Goal: Task Accomplishment & Management: Use online tool/utility

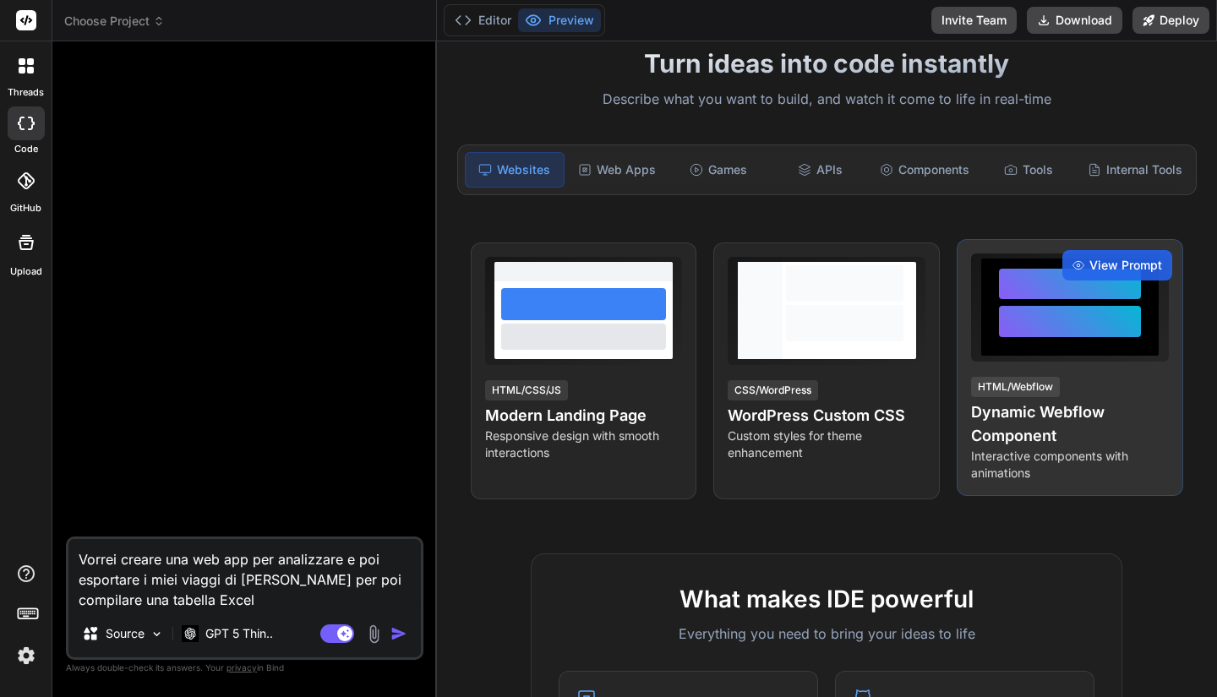
scroll to position [115, 0]
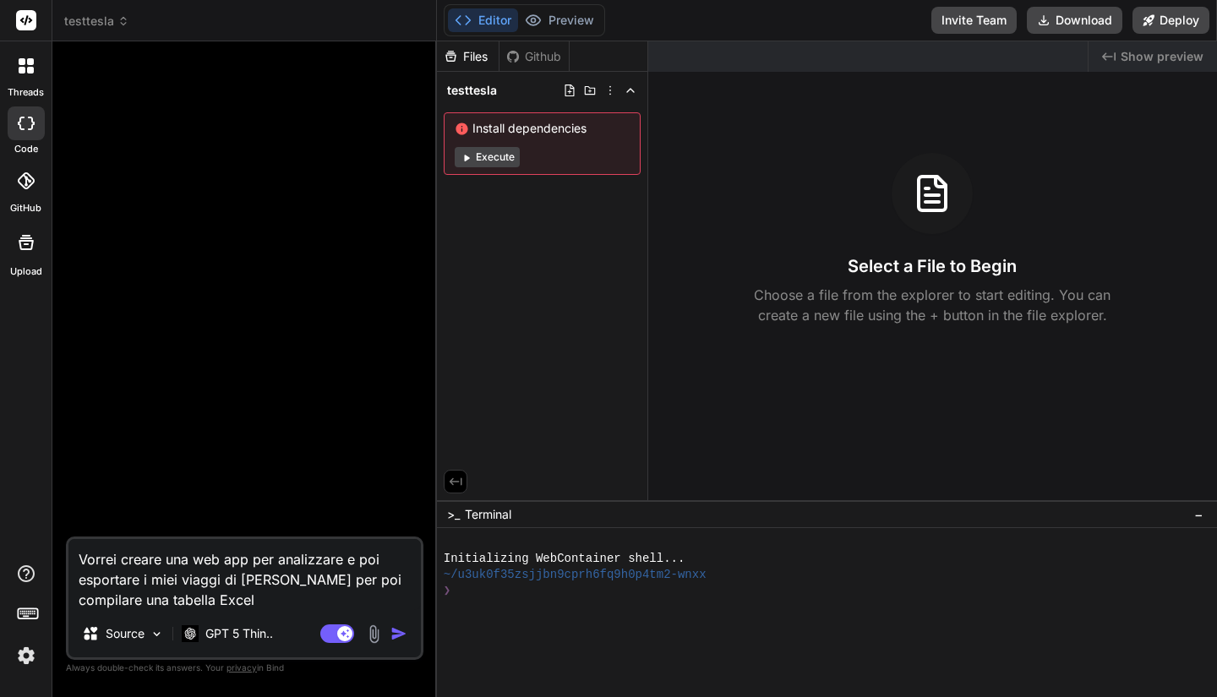
click at [487, 154] on button "Execute" at bounding box center [487, 157] width 65 height 20
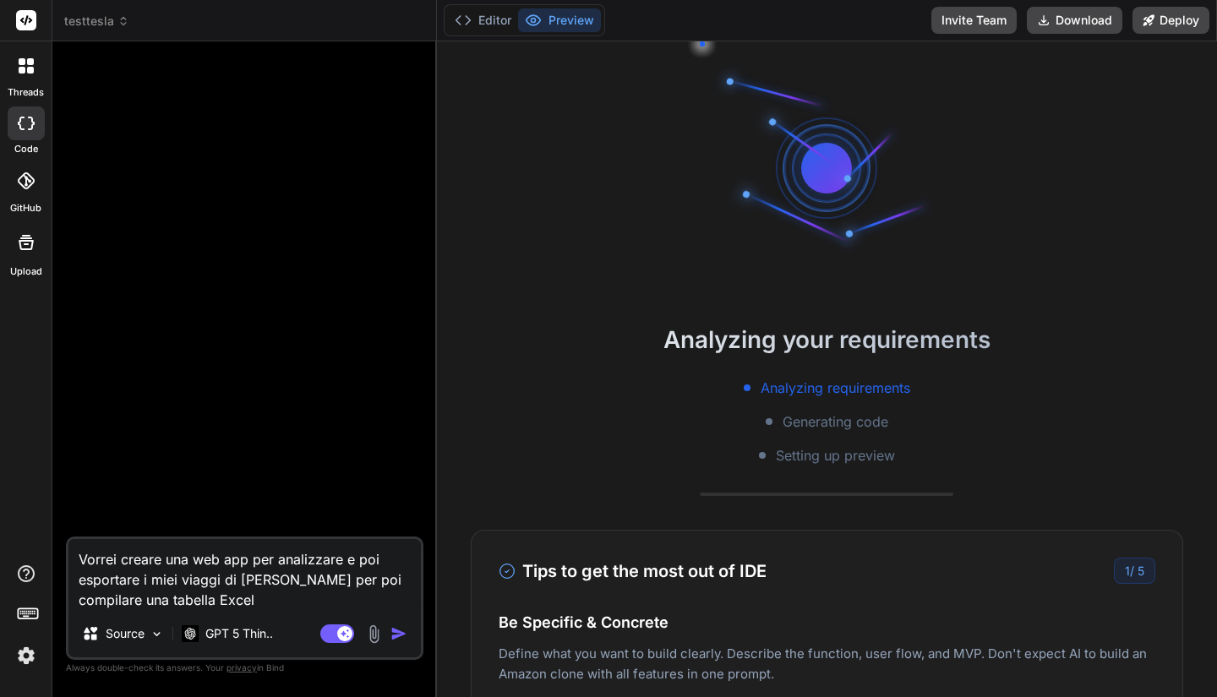
scroll to position [161, 0]
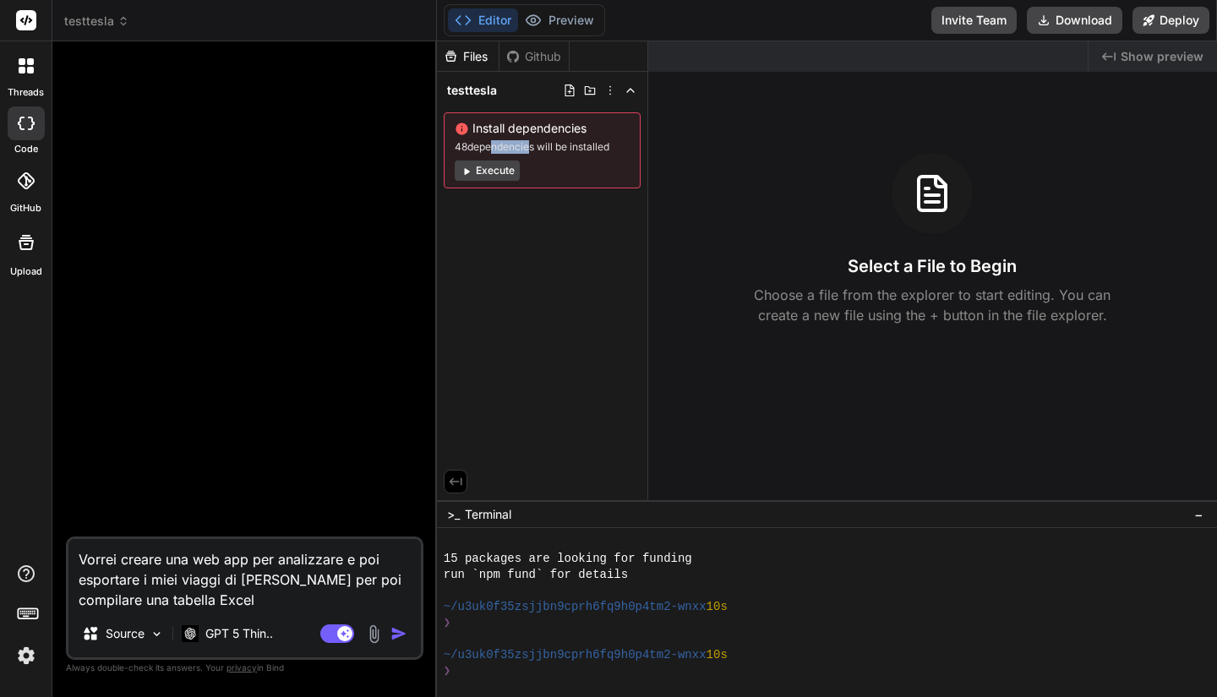
drag, startPoint x: 487, startPoint y: 154, endPoint x: 527, endPoint y: 155, distance: 39.7
click at [527, 155] on div "Install dependencies 48 dependencies will be installed Execute" at bounding box center [542, 150] width 197 height 76
click at [555, 132] on span "Install dependencies" at bounding box center [542, 128] width 175 height 17
click at [503, 175] on button "Execute" at bounding box center [487, 171] width 65 height 20
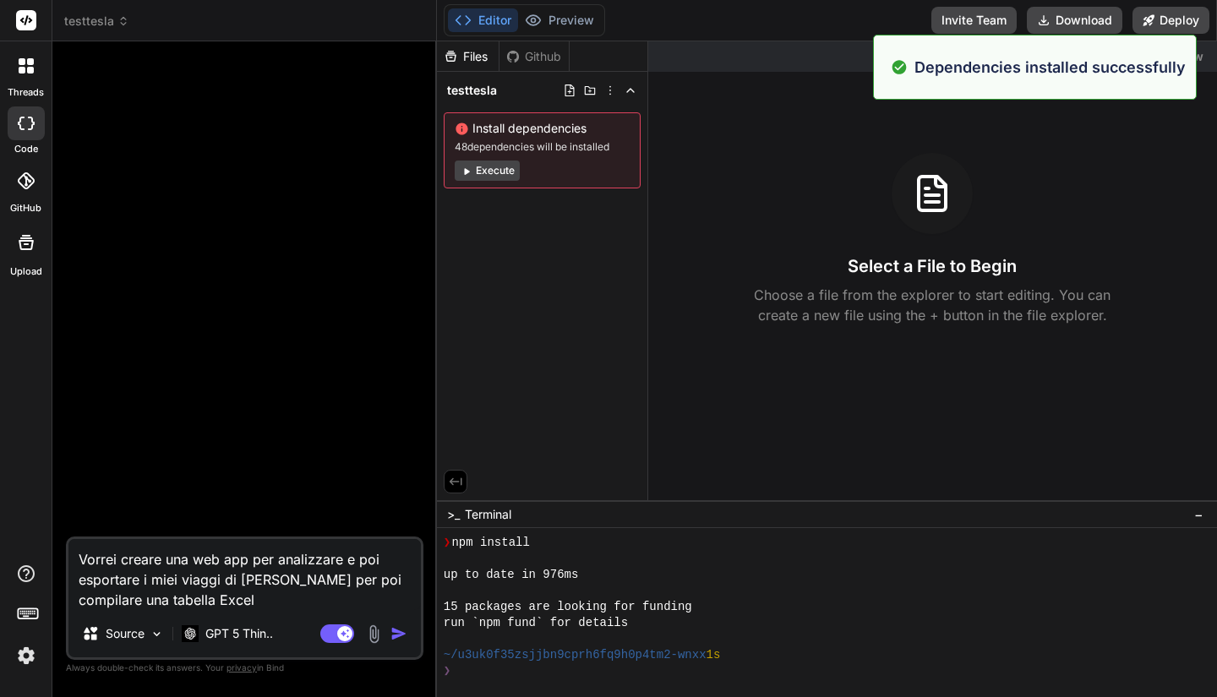
scroll to position [401, 0]
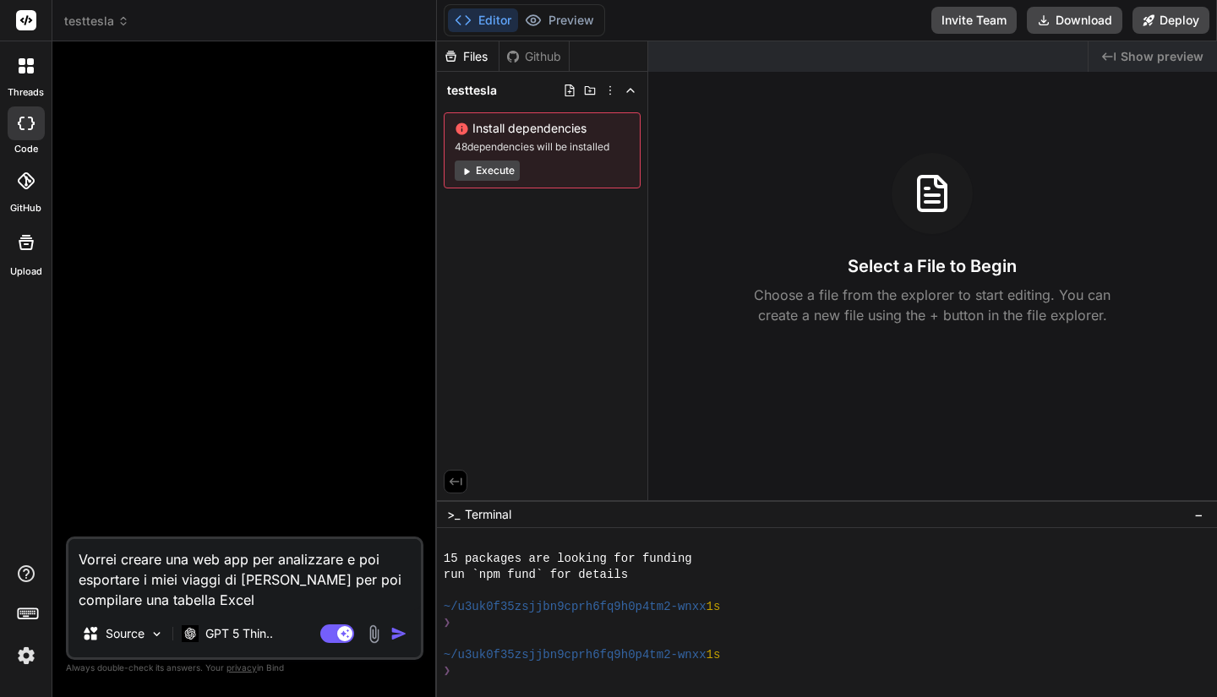
click at [501, 171] on button "Execute" at bounding box center [487, 171] width 65 height 20
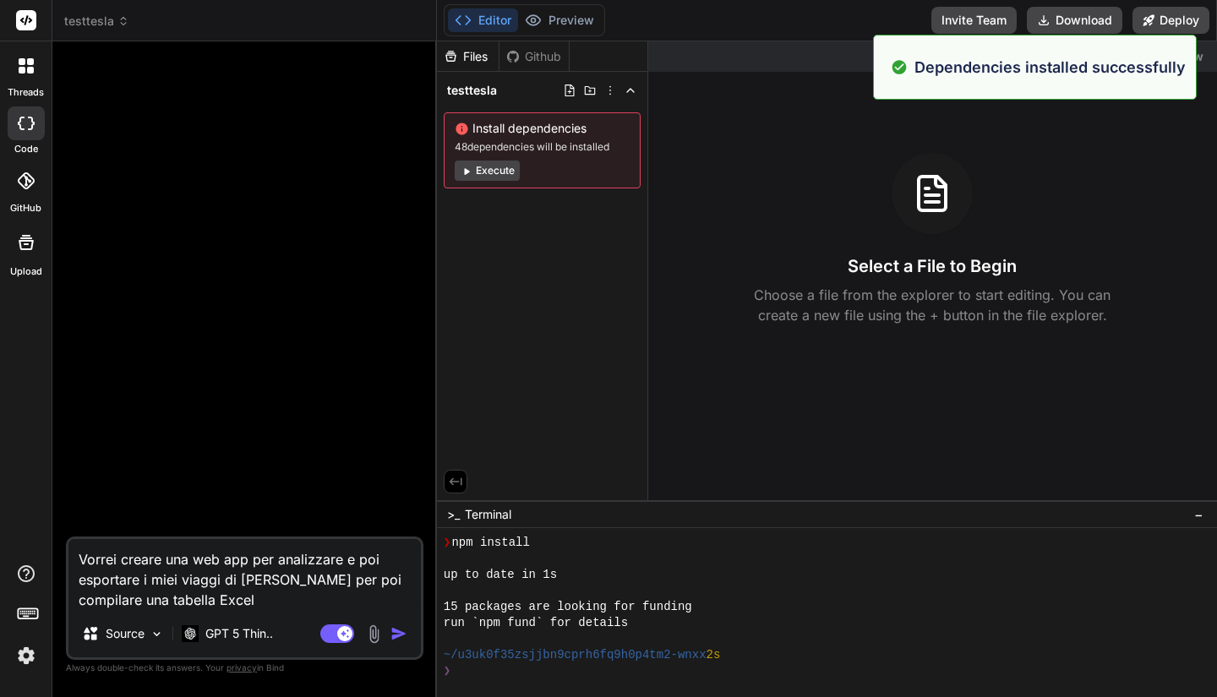
scroll to position [642, 0]
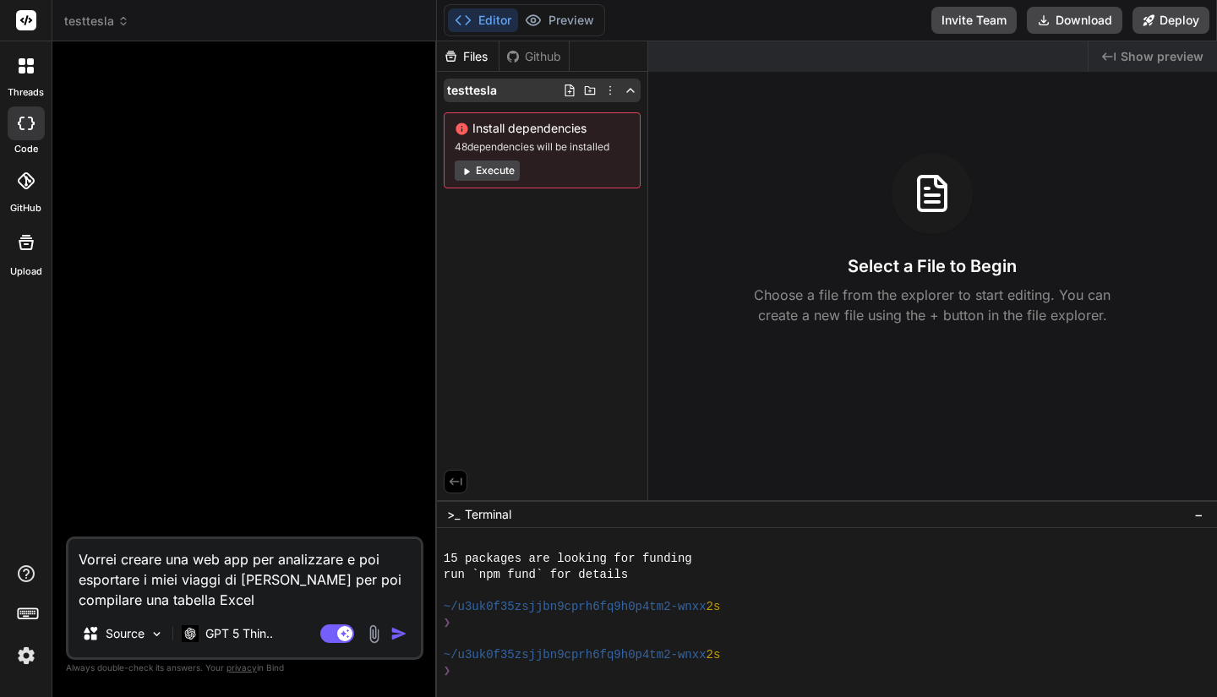
click at [635, 96] on icon at bounding box center [631, 91] width 14 height 14
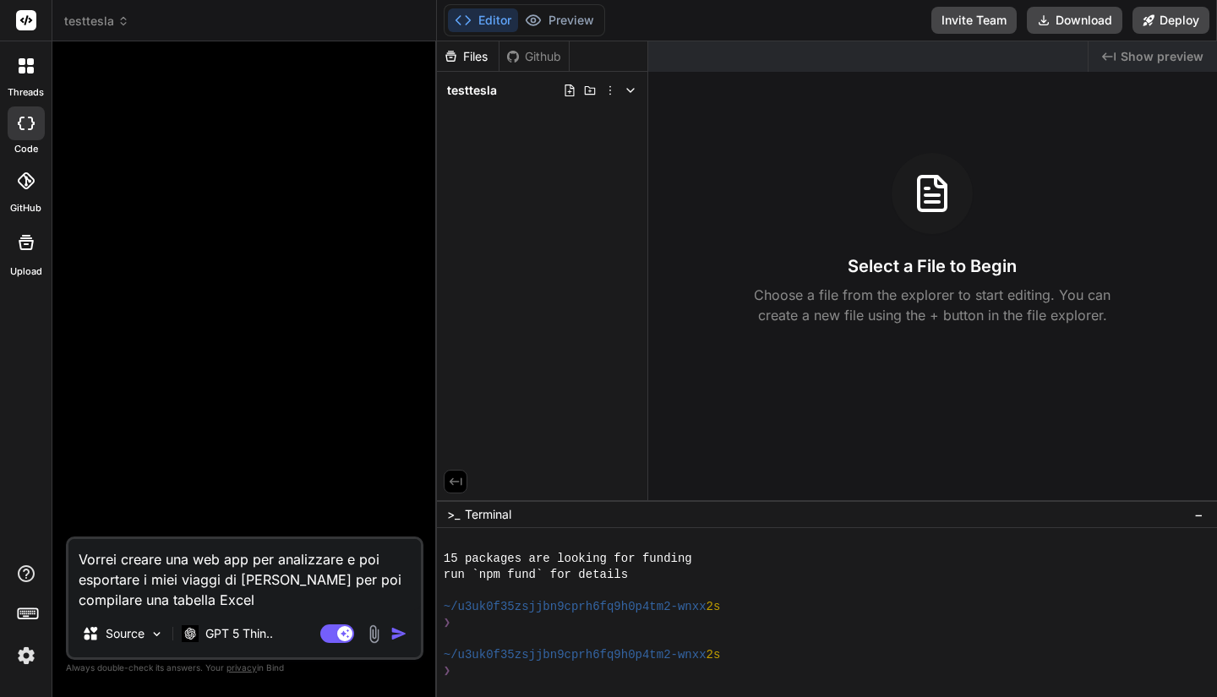
click at [635, 96] on icon at bounding box center [631, 91] width 14 height 14
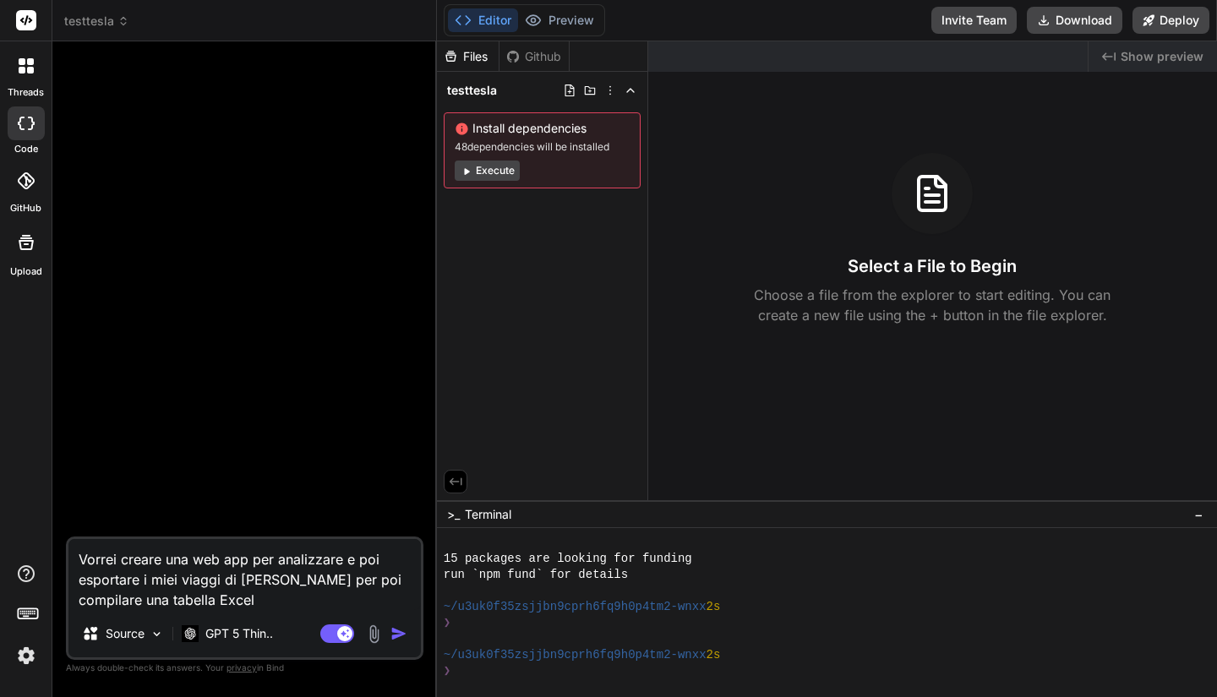
click at [501, 151] on span "48 dependencies will be installed" at bounding box center [542, 147] width 175 height 14
click at [493, 108] on div "testtesla Install dependencies 48 dependencies will be installed Execute" at bounding box center [542, 133] width 210 height 123
click at [459, 489] on icon at bounding box center [455, 481] width 15 height 15
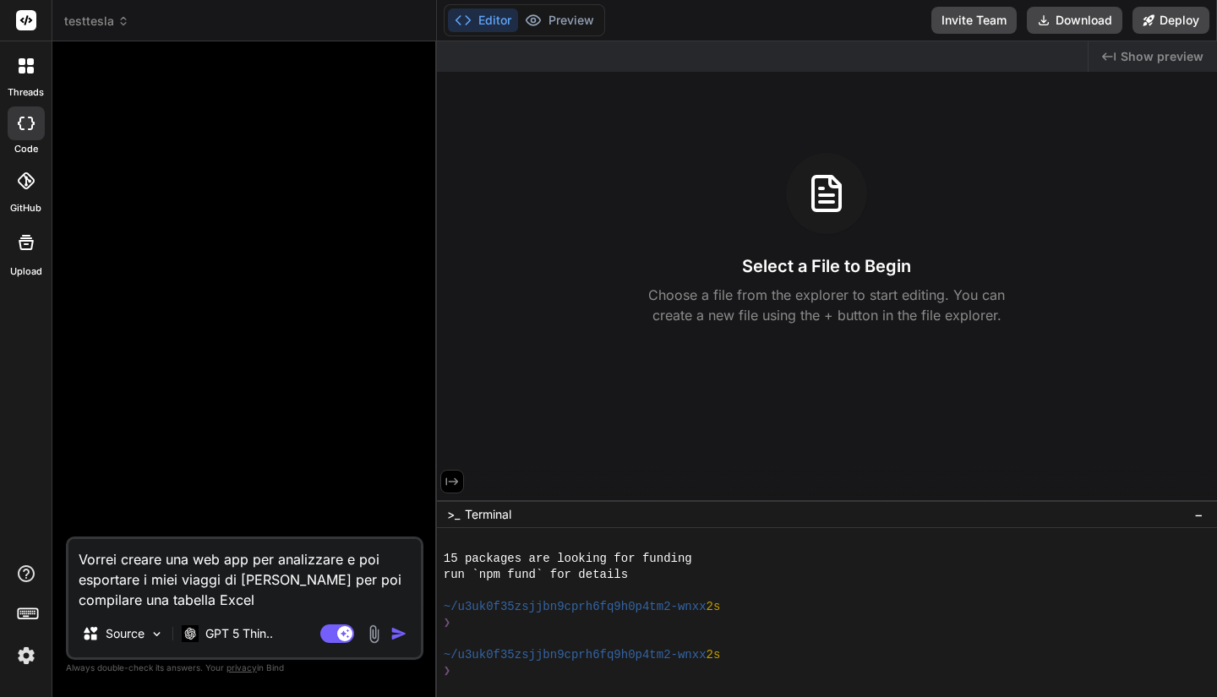
click at [459, 489] on icon at bounding box center [451, 481] width 15 height 15
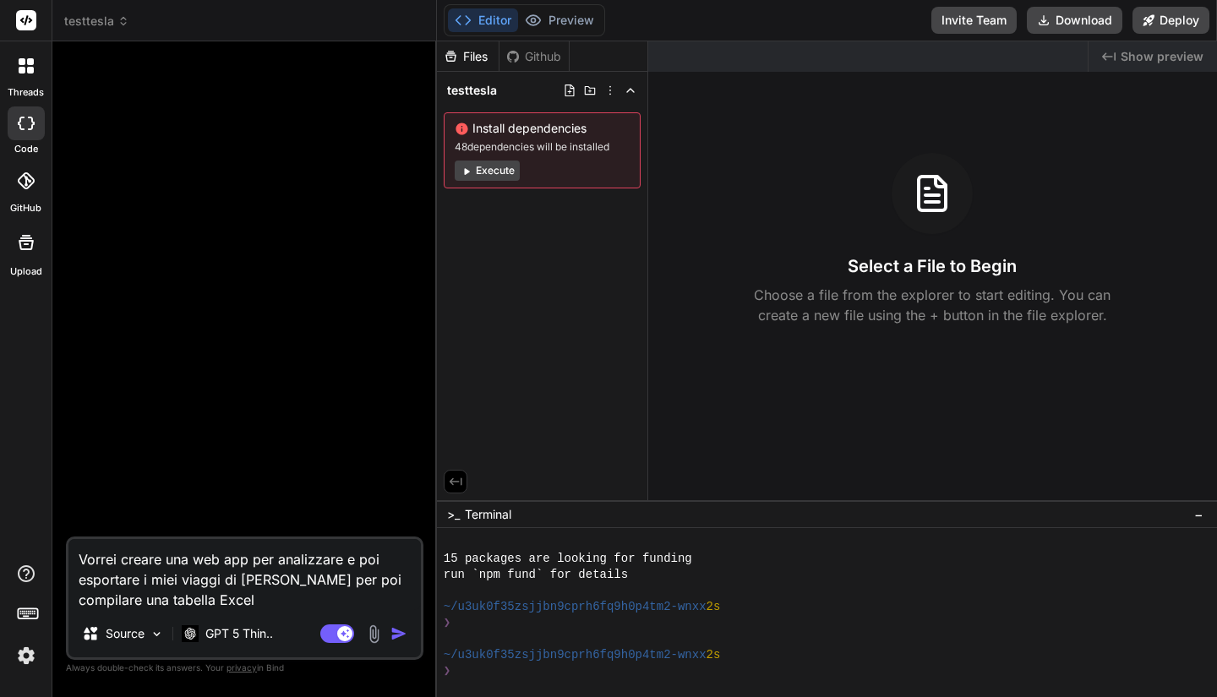
click at [454, 514] on span ">_" at bounding box center [453, 514] width 13 height 17
drag, startPoint x: 454, startPoint y: 514, endPoint x: 302, endPoint y: 555, distance: 156.8
click at [302, 555] on div "testtesla Created with Pixso. Bind AI Web Search Created with Pixso. Code Gener…" at bounding box center [634, 348] width 1164 height 697
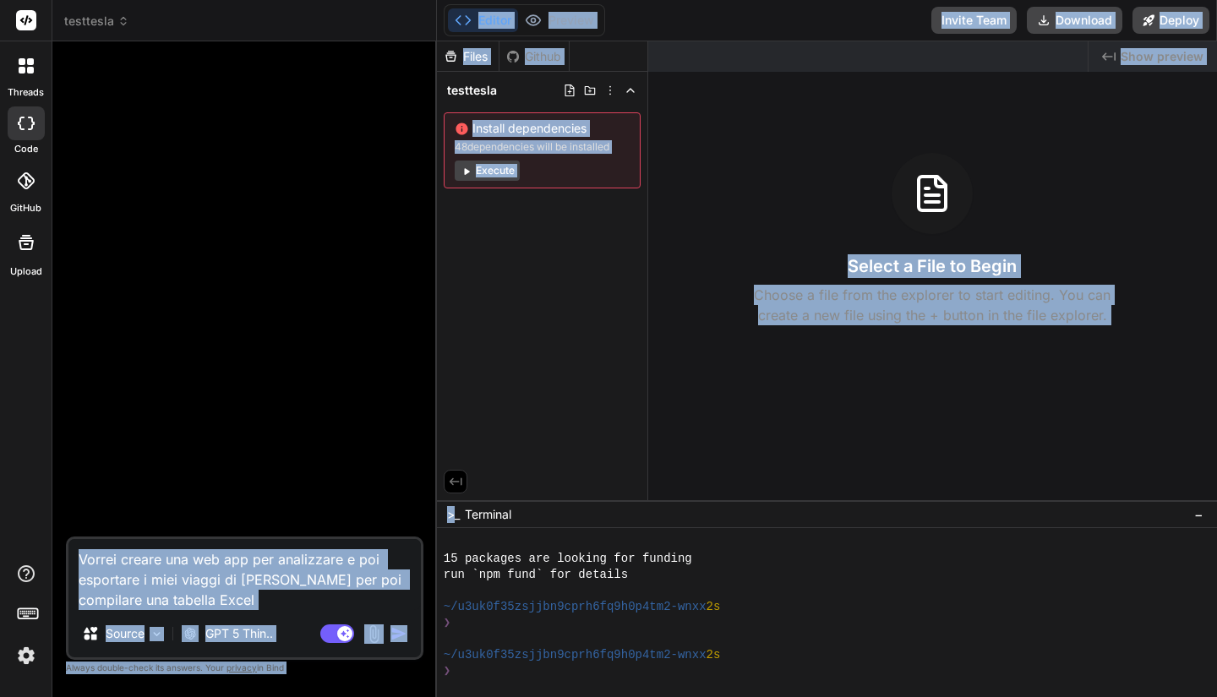
click at [391, 629] on img "button" at bounding box center [398, 633] width 17 height 17
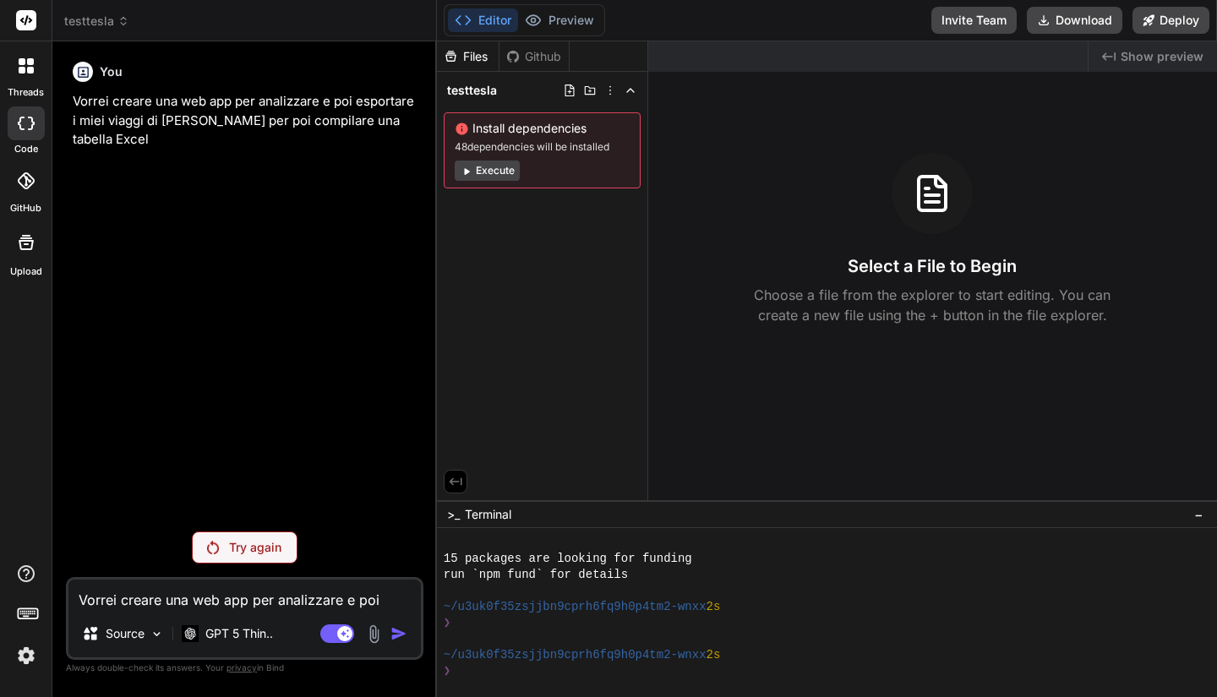
click at [25, 18] on rect at bounding box center [26, 20] width 20 height 20
click at [30, 52] on div at bounding box center [25, 65] width 35 height 35
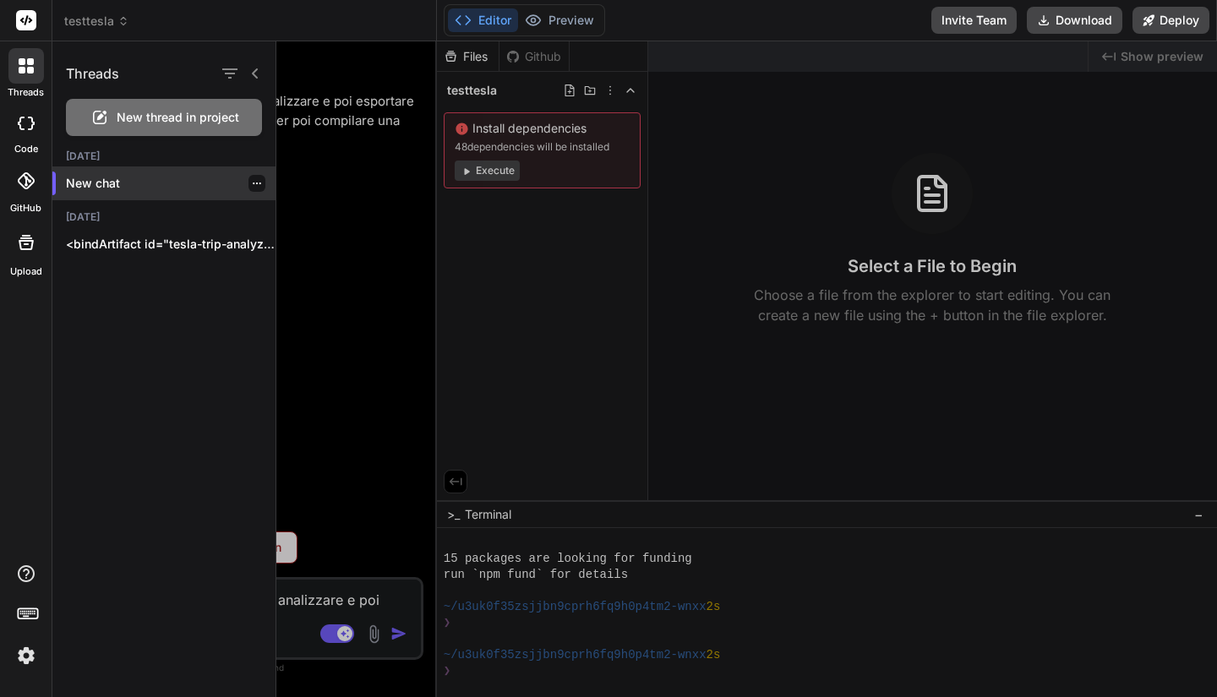
click at [123, 181] on p "New chat" at bounding box center [171, 183] width 210 height 17
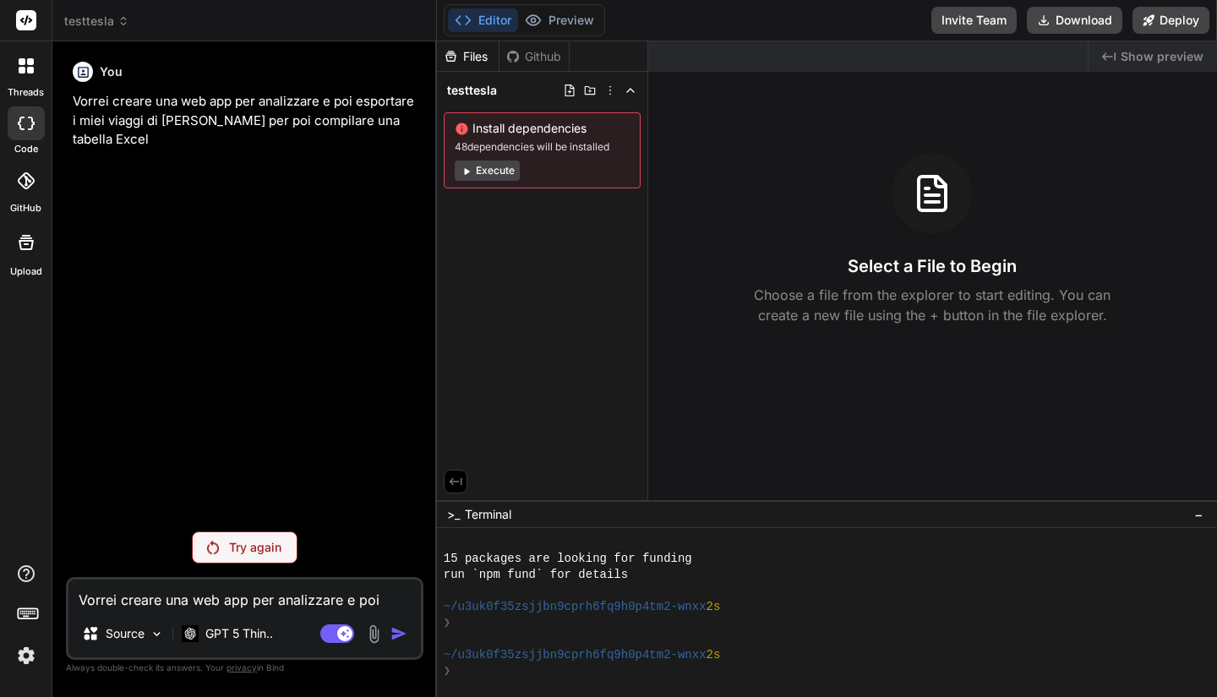
click at [36, 68] on div at bounding box center [25, 65] width 35 height 35
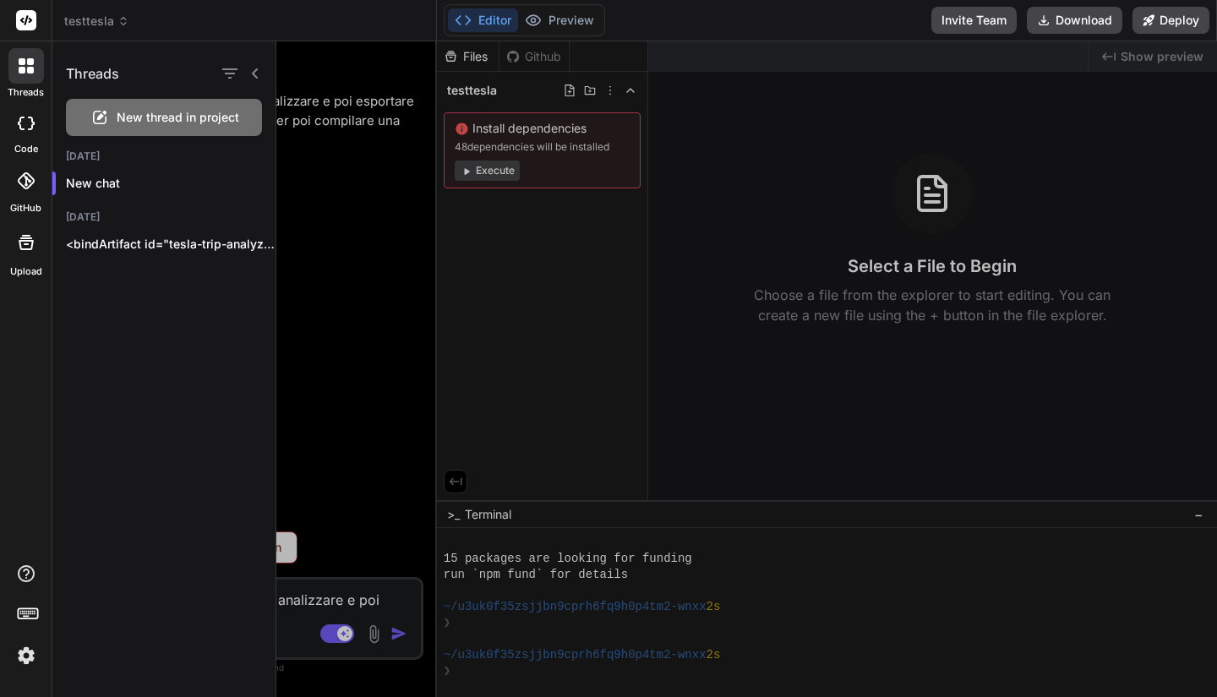
click at [148, 118] on span "New thread in project" at bounding box center [178, 117] width 123 height 17
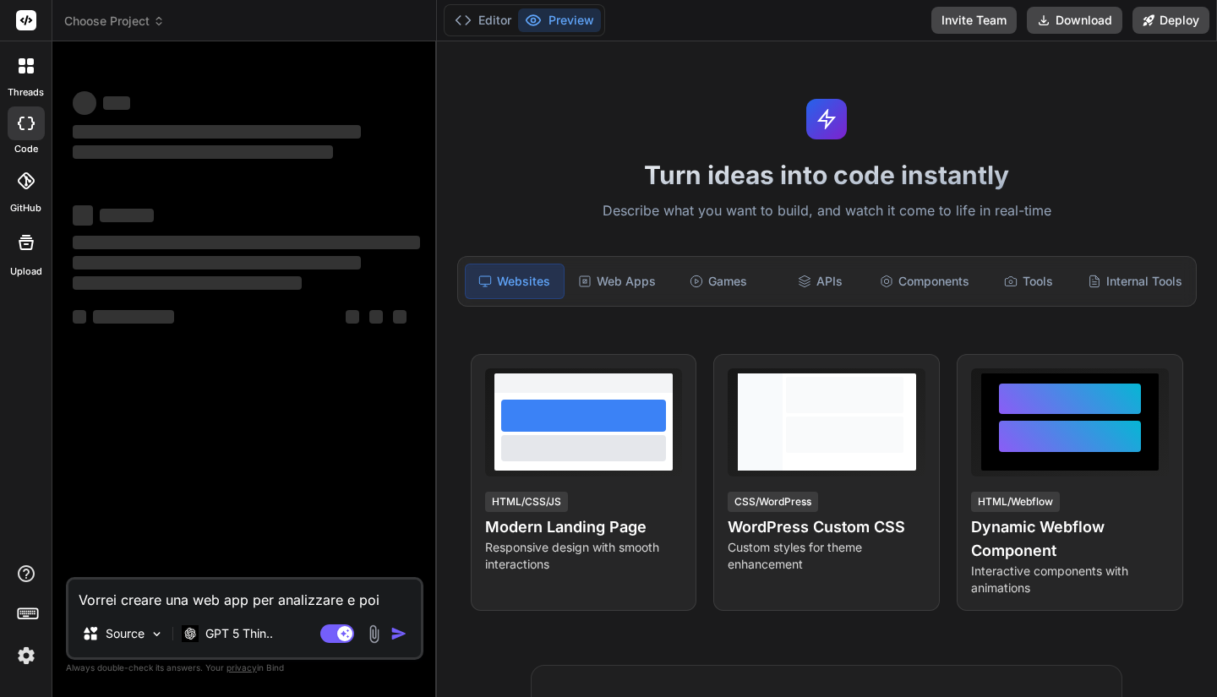
scroll to position [706, 0]
type textarea "x"
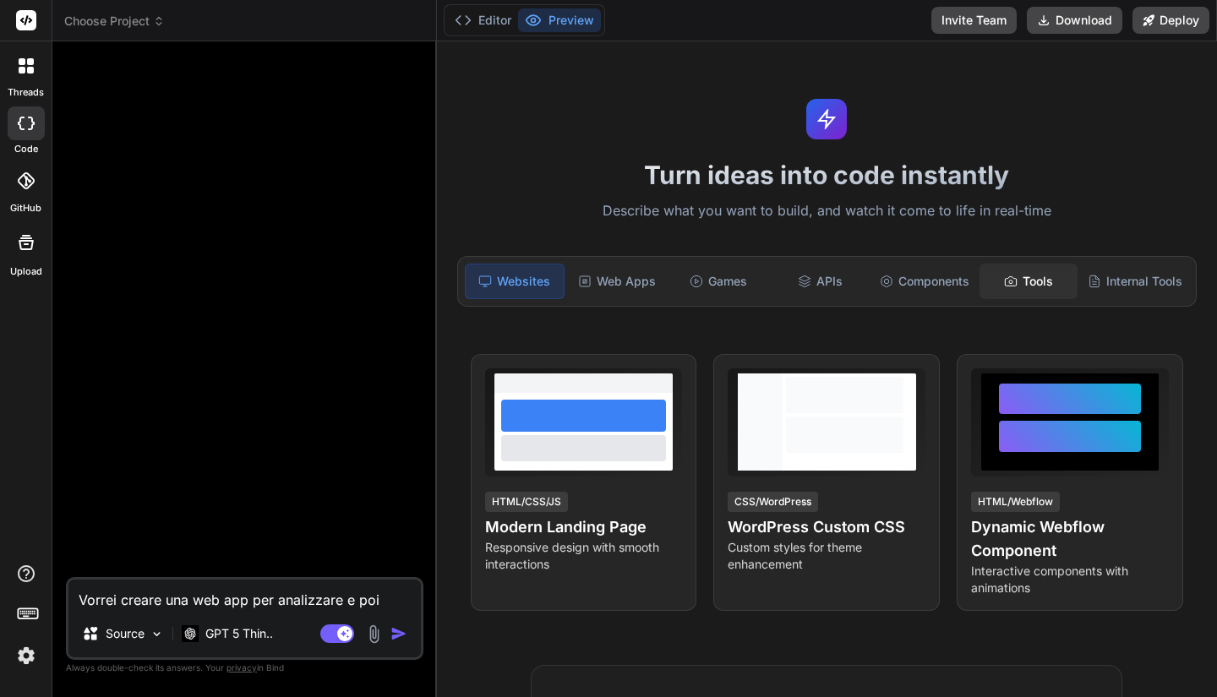
click at [804, 292] on div "Tools" at bounding box center [1028, 281] width 98 height 35
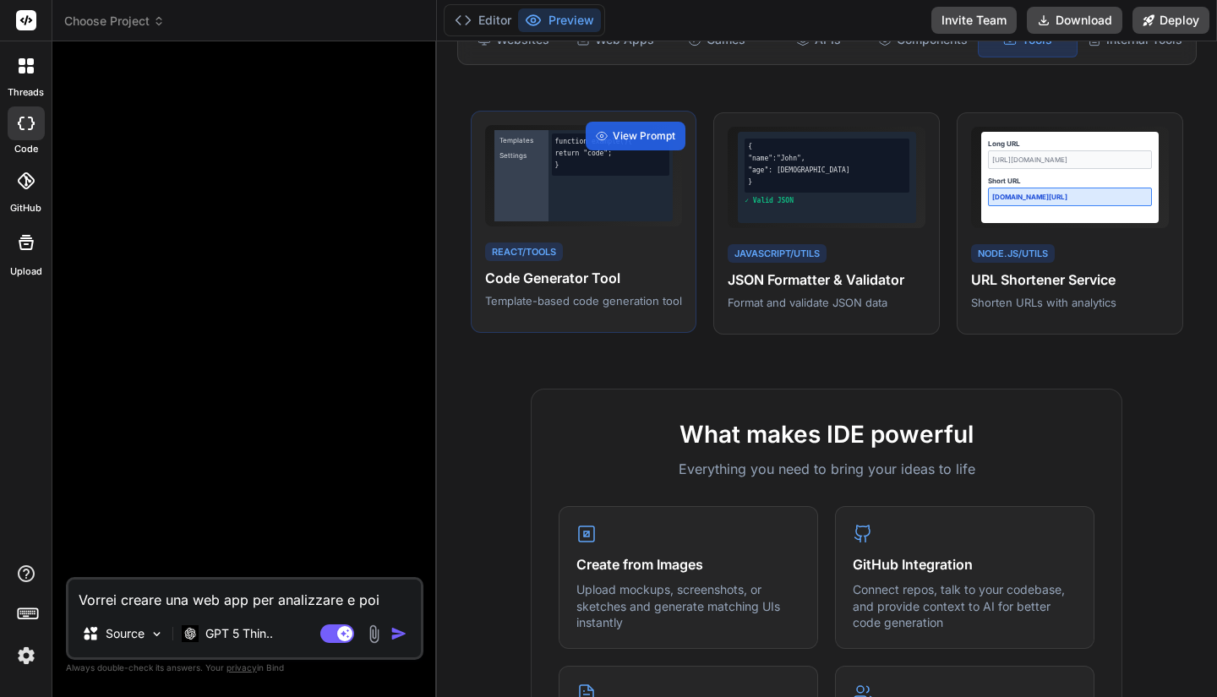
scroll to position [0, 0]
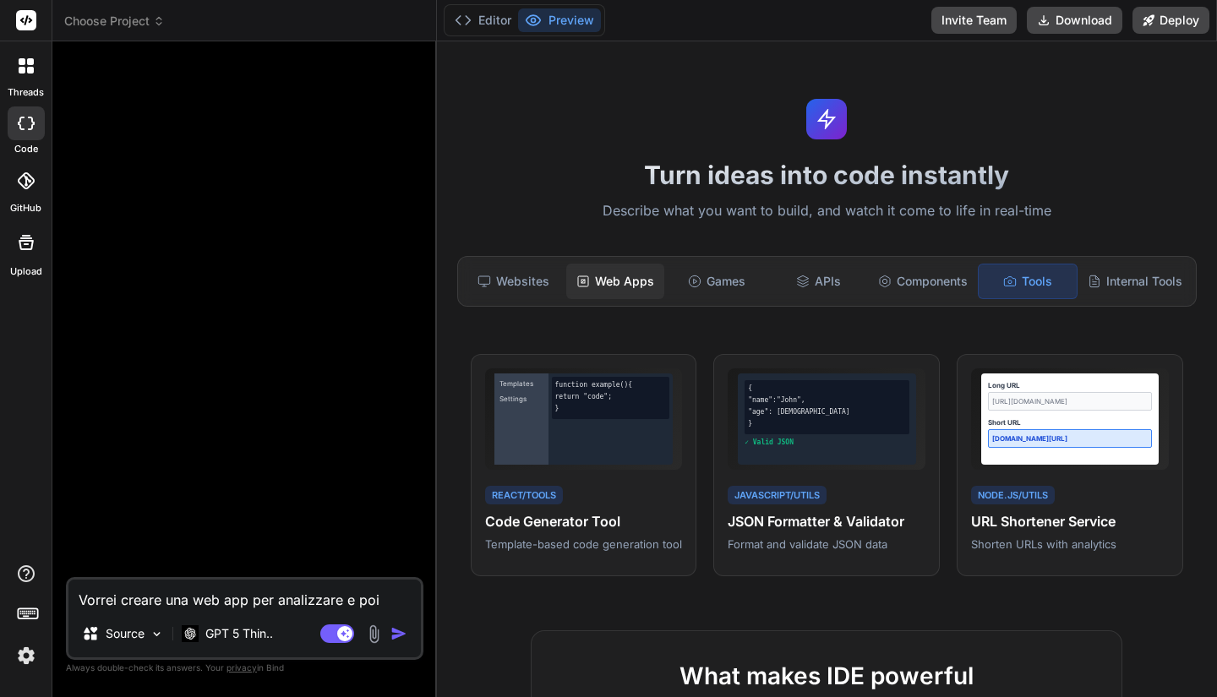
click at [641, 281] on div "Web Apps" at bounding box center [615, 281] width 98 height 35
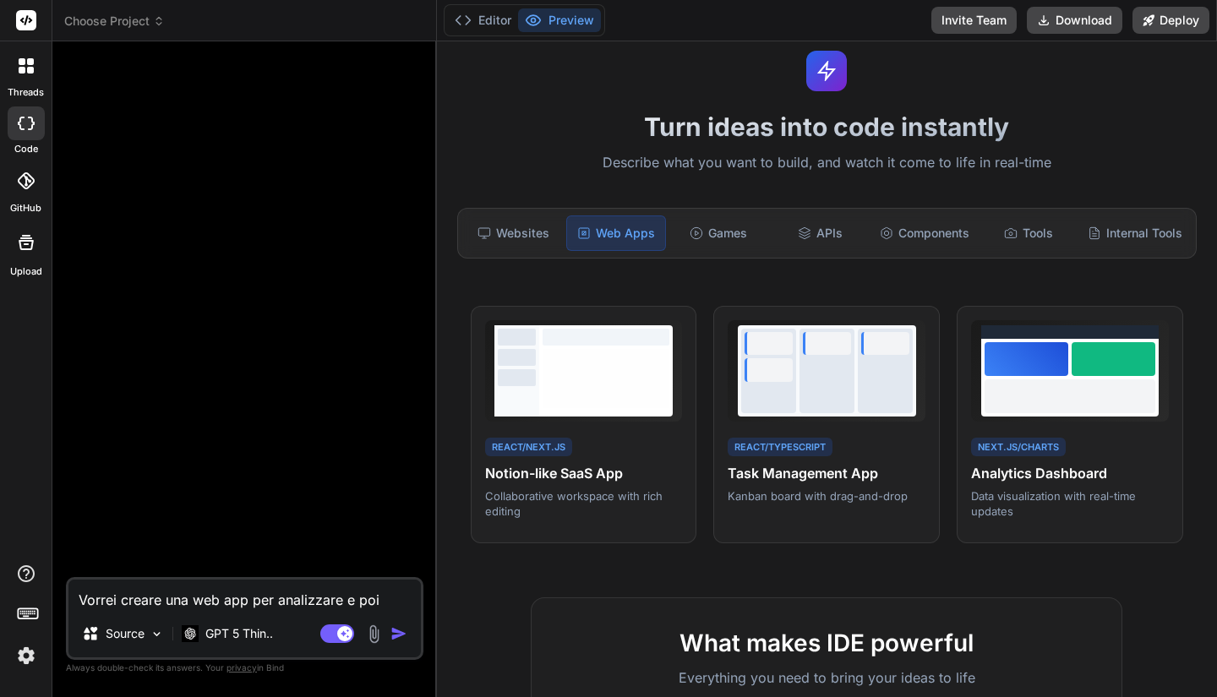
scroll to position [40, 0]
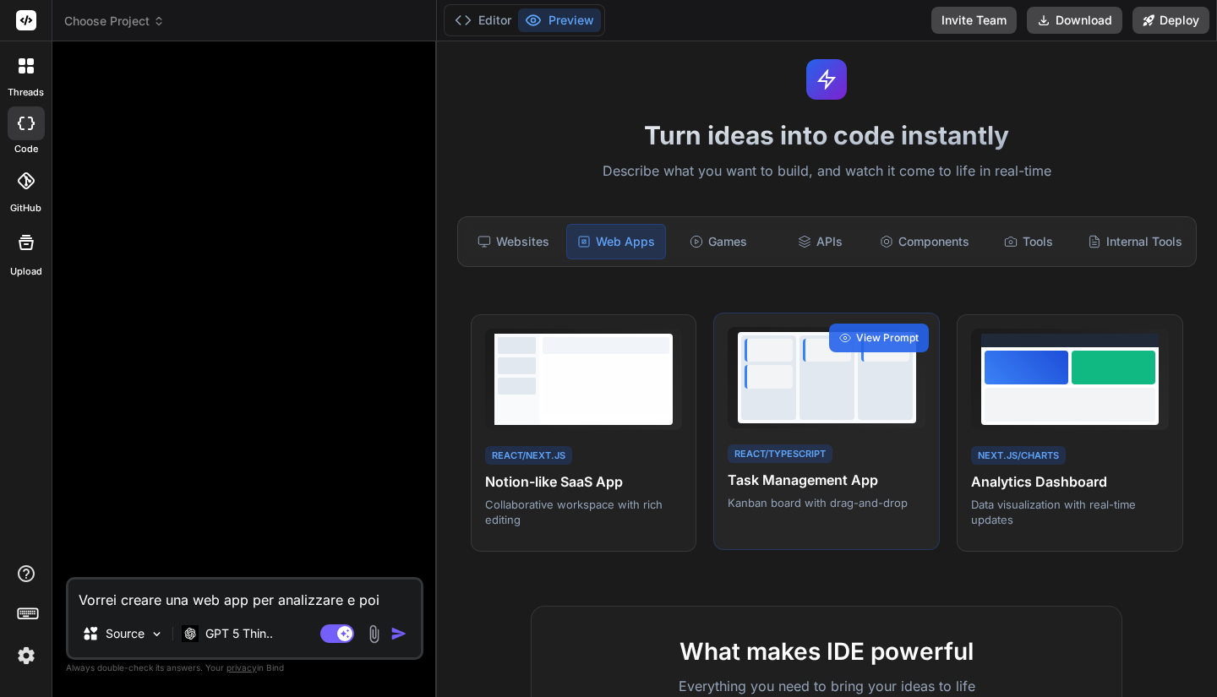
click at [782, 474] on h4 "Task Management App" at bounding box center [826, 480] width 198 height 20
click at [804, 335] on span "View Prompt" at bounding box center [887, 337] width 63 height 15
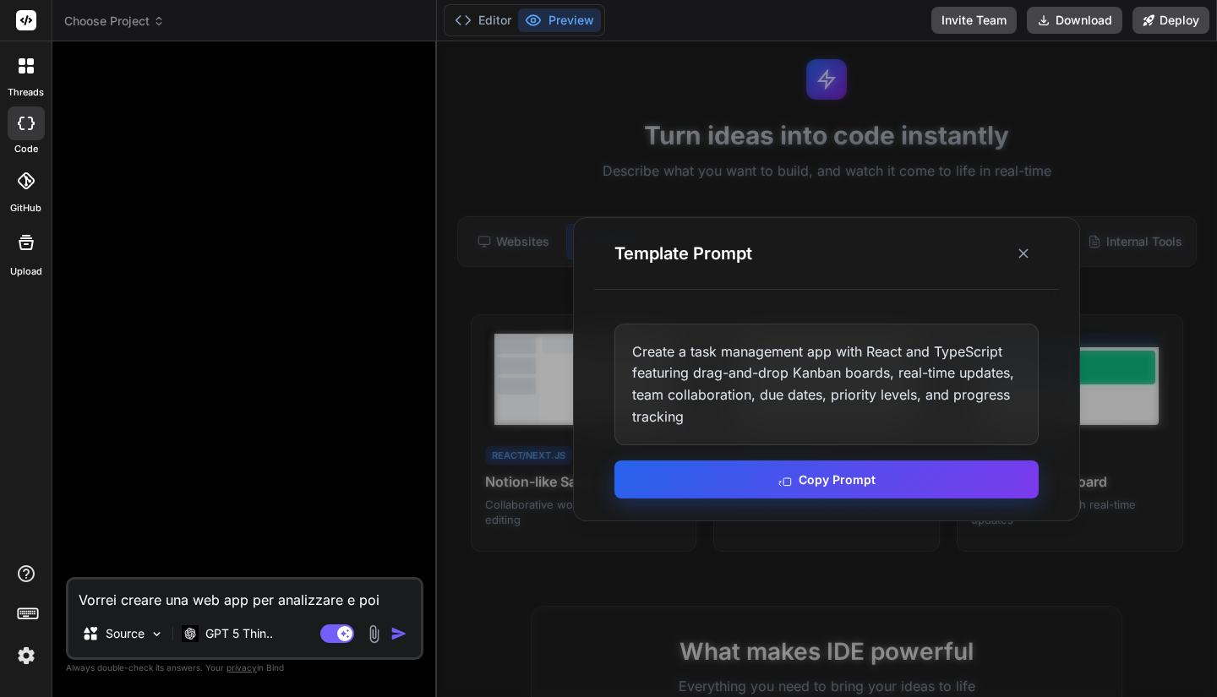
click at [776, 478] on button "Copy Prompt" at bounding box center [826, 479] width 424 height 38
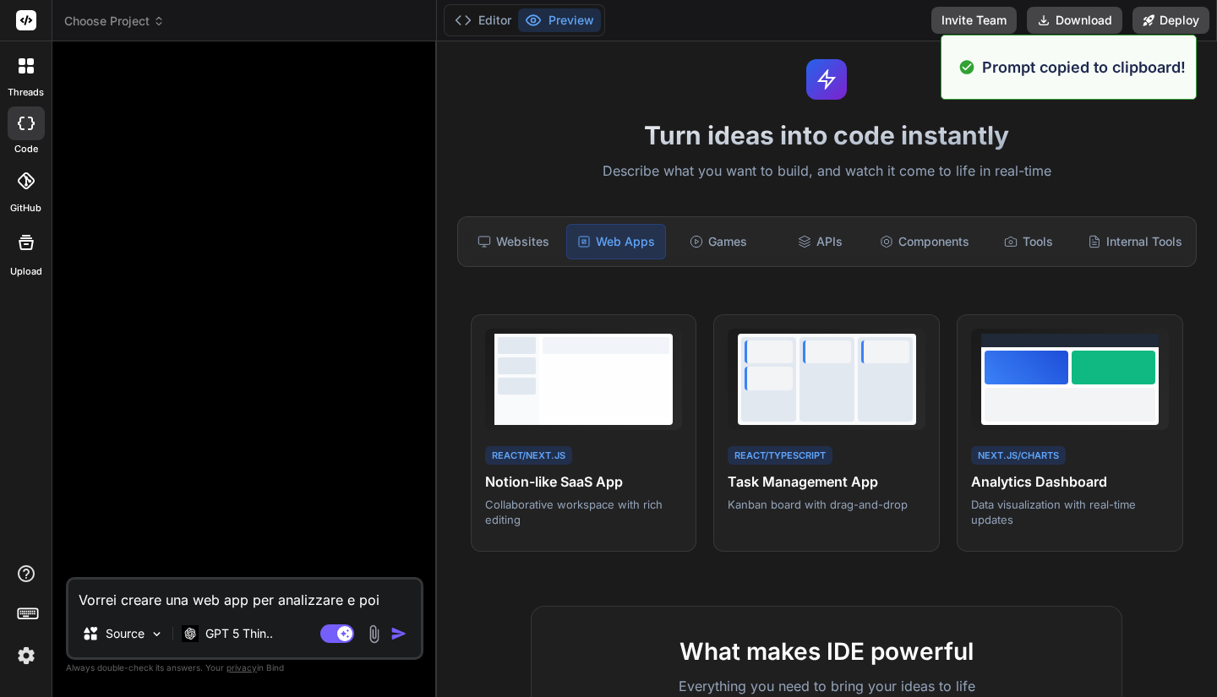
click at [210, 603] on textarea "Vorrei creare una web app per analizzare e poi esportare i miei viaggi di tesla…" at bounding box center [244, 595] width 352 height 30
paste textarea "Create a task management app with React and TypeScript featuring drag-and-drop …"
type textarea "Create a task management app with React and TypeScript featuring drag-and-drop …"
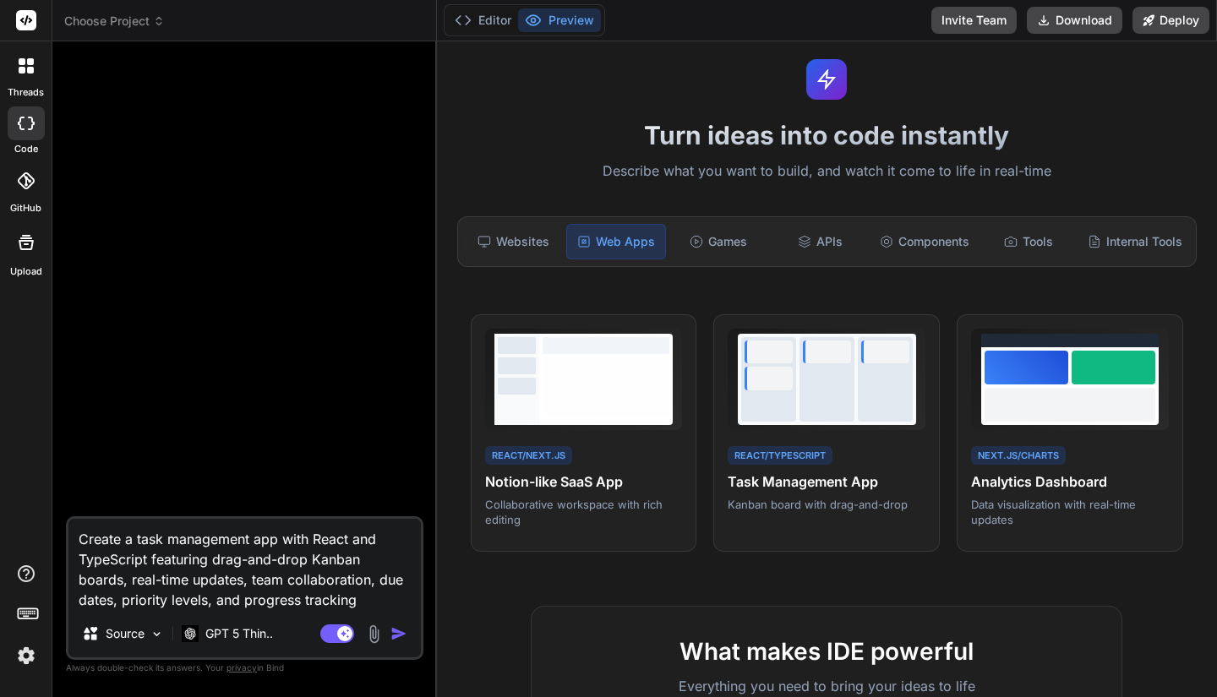
type textarea "x"
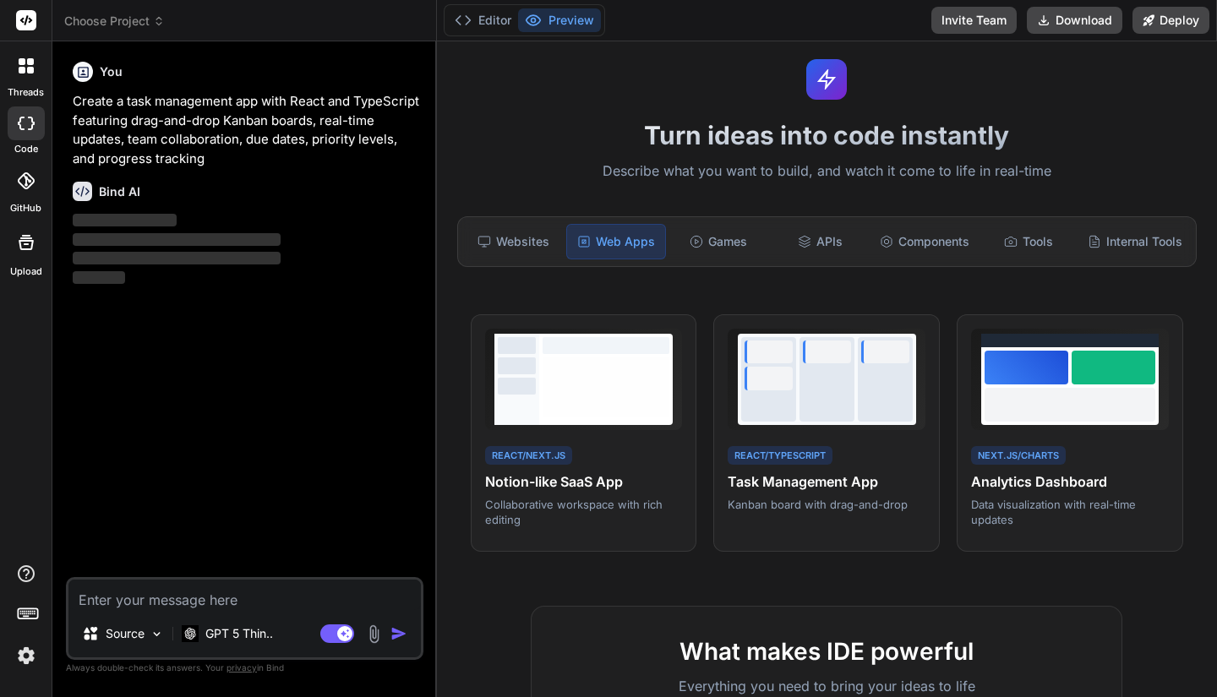
type textarea "x"
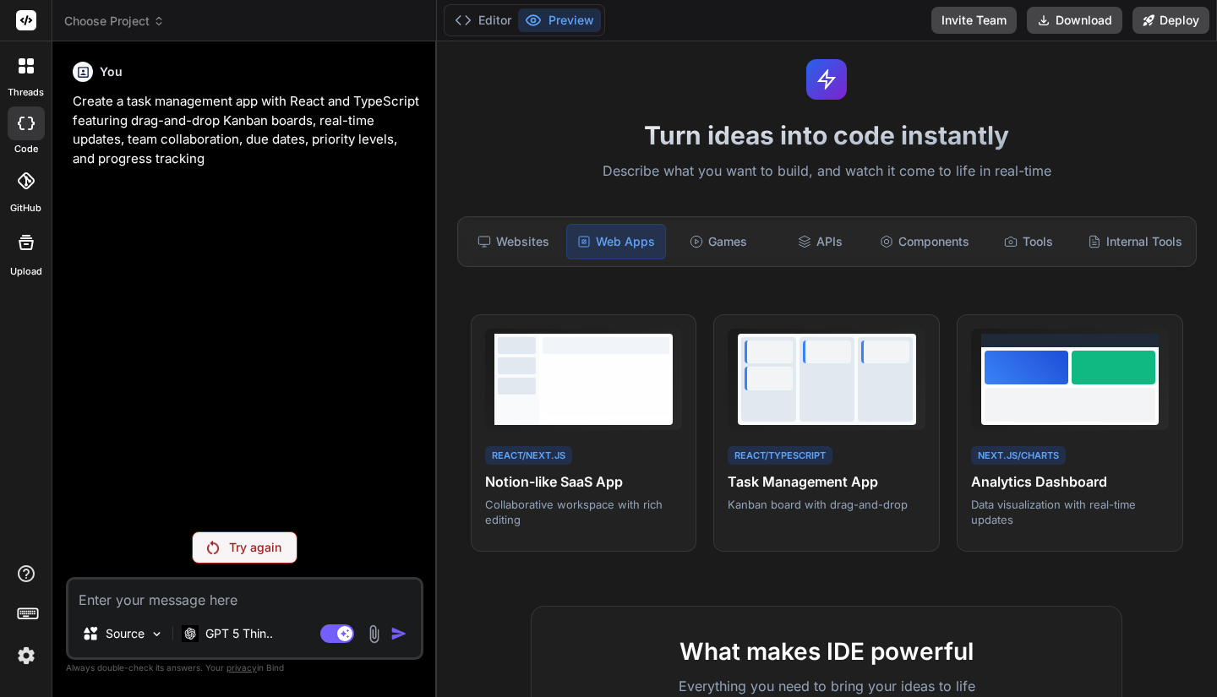
click at [632, 0] on div "Editor Preview Invite Team Download Deploy" at bounding box center [827, 20] width 780 height 41
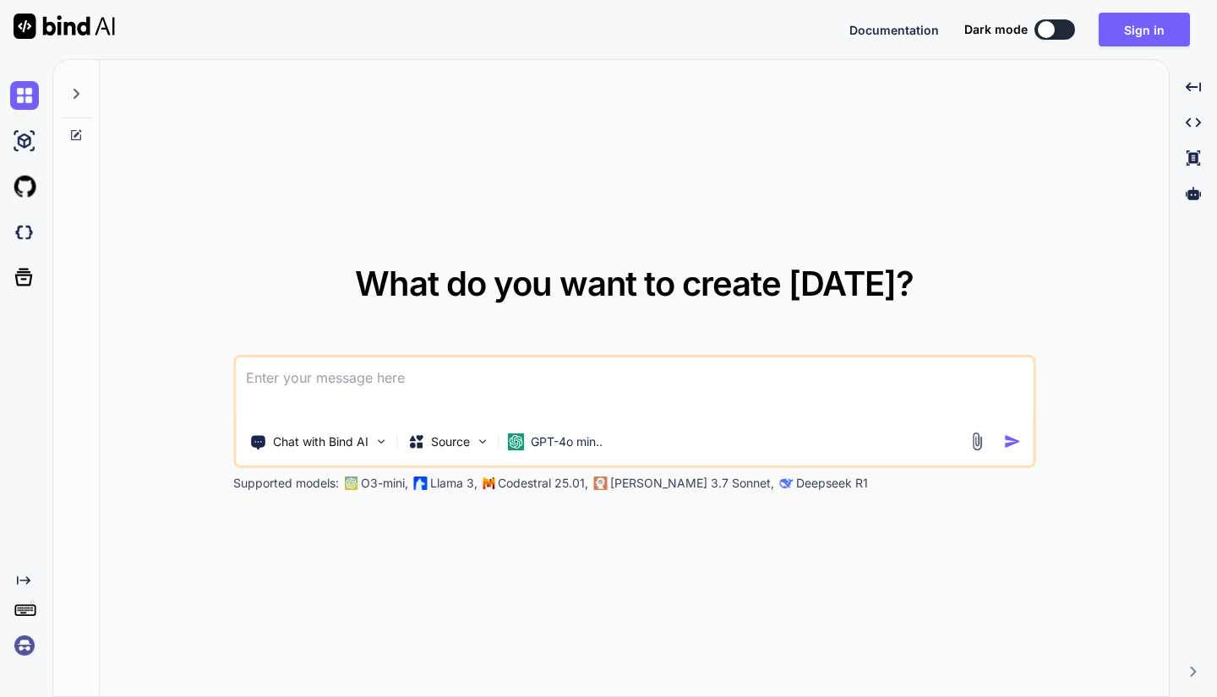
click at [22, 139] on img at bounding box center [24, 141] width 29 height 29
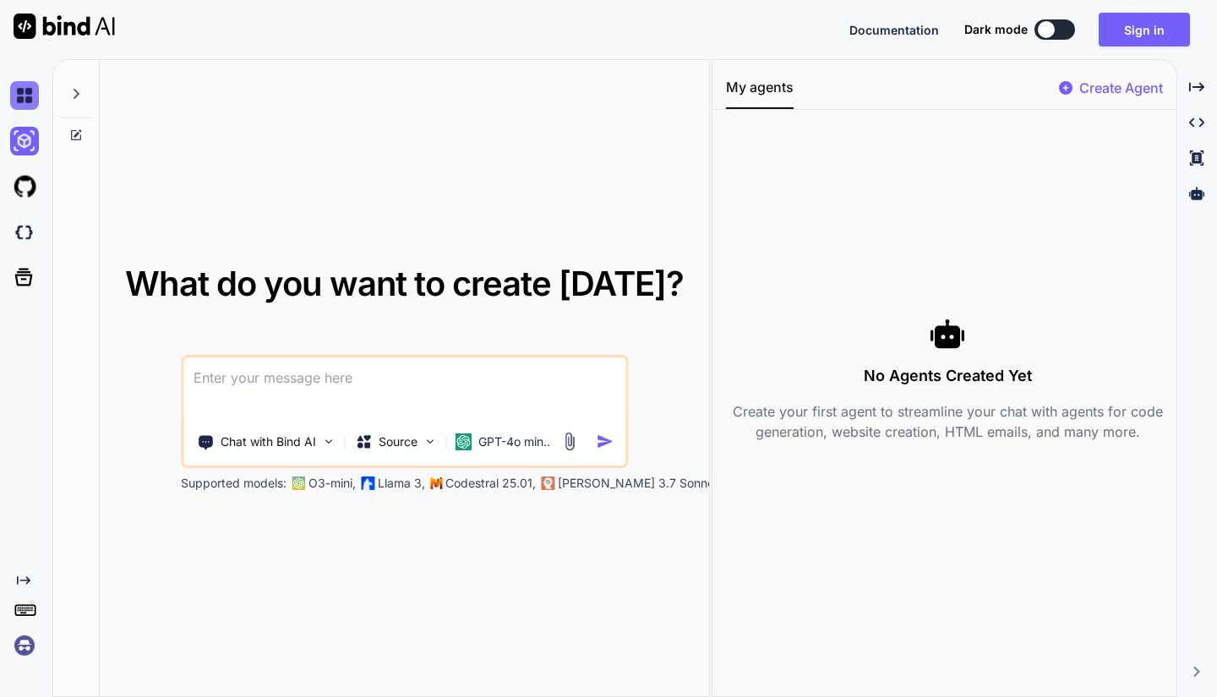
click at [30, 95] on img at bounding box center [24, 95] width 29 height 29
type textarea "x"
click at [25, 262] on div at bounding box center [27, 277] width 35 height 44
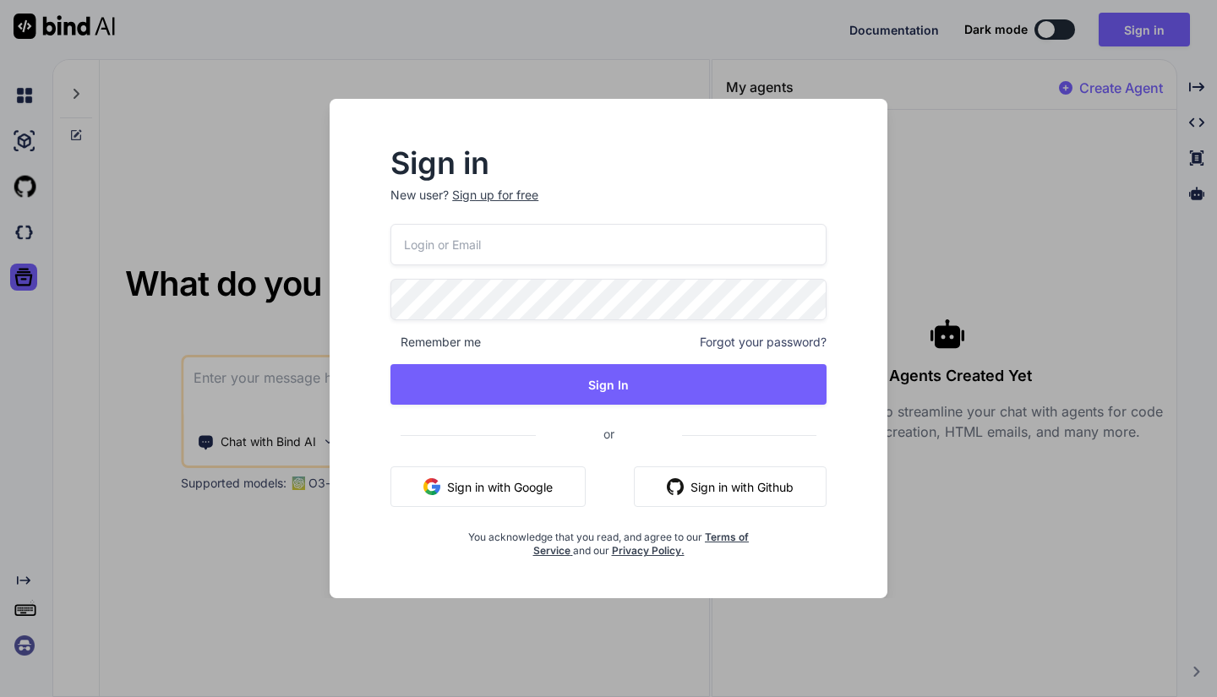
click at [24, 265] on div "Sign in New user? Sign up for free Remember me Forgot your password? Sign In or…" at bounding box center [608, 348] width 1217 height 697
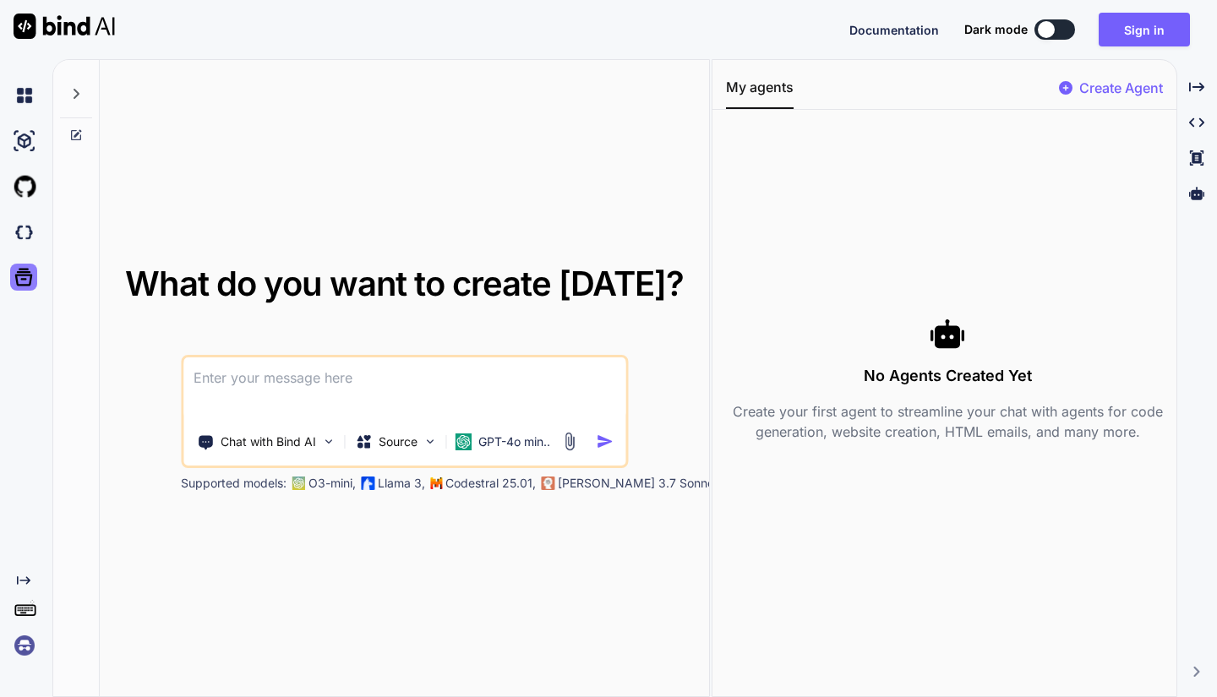
click at [22, 270] on icon at bounding box center [24, 277] width 24 height 24
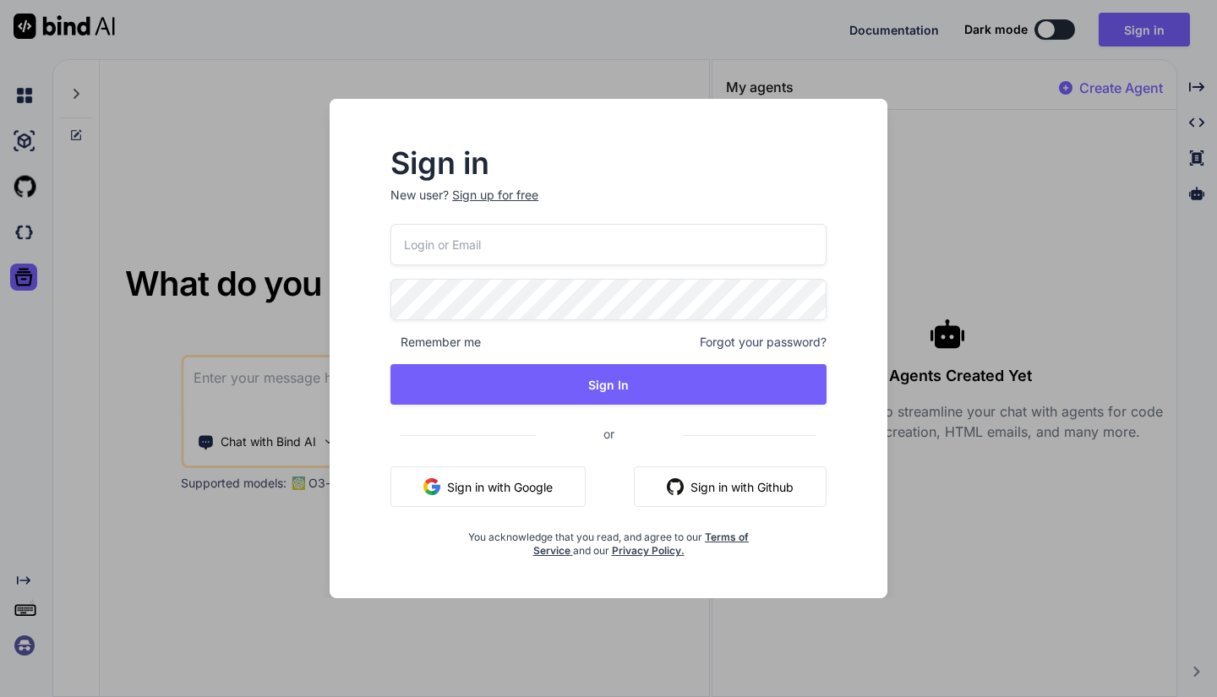
click at [452, 236] on input "email" at bounding box center [608, 244] width 436 height 41
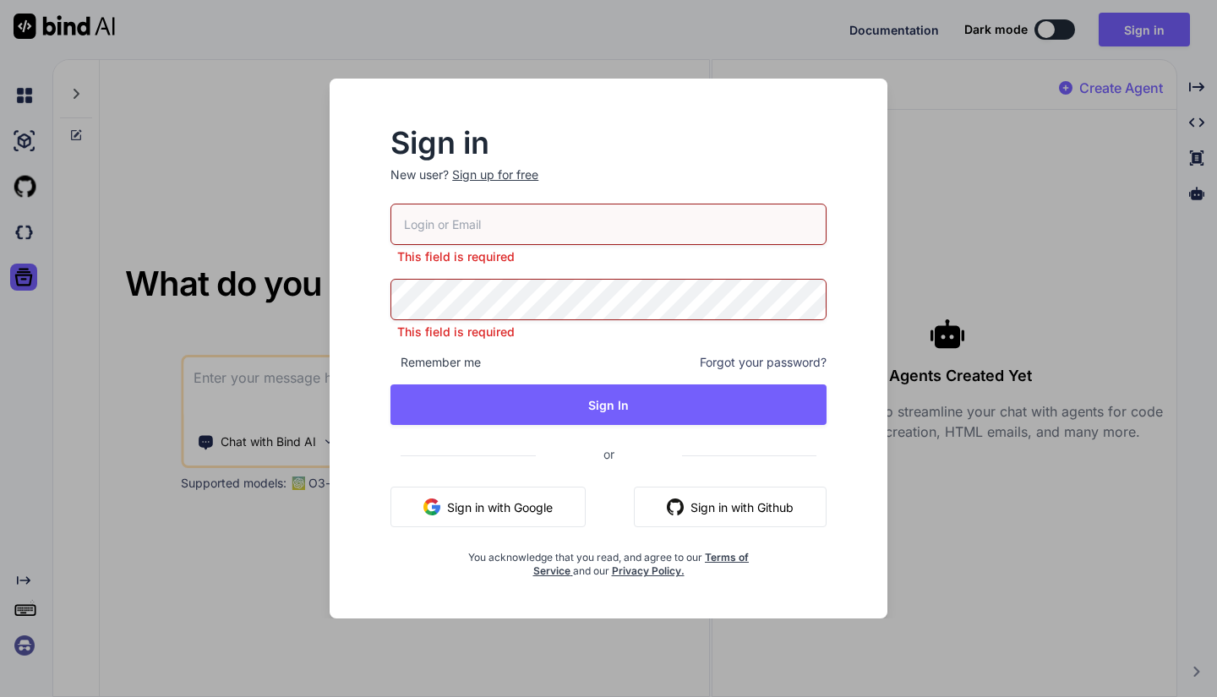
click at [731, 236] on input "email" at bounding box center [608, 224] width 436 height 41
type input "registrazioni@anybyte.it"
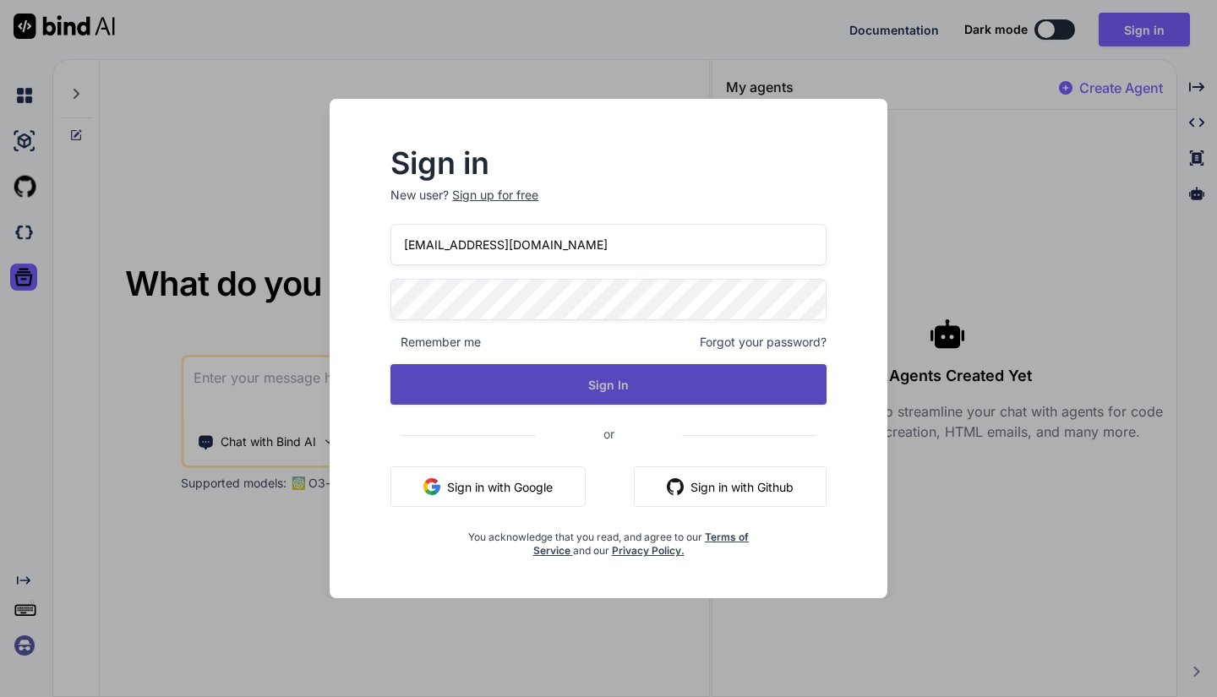
click at [538, 384] on button "Sign In" at bounding box center [608, 384] width 436 height 41
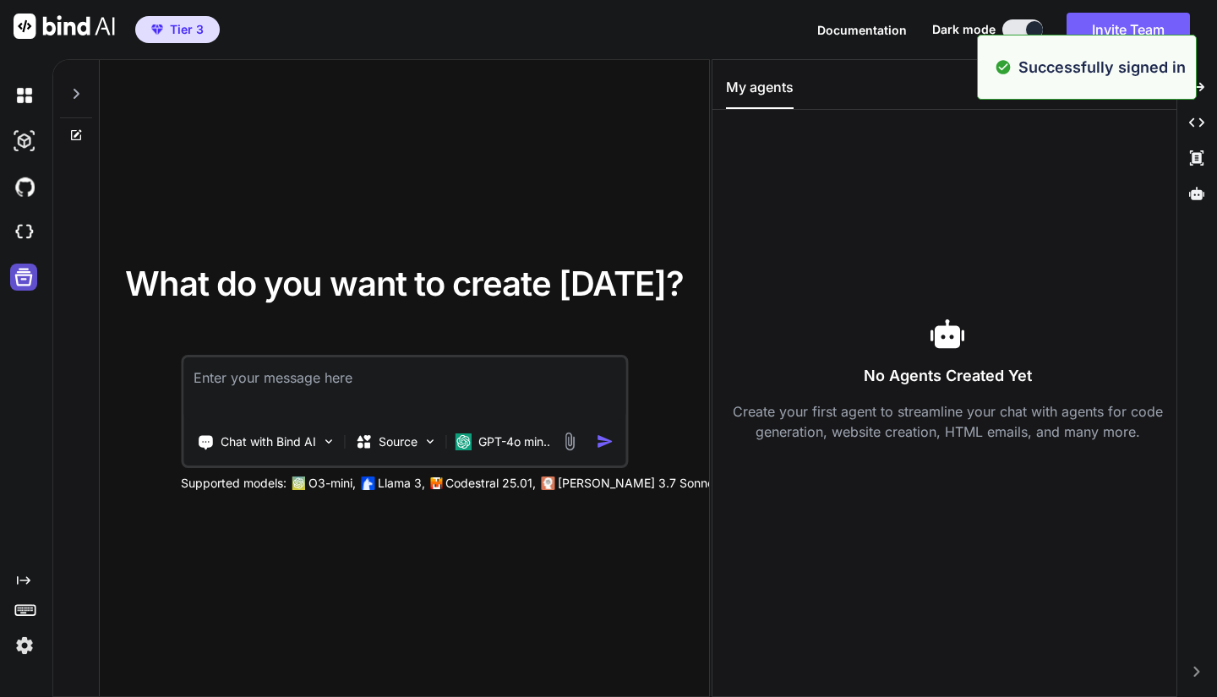
click at [23, 277] on icon at bounding box center [24, 277] width 24 height 24
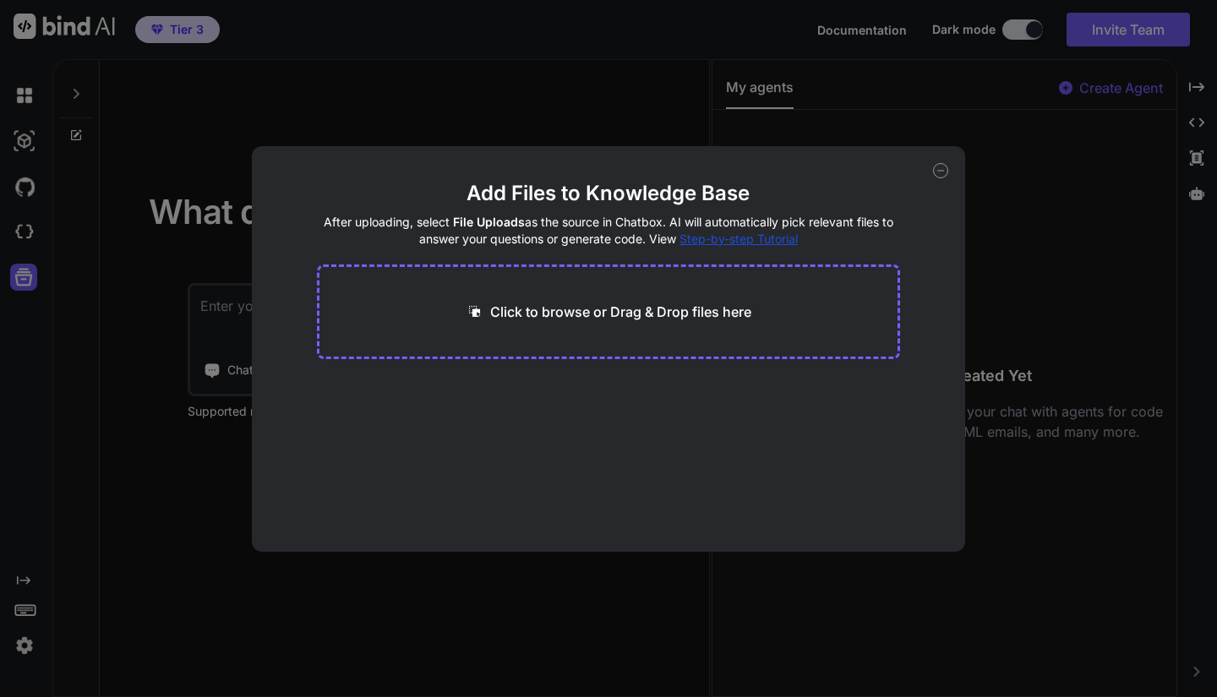
click at [242, 157] on div "Add Files to Knowledge Base After uploading, select File Uploads as the source …" at bounding box center [608, 348] width 1217 height 697
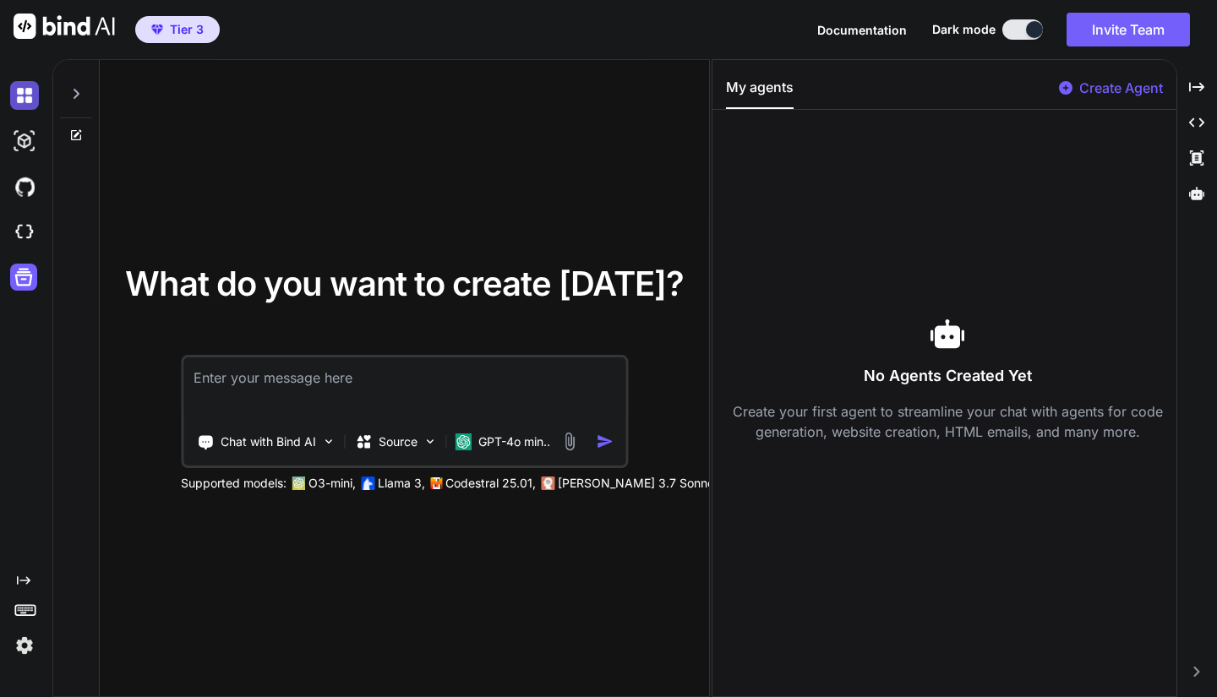
click at [19, 95] on img at bounding box center [24, 95] width 29 height 29
click at [83, 102] on div at bounding box center [76, 89] width 32 height 58
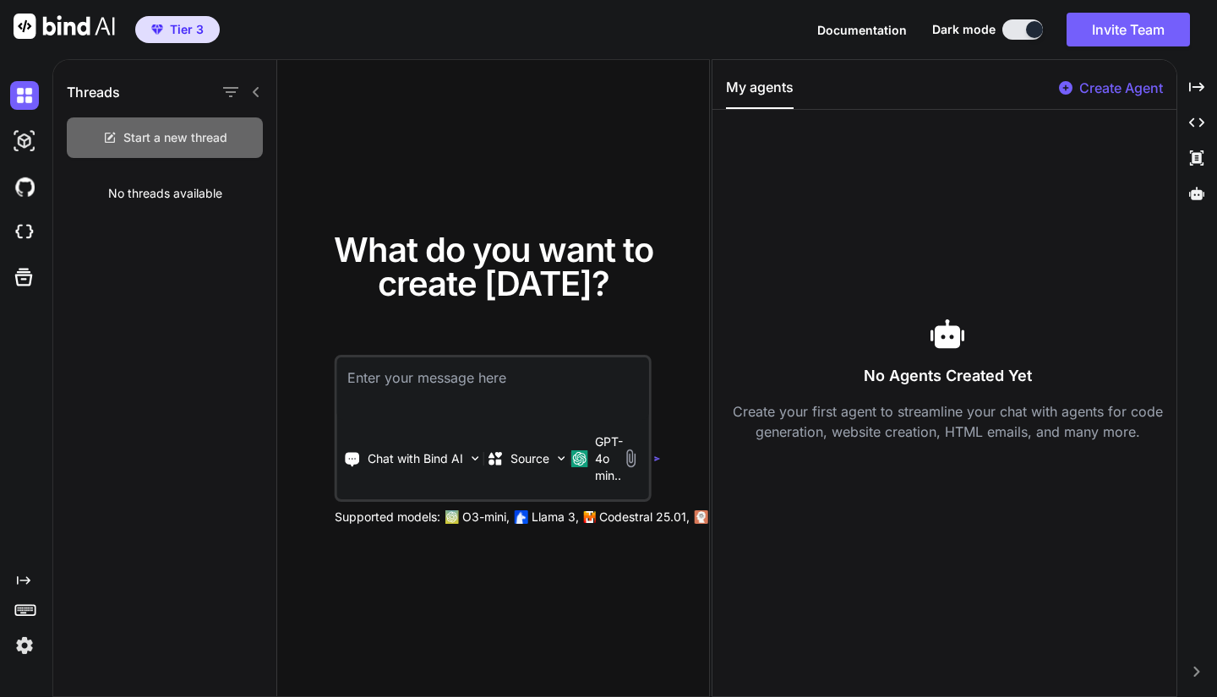
click at [160, 135] on span "Start a new thread" at bounding box center [175, 137] width 104 height 17
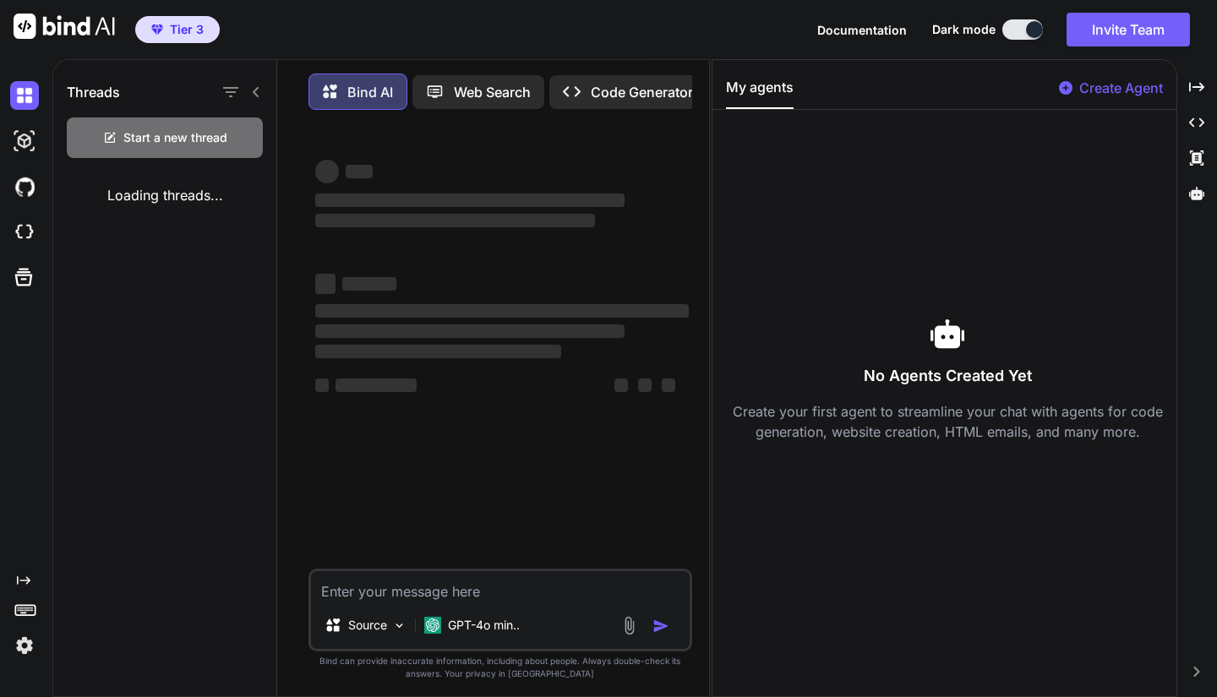
click at [356, 161] on div "‌ ‌" at bounding box center [501, 170] width 373 height 26
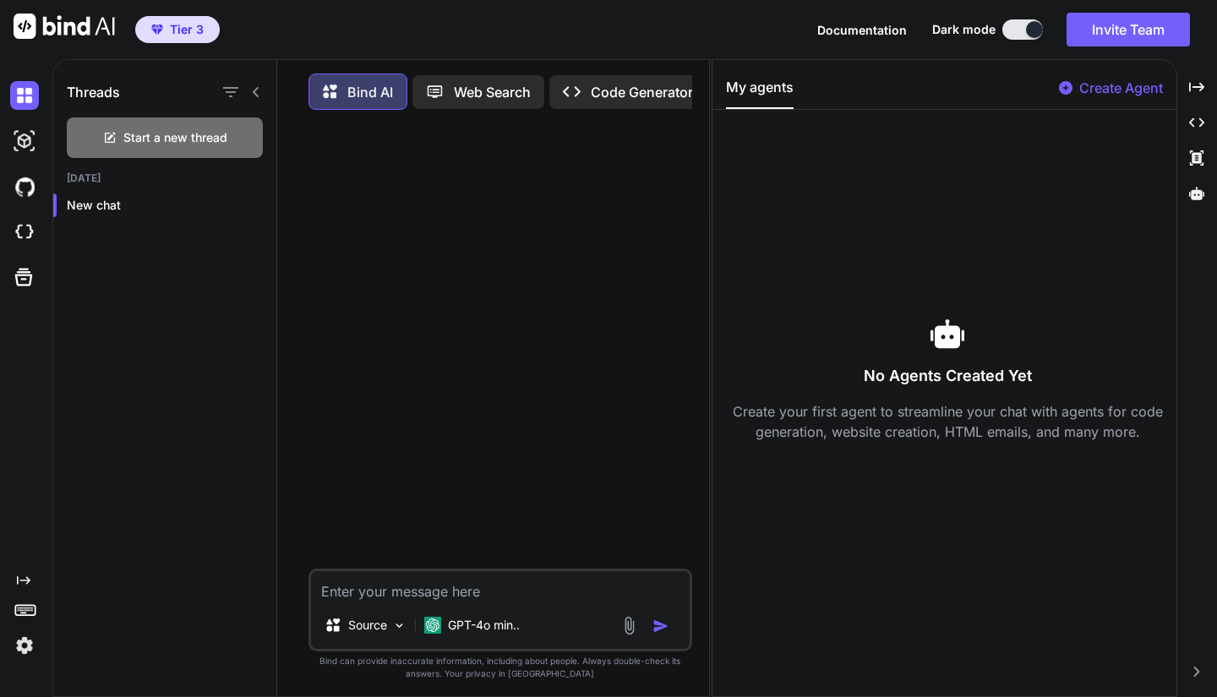
click at [249, 94] on icon at bounding box center [256, 92] width 14 height 14
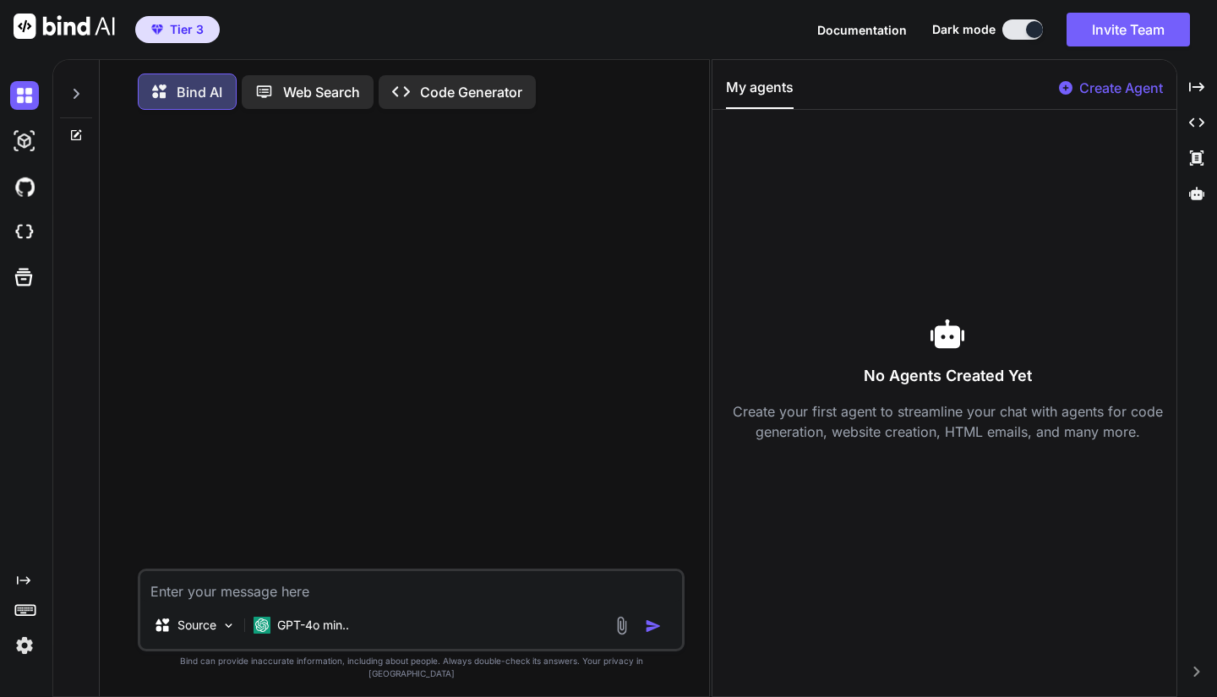
click at [165, 99] on icon at bounding box center [161, 93] width 18 height 18
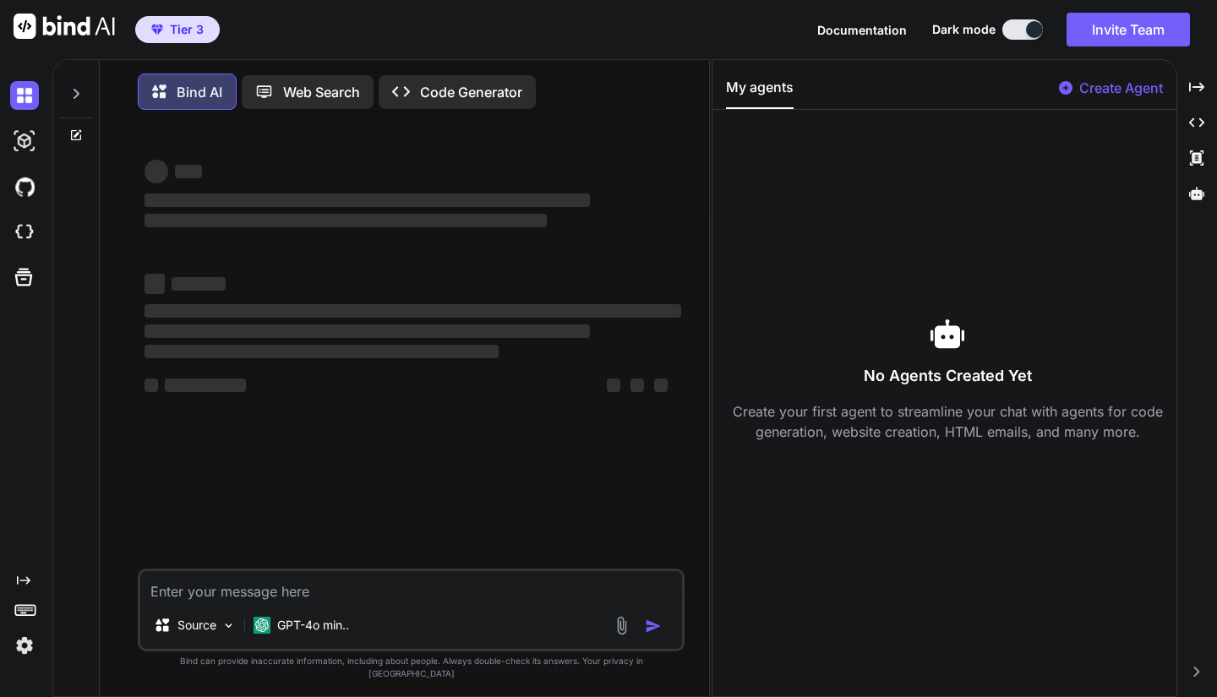
click at [28, 79] on div at bounding box center [27, 96] width 35 height 46
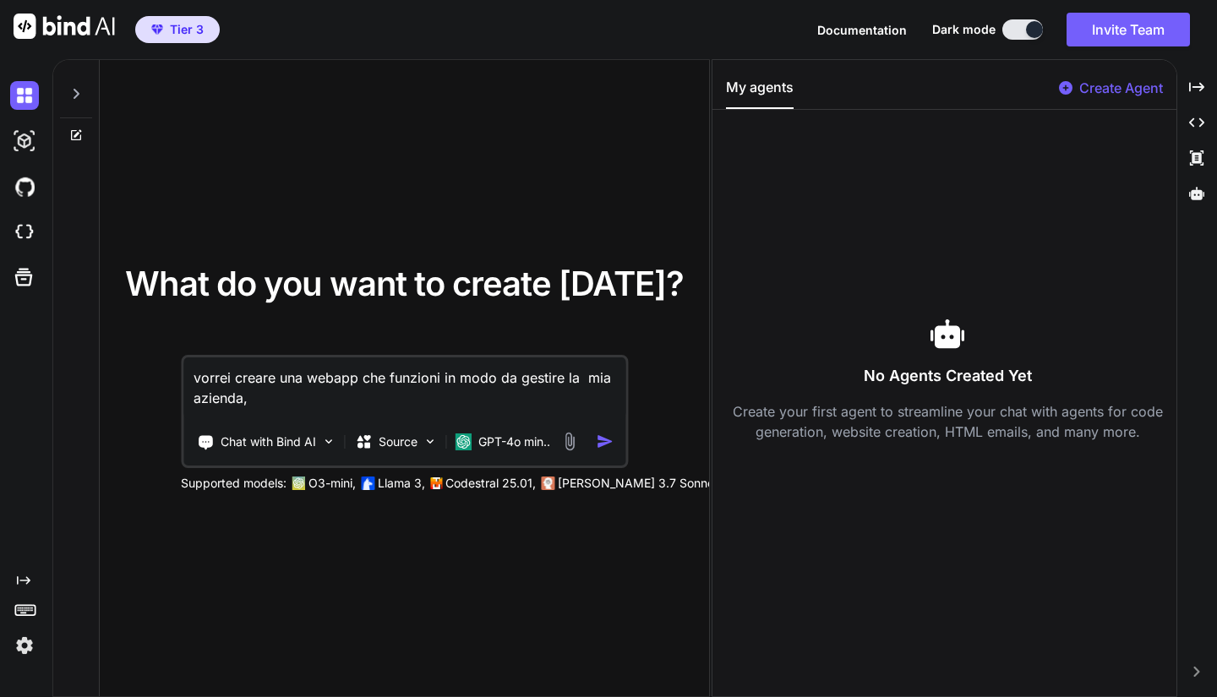
type textarea "vorrei creare una webapp che funzioni in modo da gestire la mia azienda,"
click at [282, 404] on textarea "vorrei creare una webapp che funzioni in modo da gestire la mia azienda," at bounding box center [404, 388] width 442 height 63
click at [562, 444] on img at bounding box center [568, 441] width 19 height 19
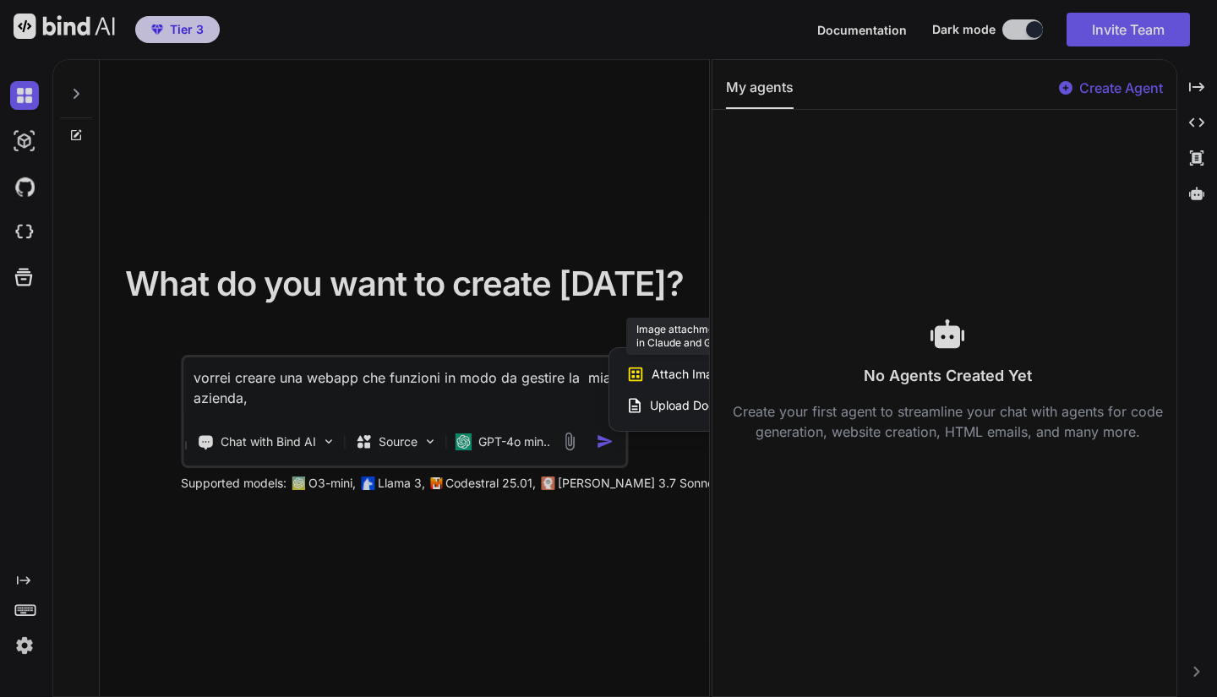
click at [691, 375] on span "Attach Images" at bounding box center [691, 374] width 81 height 17
click at [654, 371] on span "Attach Images" at bounding box center [691, 374] width 81 height 17
click at [659, 371] on span "Attach Images" at bounding box center [691, 374] width 81 height 17
click at [1185, 90] on div at bounding box center [608, 348] width 1217 height 697
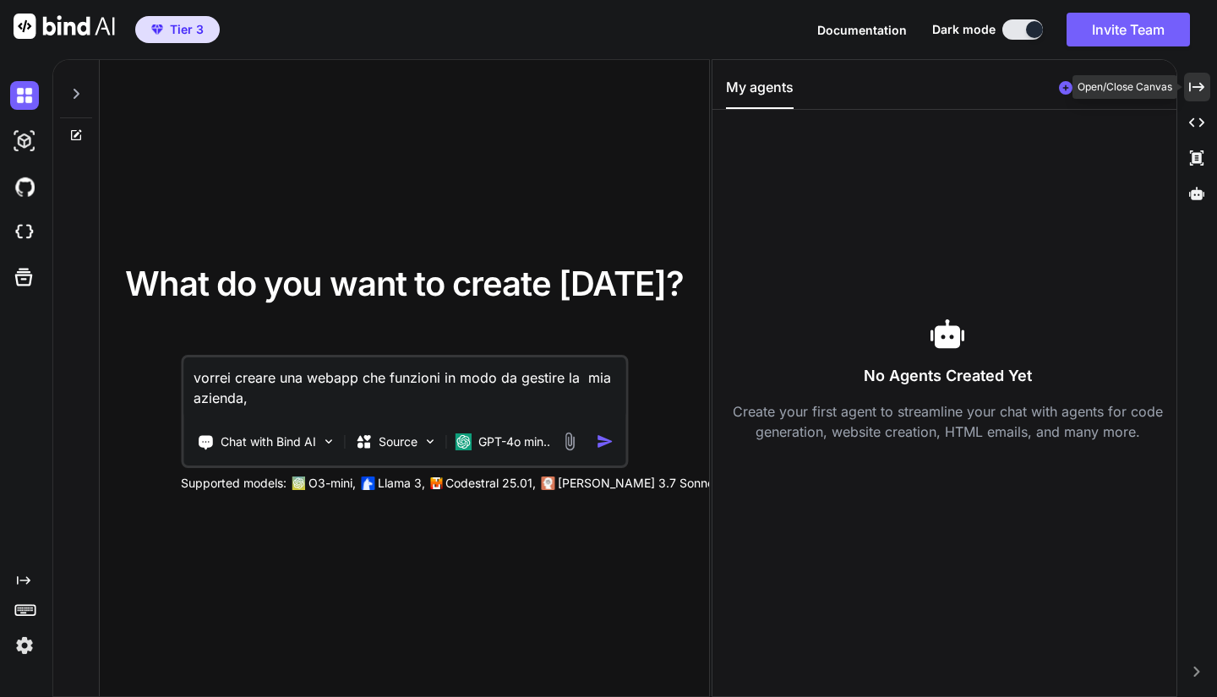
click at [1205, 96] on div "Created with Pixso." at bounding box center [1197, 87] width 26 height 29
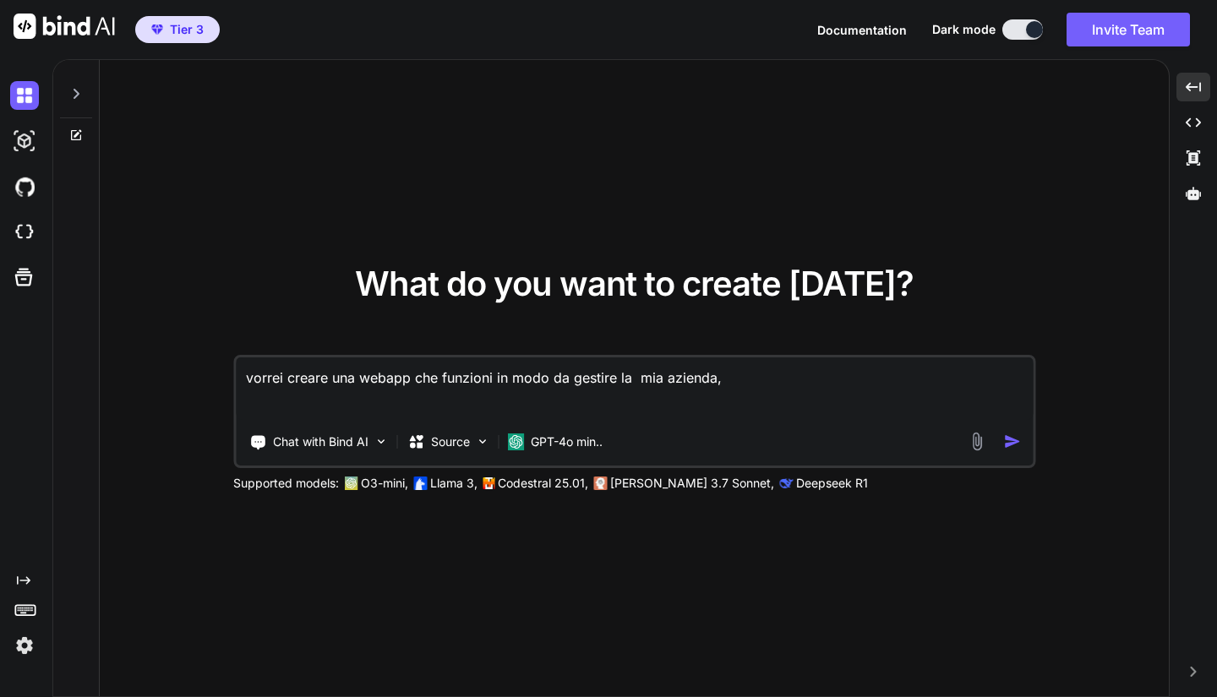
click at [972, 442] on img at bounding box center [976, 441] width 19 height 19
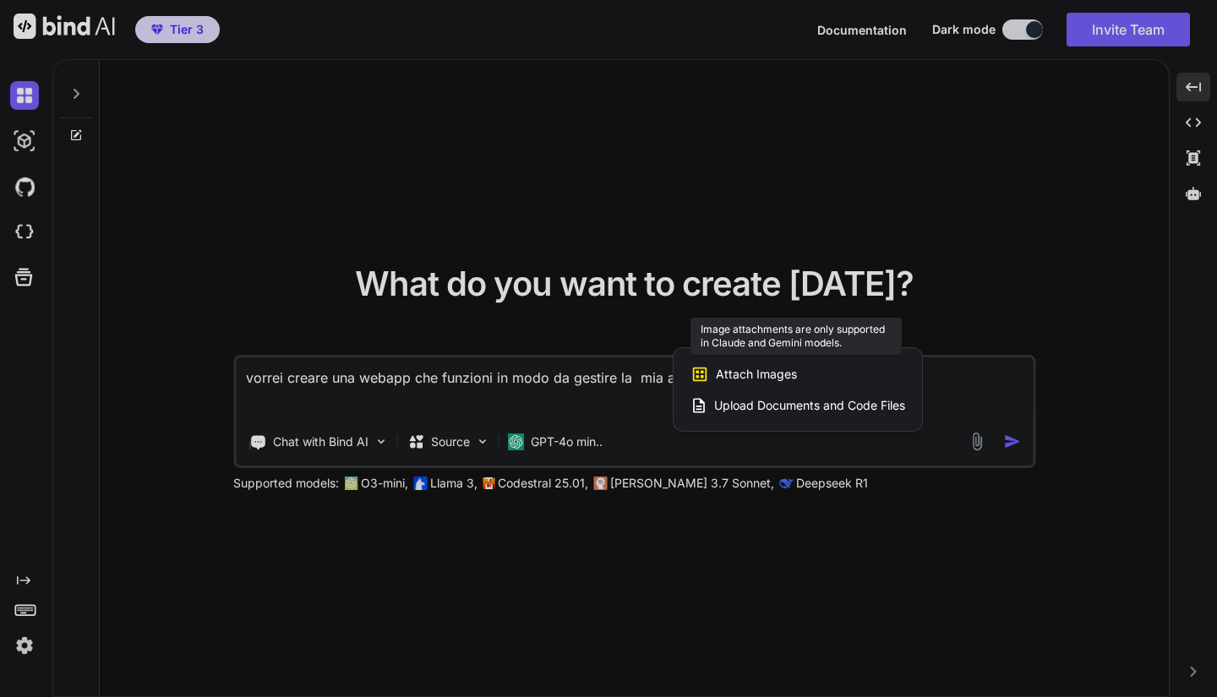
click at [792, 382] on span "Attach Images" at bounding box center [756, 374] width 81 height 17
click at [585, 439] on div at bounding box center [608, 348] width 1217 height 697
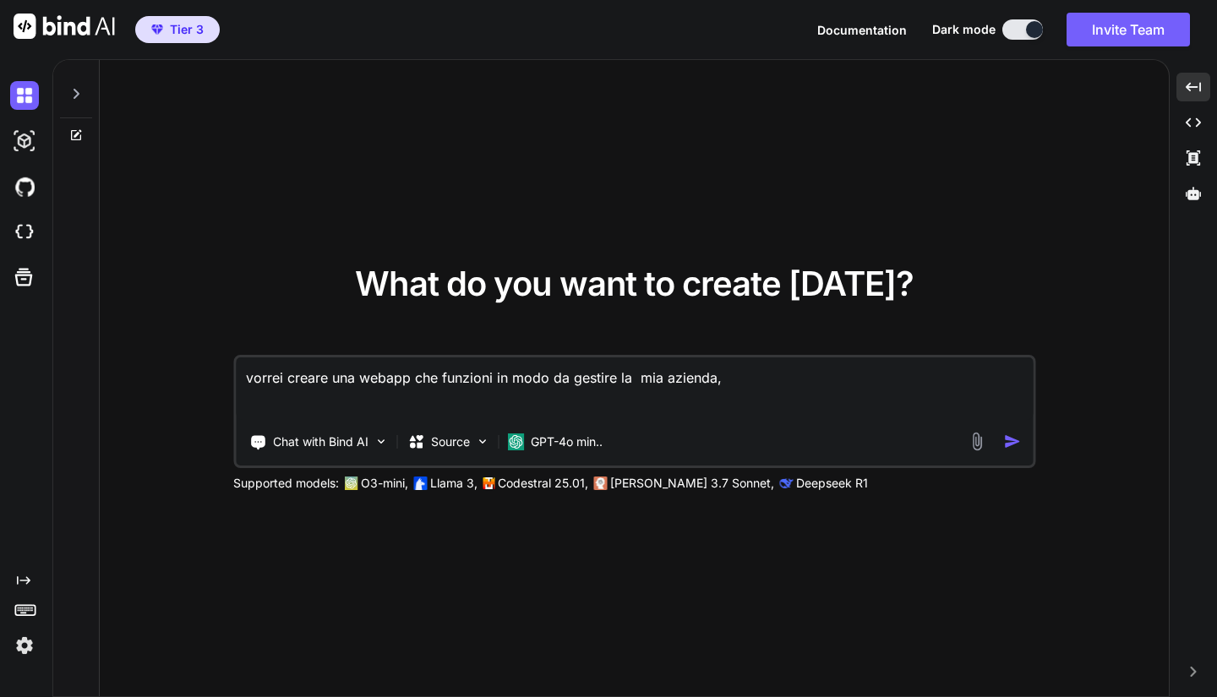
click at [585, 439] on p "GPT-4o min.." at bounding box center [567, 441] width 72 height 17
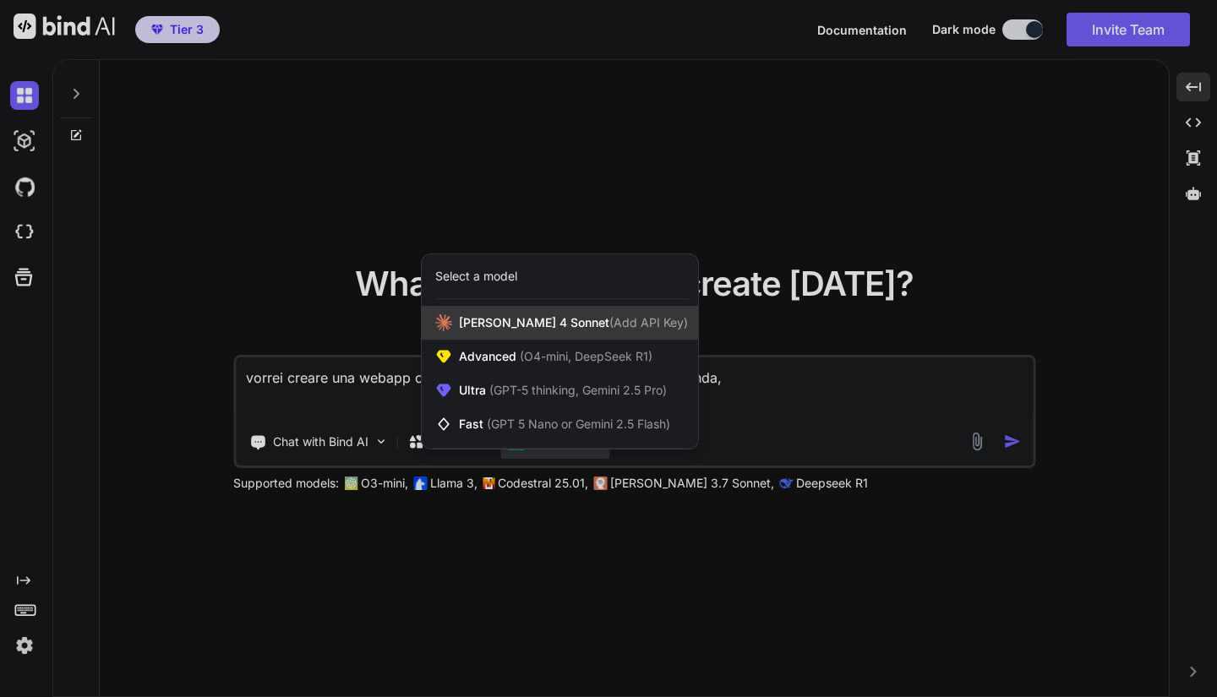
click at [609, 321] on span "(Add API Key)" at bounding box center [648, 322] width 79 height 14
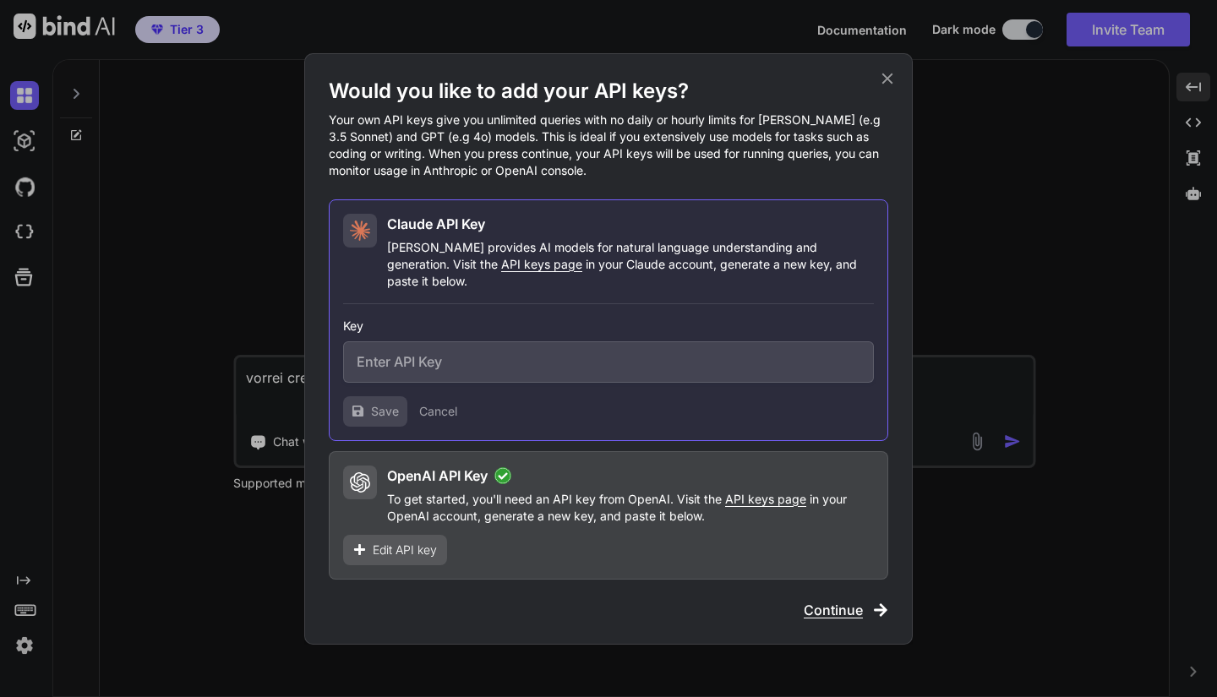
click at [585, 360] on input "text" at bounding box center [608, 361] width 531 height 41
click at [473, 352] on input "text" at bounding box center [608, 361] width 531 height 41
paste input "sk-ant-api03-BchxSAx2dd8Y9fuFQ0FR5mQ64TQOjLCoE99vRlteMgomShVWy4myEn0VzZlS5tPVLy…"
type input "sk-ant-api03-BchxSAx2dd8Y9fuFQ0FR5mQ64TQOjLCoE99vRlteMgomShVWy4myEn0VzZlS5tPVLy…"
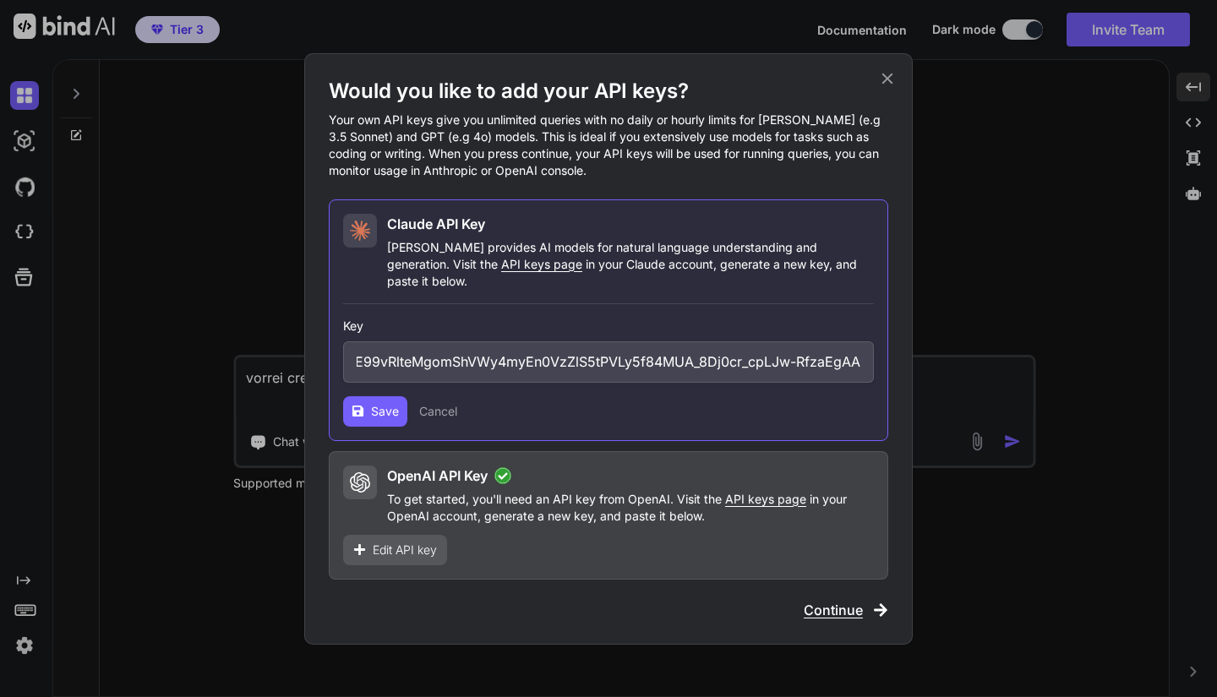
click at [371, 404] on span "Save" at bounding box center [385, 411] width 28 height 17
drag, startPoint x: 469, startPoint y: 355, endPoint x: 1032, endPoint y: 409, distance: 566.1
click at [1032, 409] on div "Would you like to add your API keys? Your own API keys give you unlimited queri…" at bounding box center [608, 348] width 1217 height 697
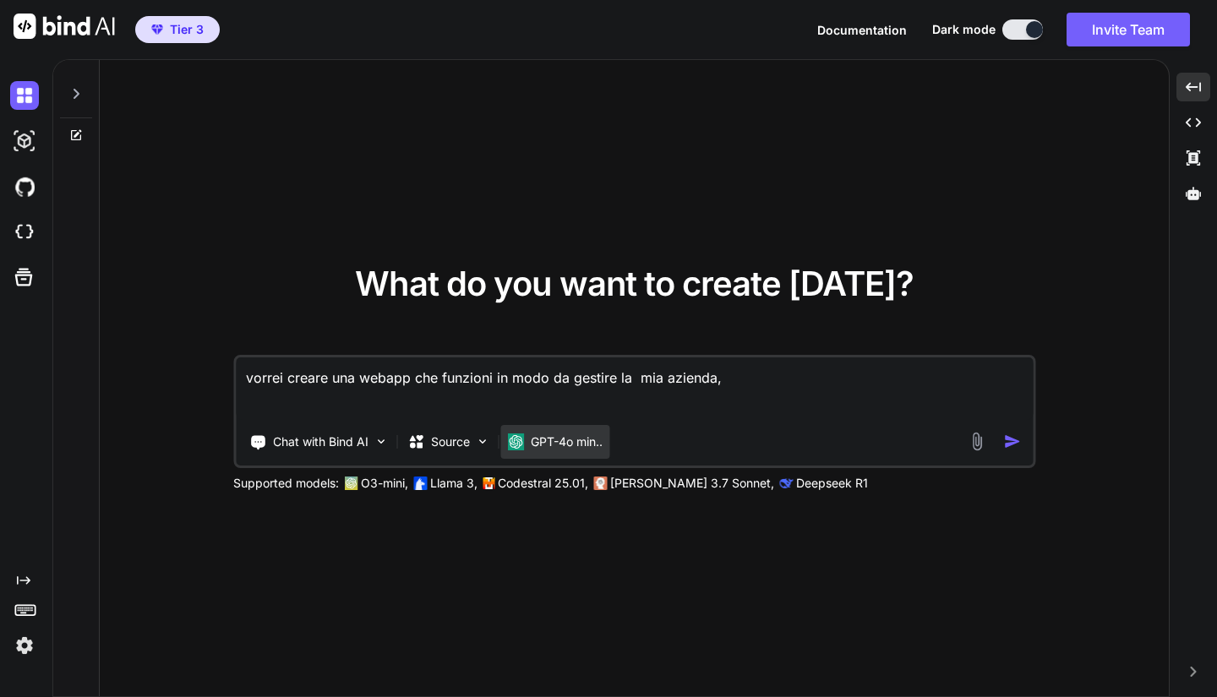
click at [560, 442] on p "GPT-4o min.." at bounding box center [567, 441] width 72 height 17
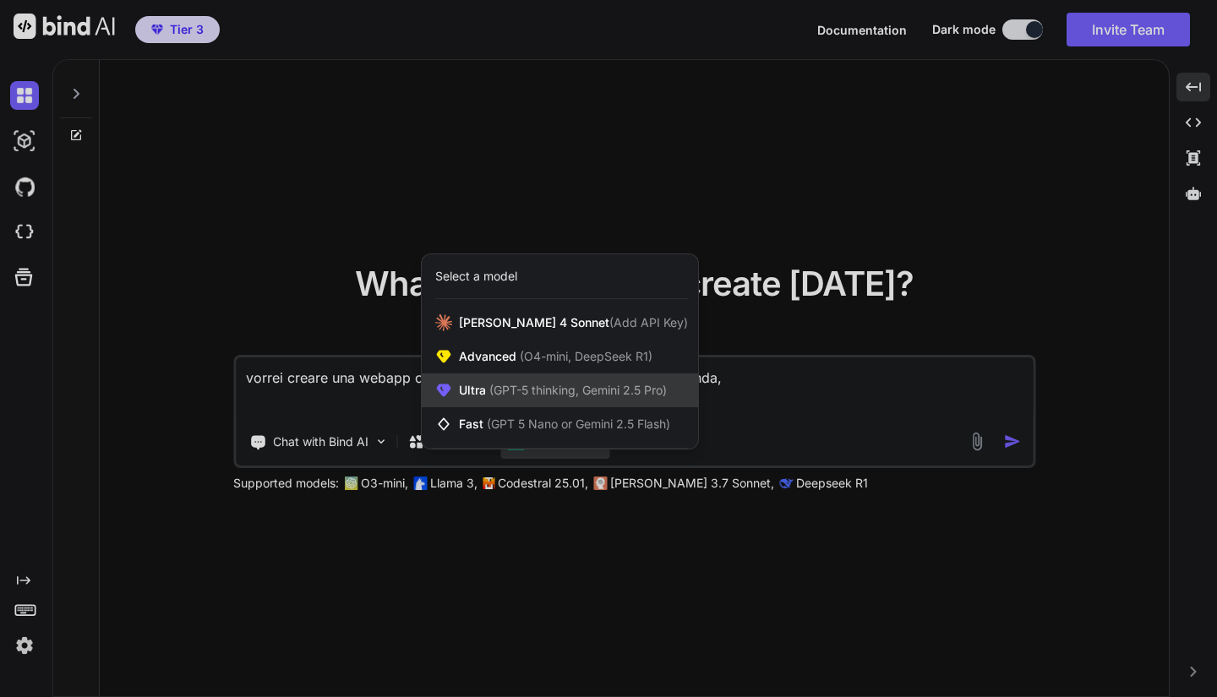
click at [514, 384] on span "(GPT-5 thinking, Gemini 2.5 Pro)" at bounding box center [576, 390] width 181 height 14
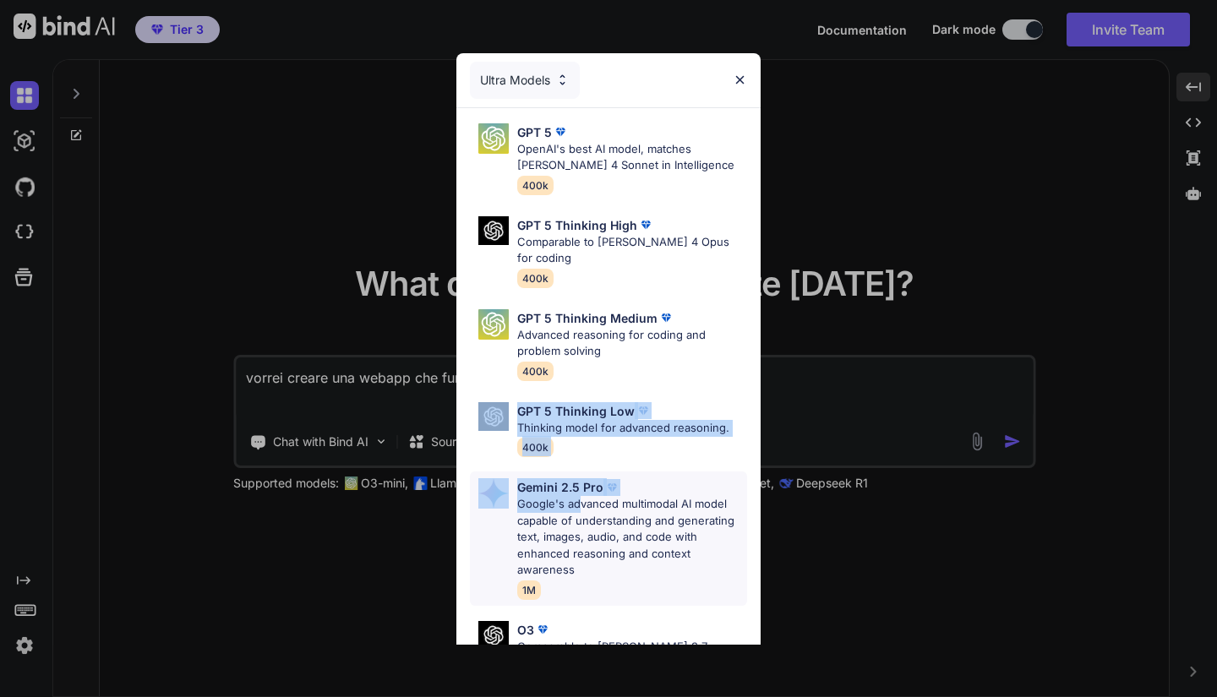
drag, startPoint x: 613, startPoint y: 356, endPoint x: 575, endPoint y: 487, distance: 136.6
click at [575, 487] on div "GPT 5 OpenAI's best AI model, matches Claude 4 Sonnet in Intelligence 400k GPT …" at bounding box center [608, 488] width 304 height 761
click at [575, 496] on p "Google's advanced multimodal AI model capable of understanding and generating t…" at bounding box center [632, 537] width 230 height 83
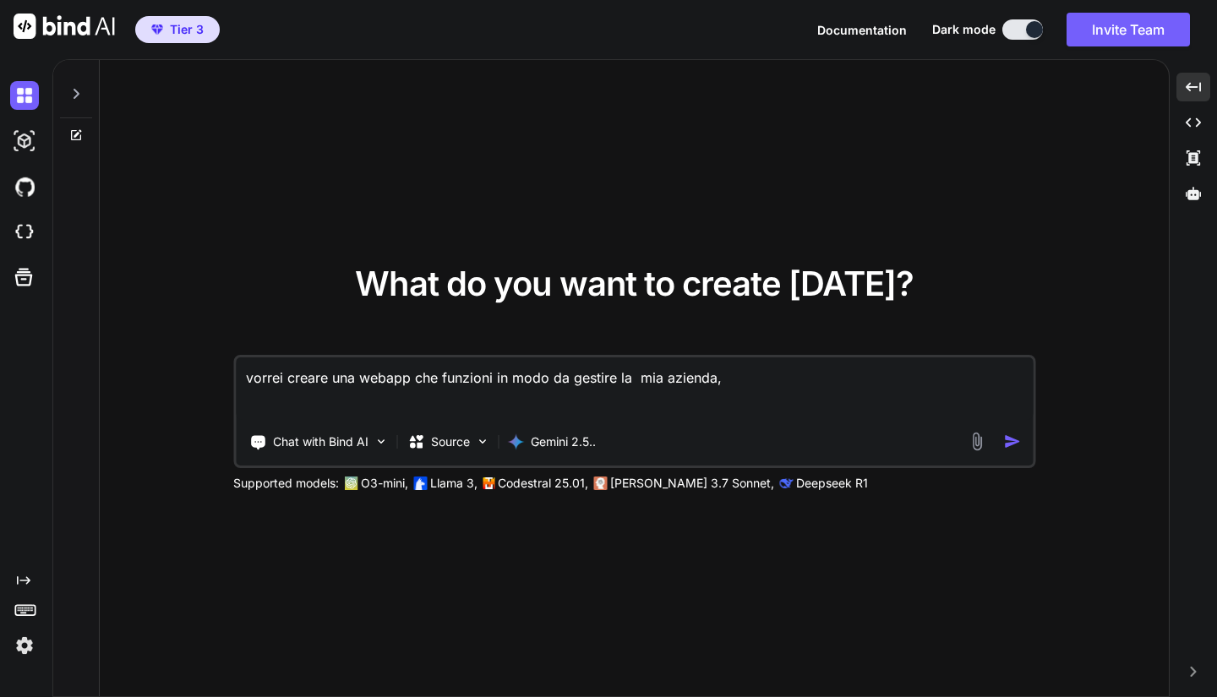
click at [978, 446] on img at bounding box center [976, 441] width 19 height 19
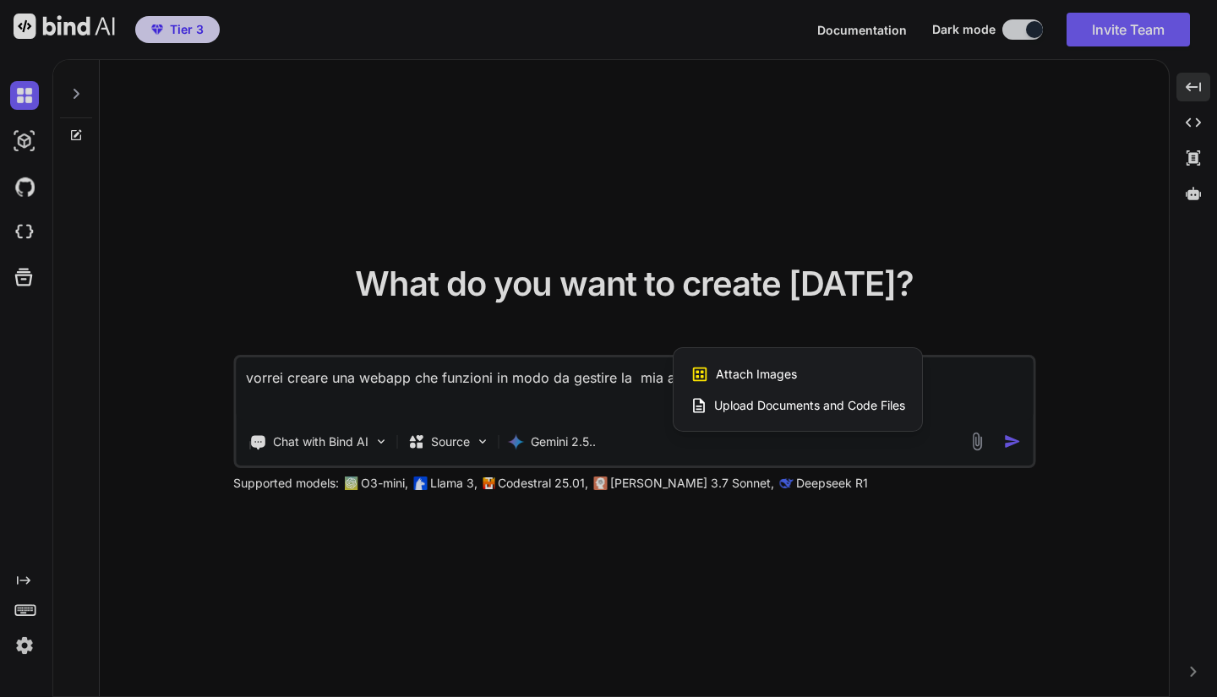
click at [792, 375] on span "Attach Images" at bounding box center [756, 374] width 81 height 17
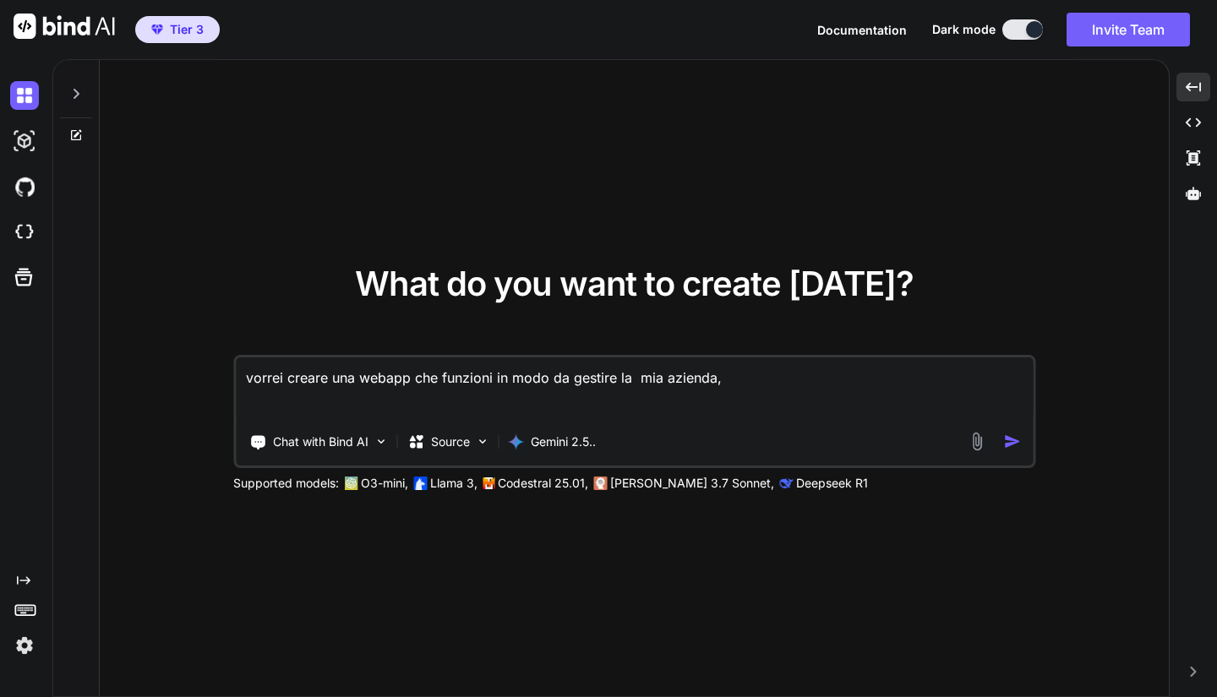
type input "C:\fakepath\Screenshot [DATE] 143515.png"
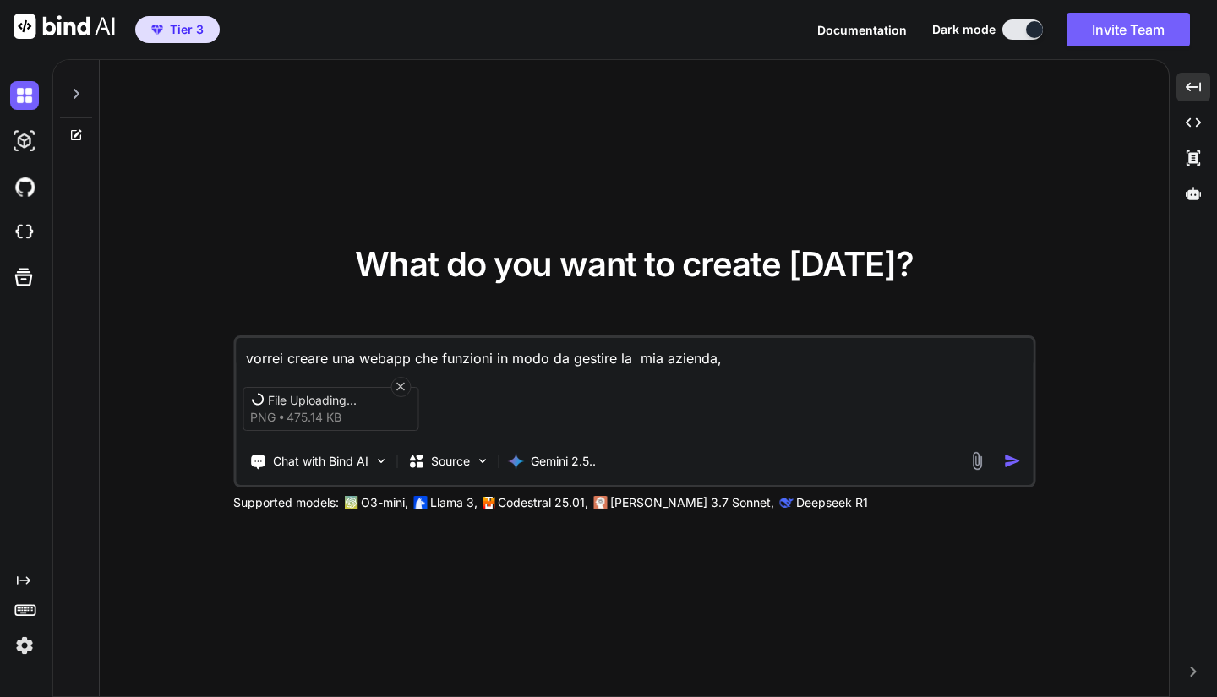
click at [734, 354] on textarea "vorrei creare una webapp che funzioni in modo da gestire la mia azienda," at bounding box center [634, 353] width 797 height 30
type textarea "vorrei creare una webapp che funzioni in modo da gestire la mia azienda, tipo c…"
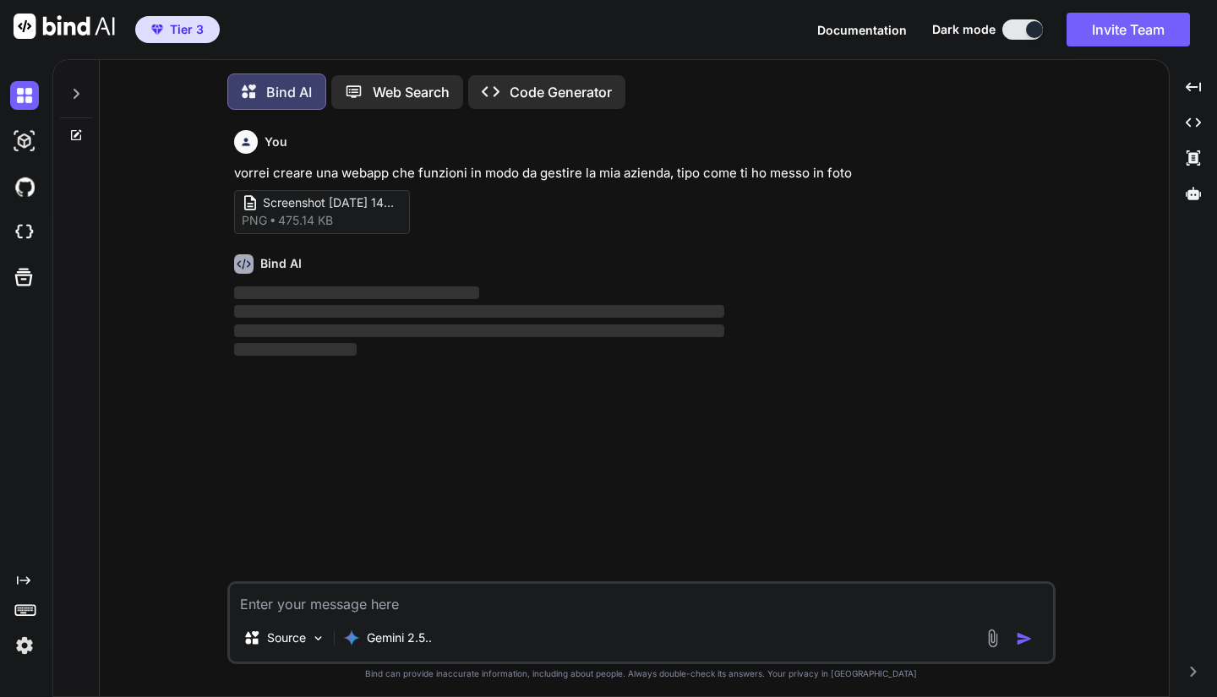
scroll to position [8, 0]
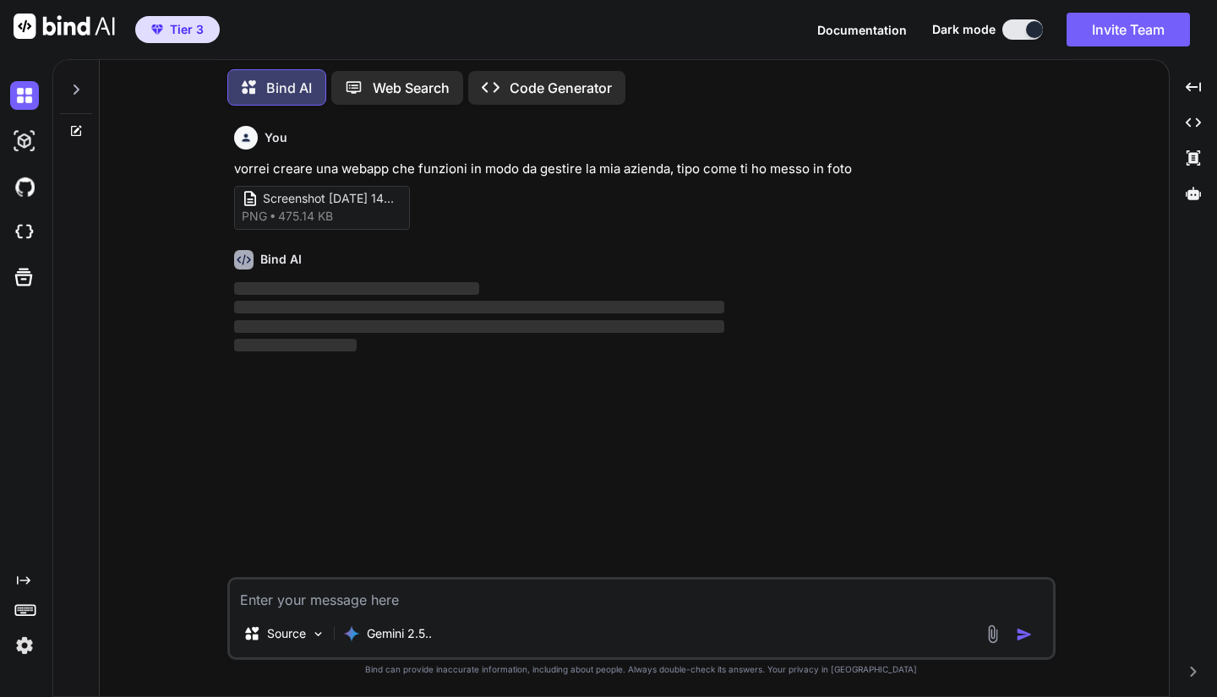
click at [1023, 24] on button at bounding box center [1022, 29] width 41 height 20
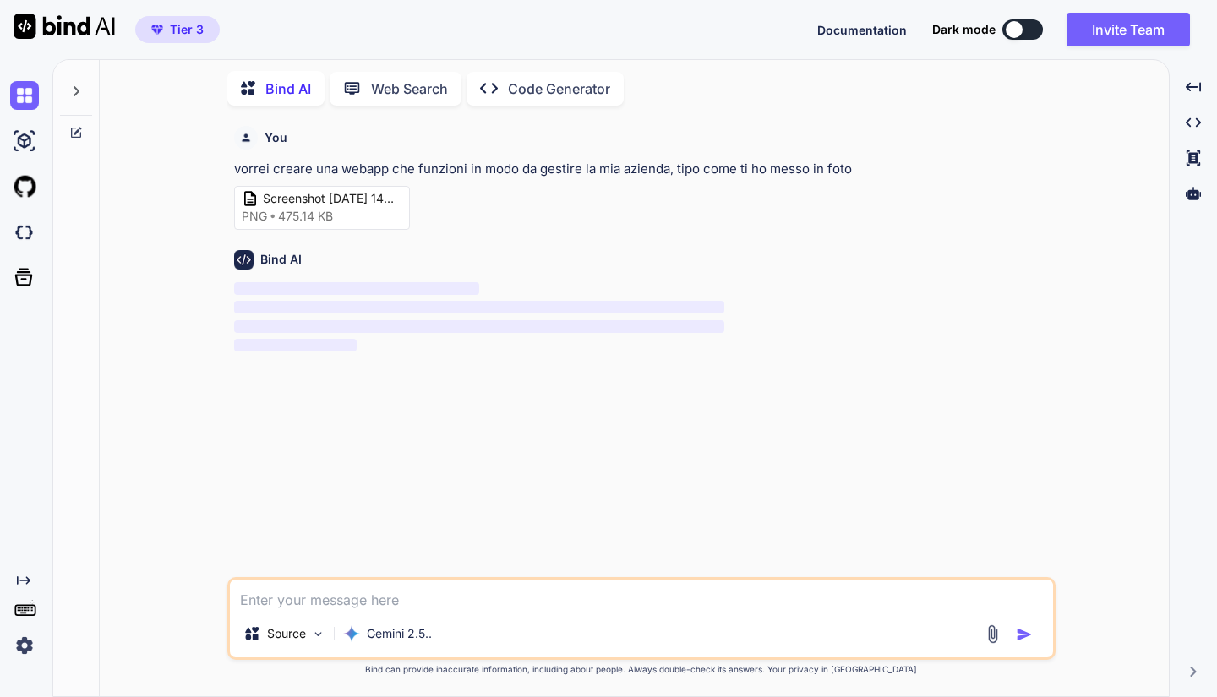
click at [1023, 24] on button at bounding box center [1022, 29] width 41 height 20
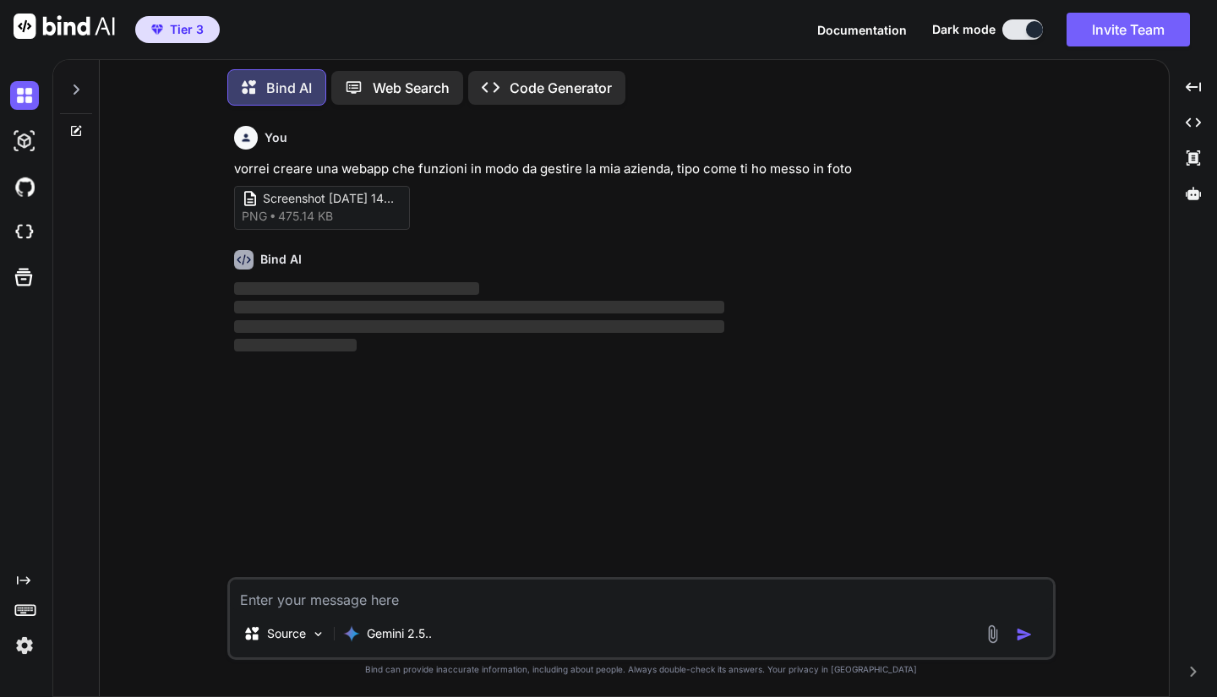
click at [1023, 24] on button at bounding box center [1022, 29] width 41 height 20
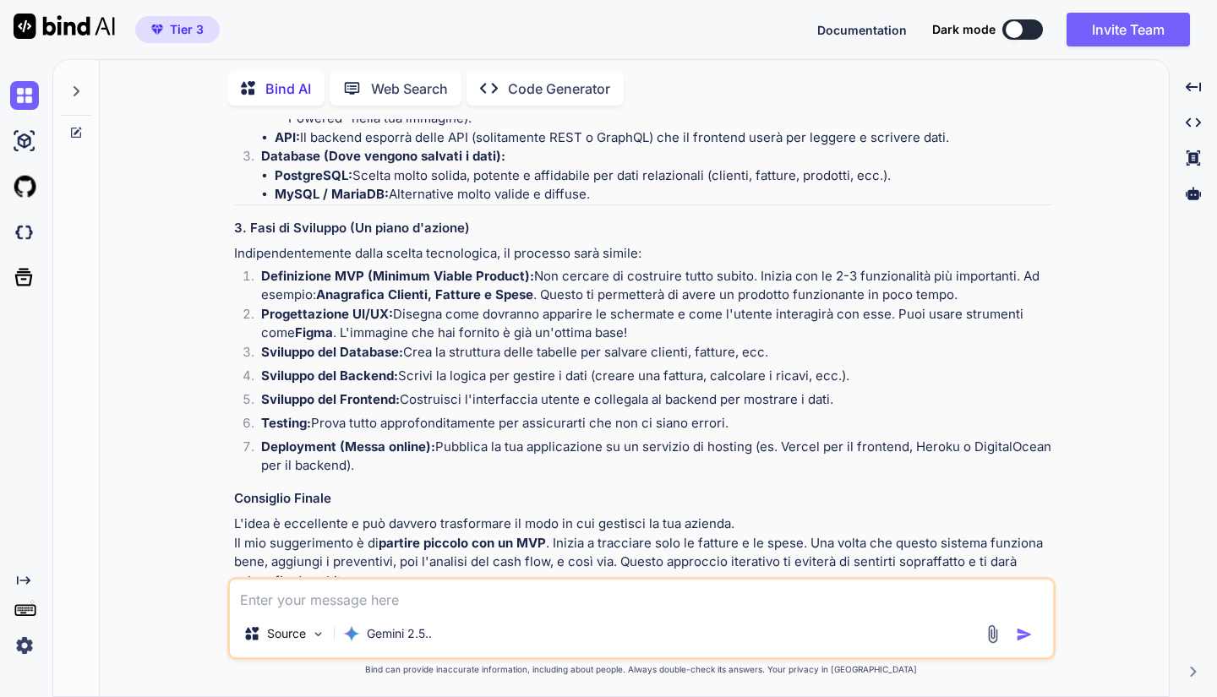
scroll to position [1540, 0]
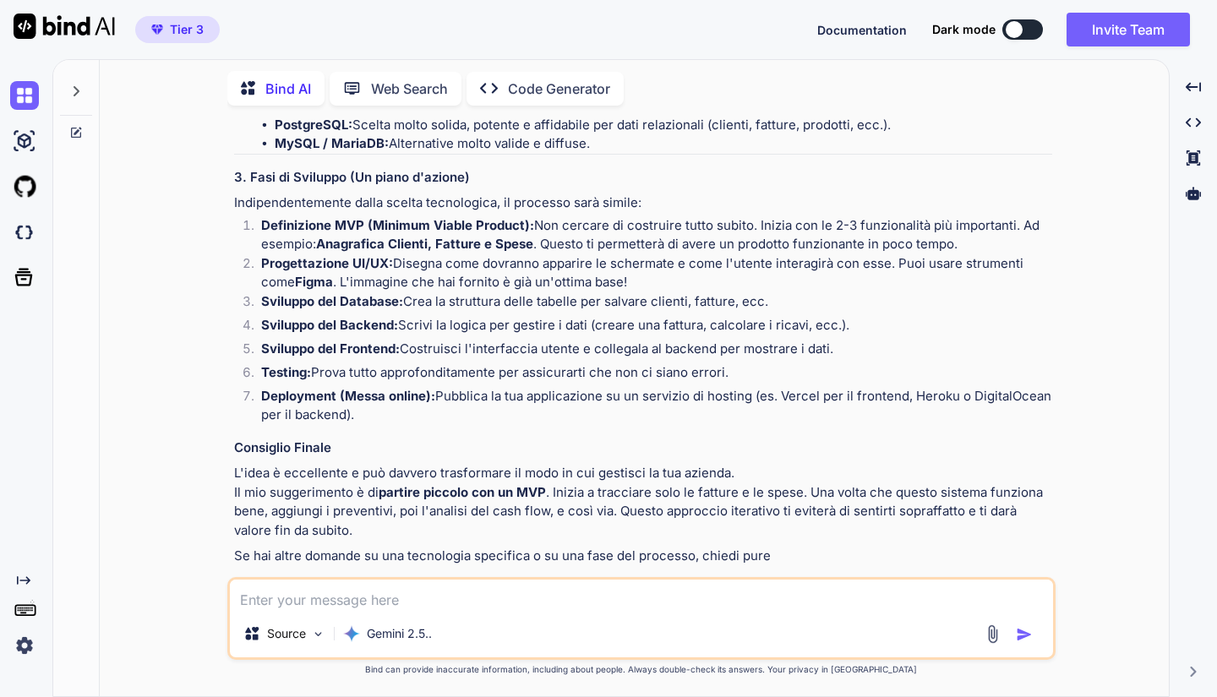
click at [286, 580] on p "Open in Editor" at bounding box center [288, 588] width 80 height 17
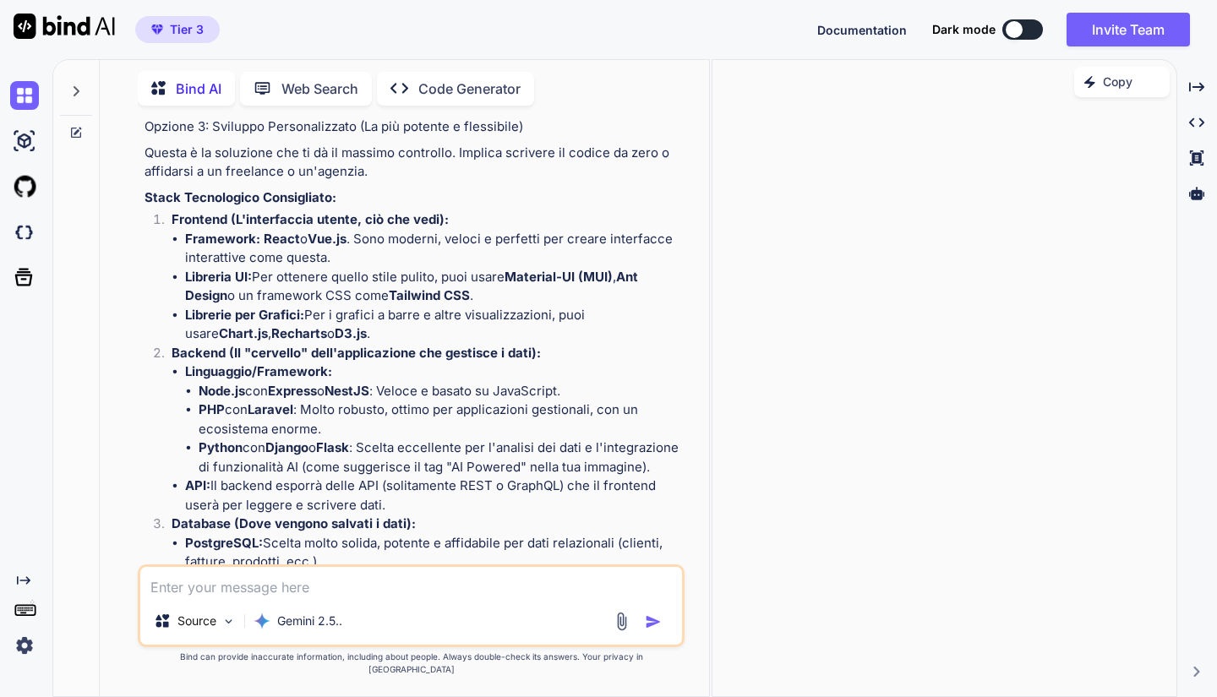
scroll to position [2015, 0]
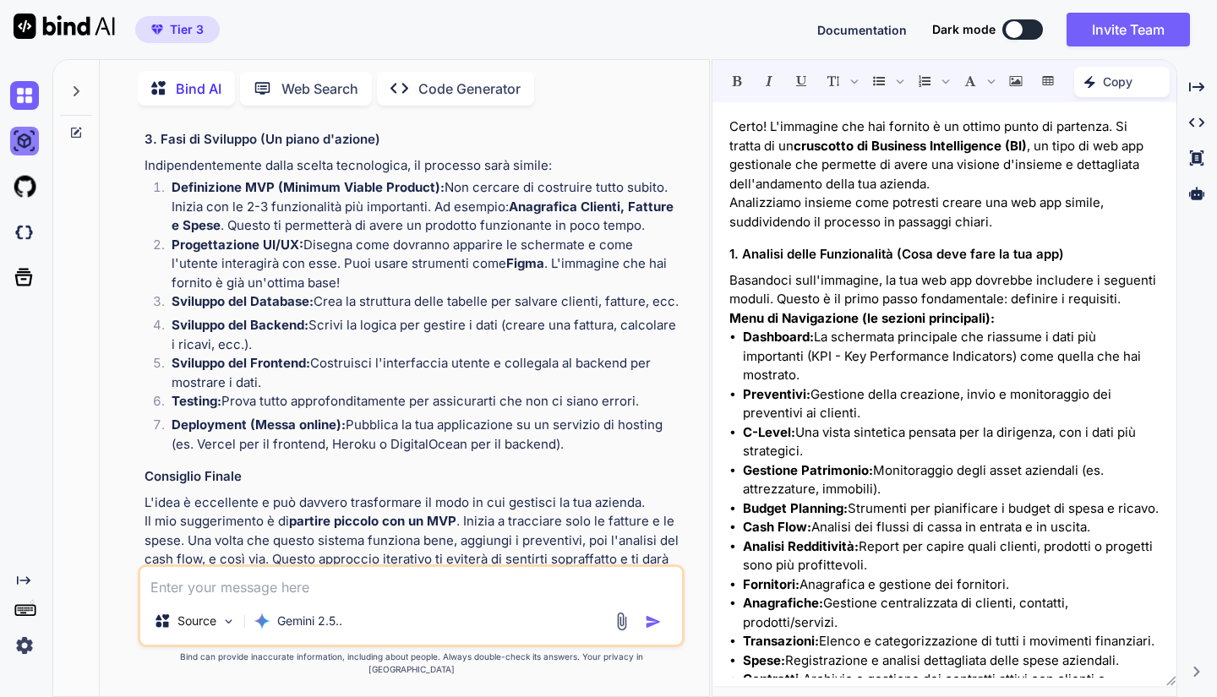
click at [14, 139] on img at bounding box center [24, 141] width 29 height 29
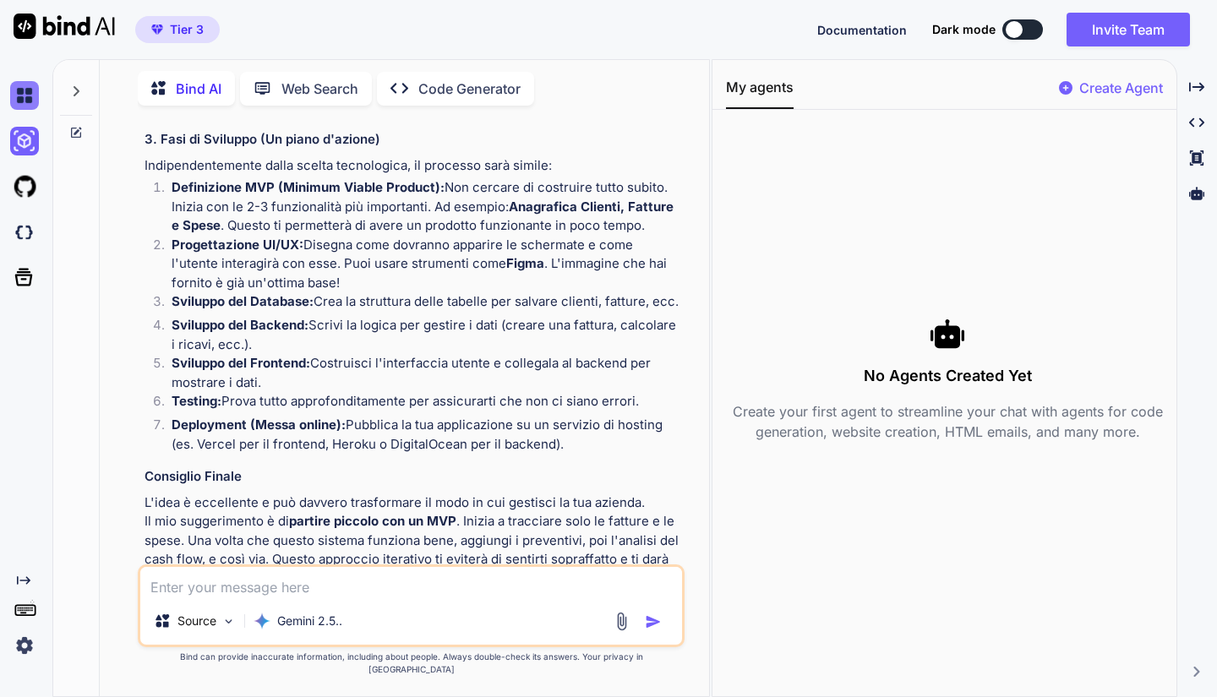
click at [18, 91] on img at bounding box center [24, 95] width 29 height 29
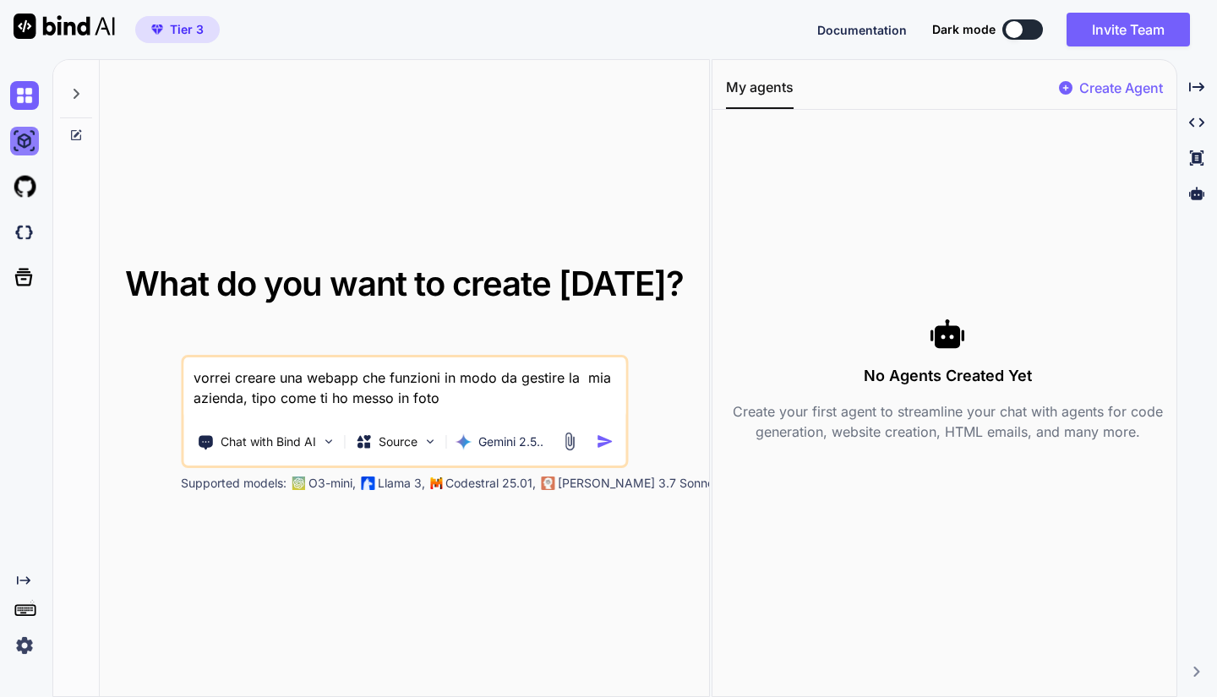
click at [34, 143] on img at bounding box center [24, 141] width 29 height 29
click at [12, 93] on img at bounding box center [24, 95] width 29 height 29
click at [16, 238] on img at bounding box center [24, 232] width 29 height 29
click at [355, 428] on div "Source" at bounding box center [395, 442] width 95 height 34
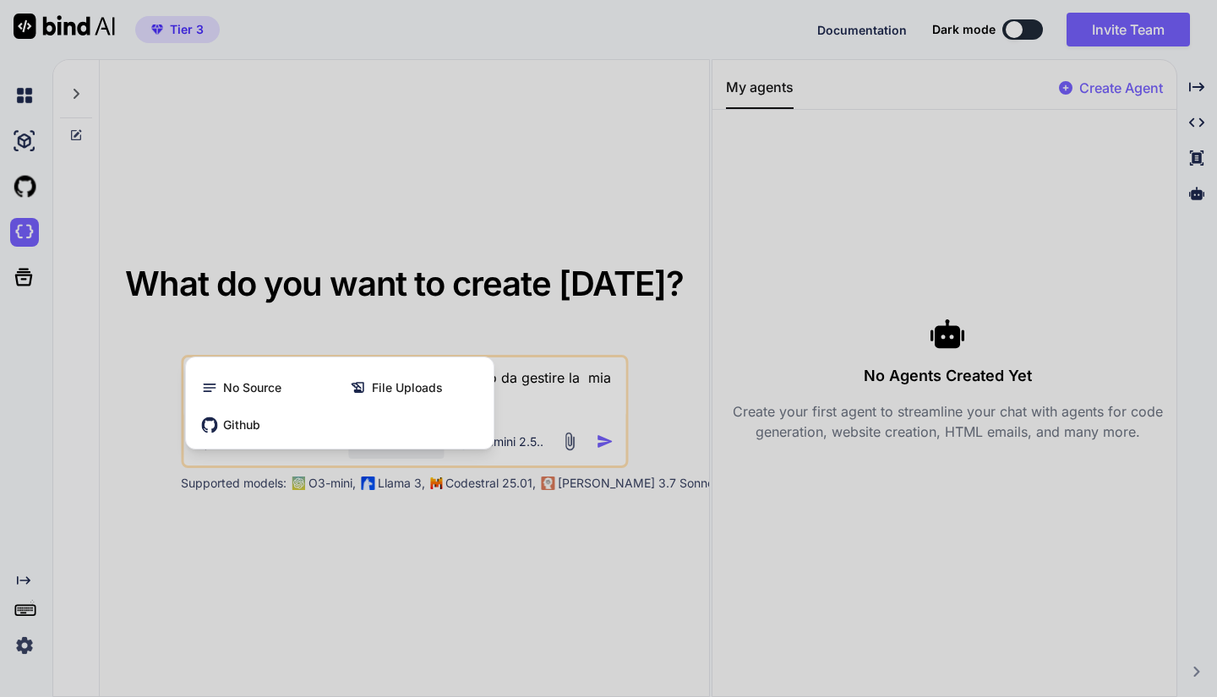
click at [381, 398] on div "File Uploads" at bounding box center [413, 388] width 145 height 34
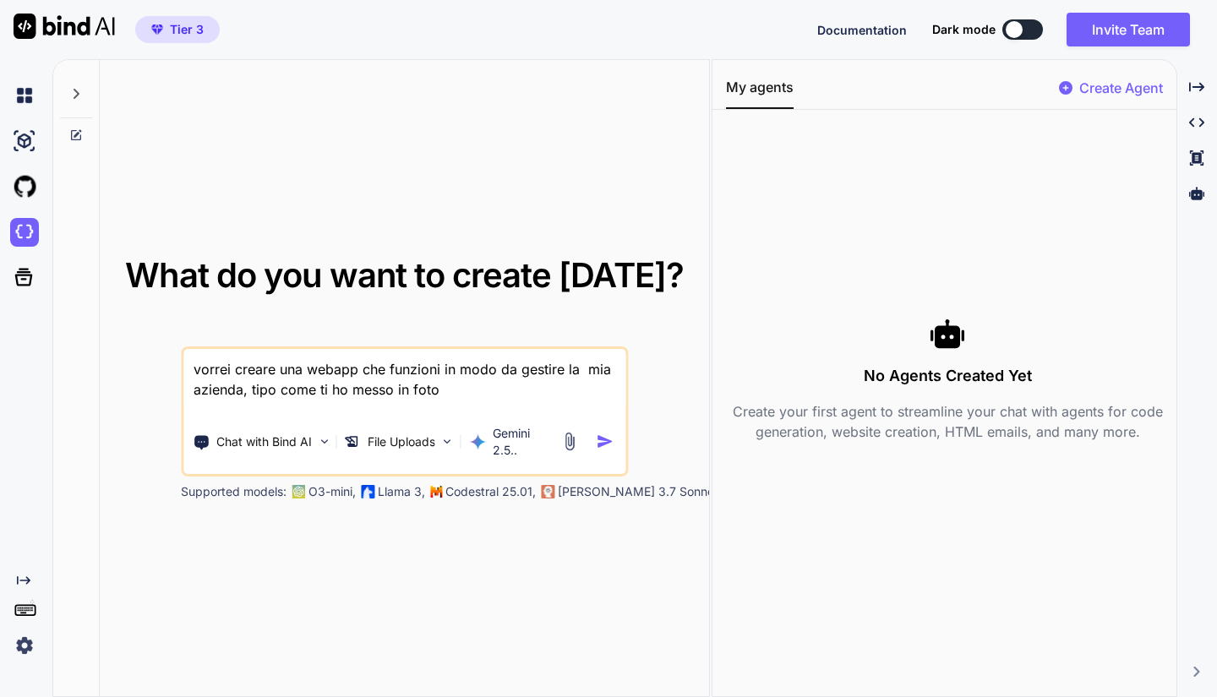
click at [400, 398] on textarea "vorrei creare una webapp che funzioni in modo da gestire la mia azienda, tipo c…" at bounding box center [404, 380] width 442 height 63
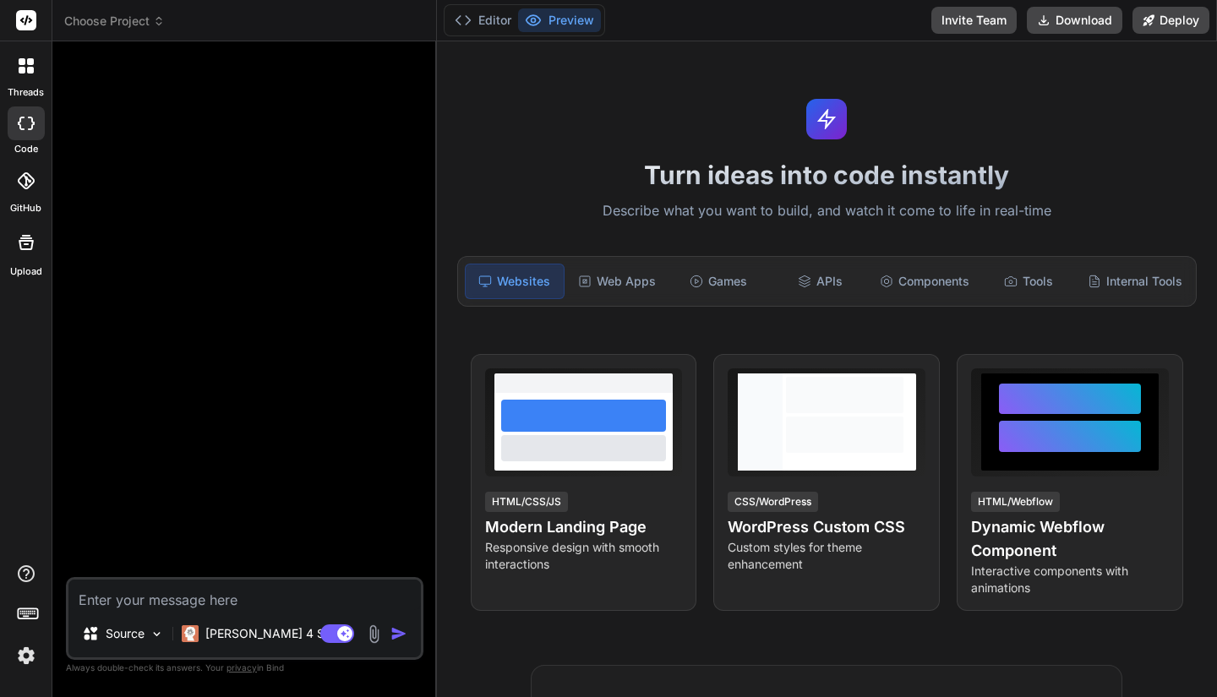
type textarea "x"
paste textarea "vorrei creare una webapp che funzioni in modo da gestire la mia azienda, tipo c…"
type textarea "vorrei creare una webapp che funzioni in modo da gestire la mia azienda, tipo c…"
type textarea "x"
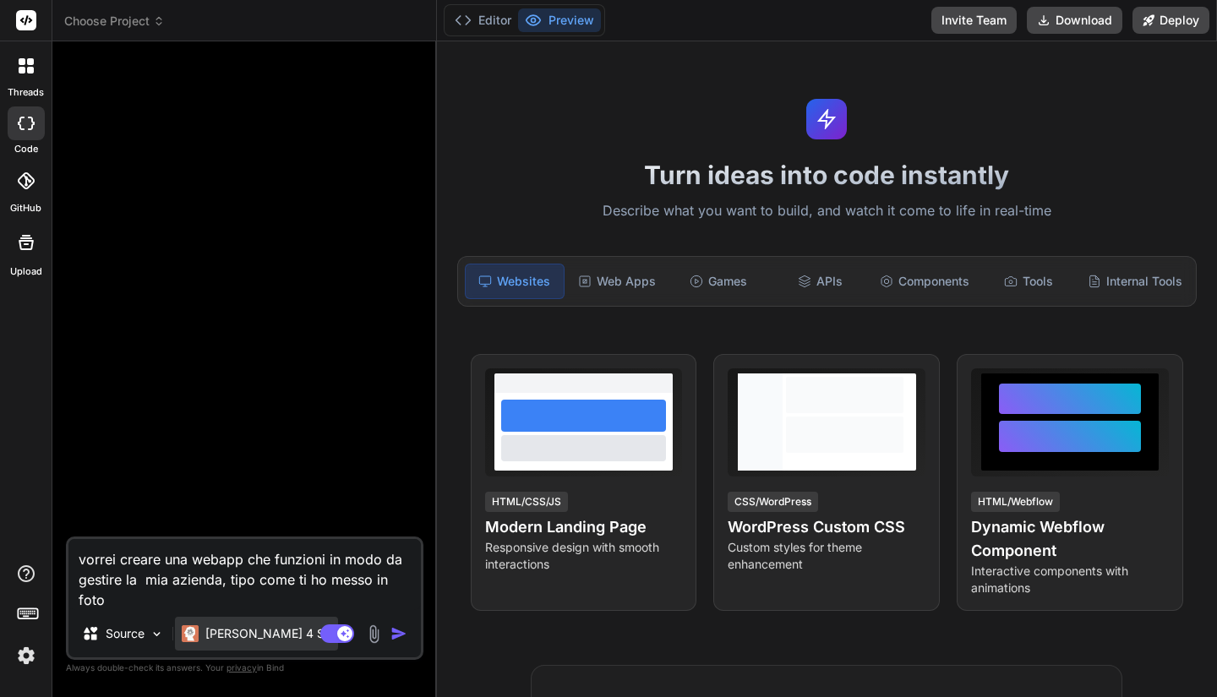
type textarea "vorrei creare una webapp che funzioni in modo da gestire la mia azienda, tipo c…"
click at [231, 639] on p "[PERSON_NAME] 4 S.." at bounding box center [268, 633] width 126 height 17
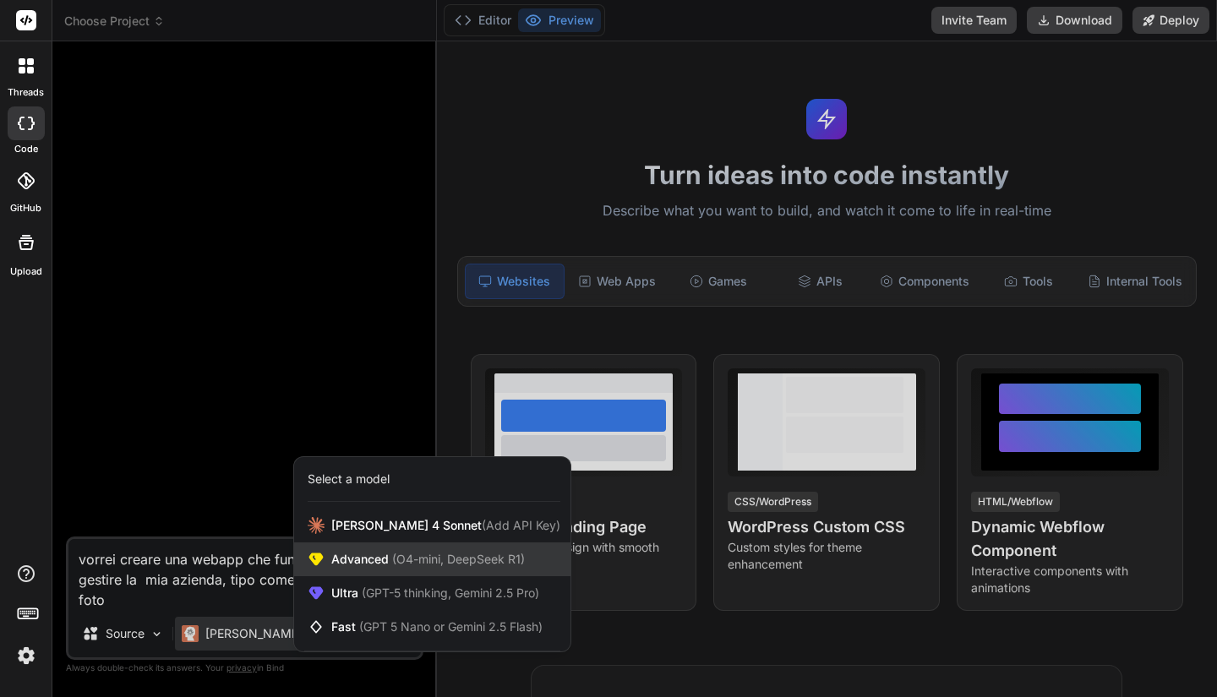
click at [418, 569] on div "Advanced (O4-mini, DeepSeek R1)" at bounding box center [432, 559] width 276 height 34
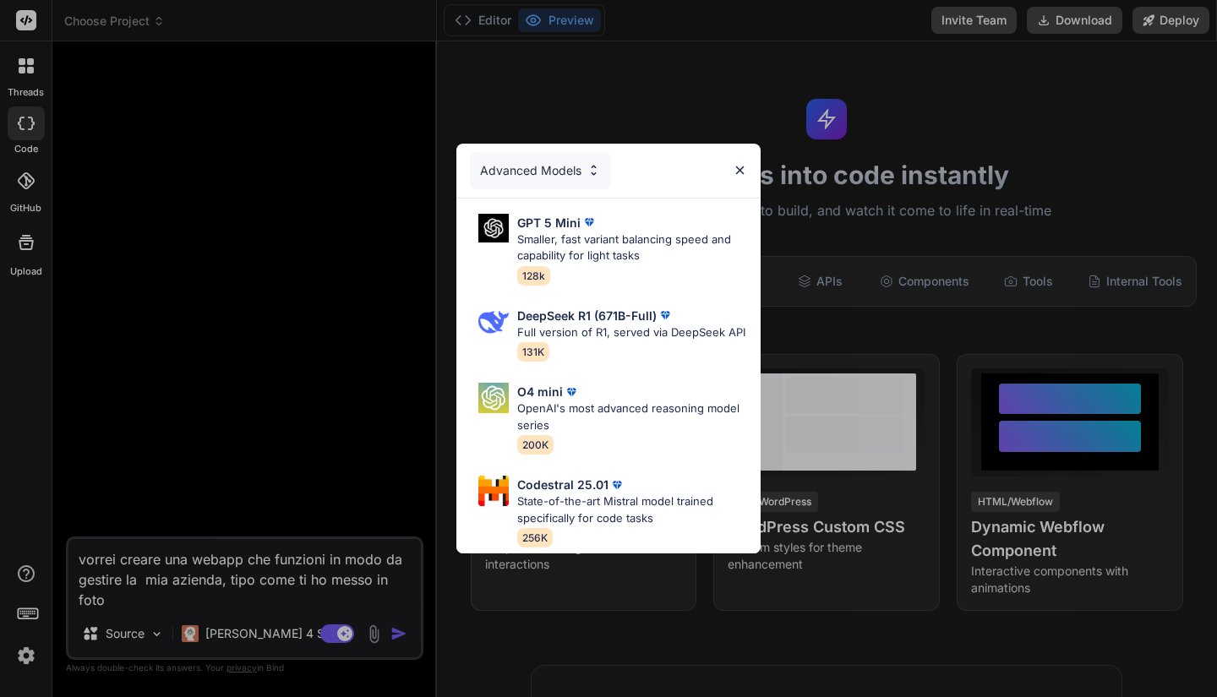
click at [323, 402] on div "Advanced Models GPT 5 Mini Smaller, fast variant balancing speed and capability…" at bounding box center [608, 348] width 1217 height 697
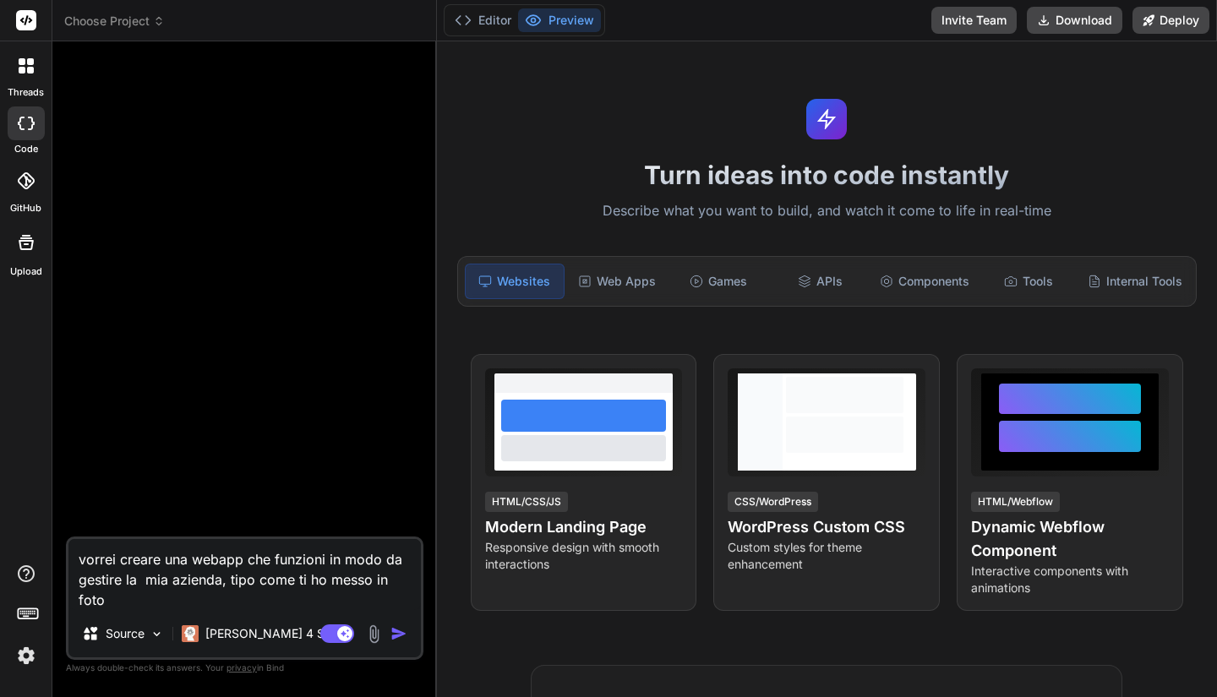
click at [368, 637] on img at bounding box center [373, 633] width 19 height 19
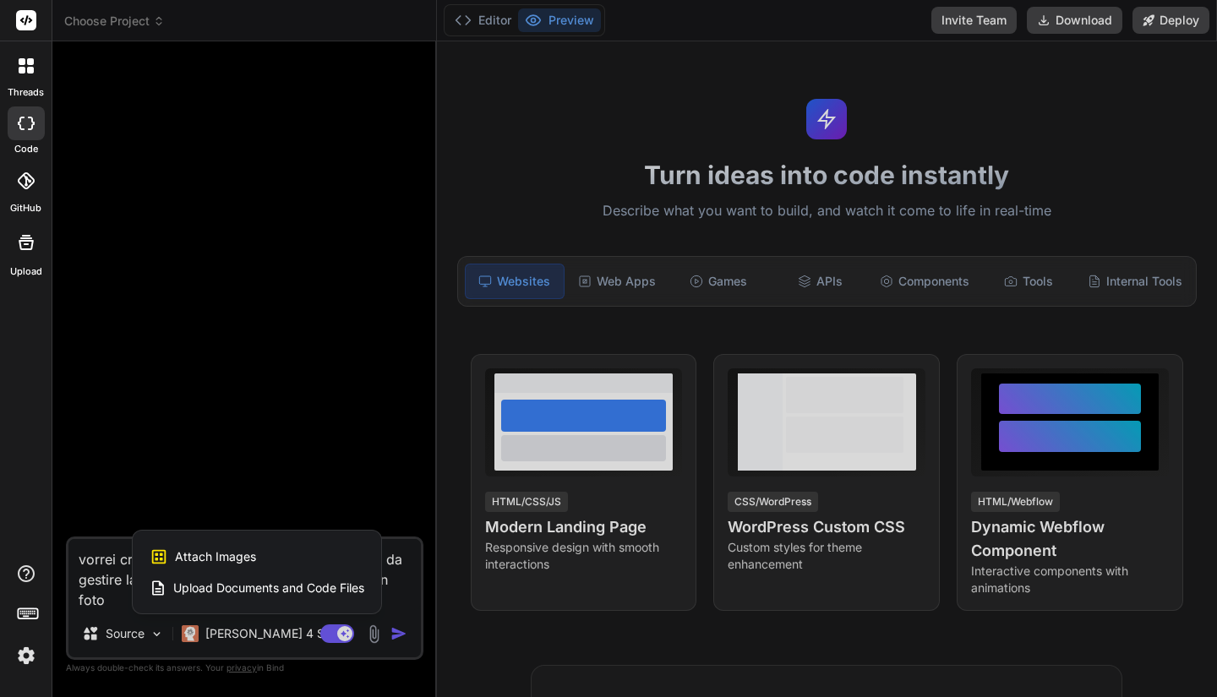
click at [238, 560] on span "Attach Images" at bounding box center [215, 556] width 81 height 17
type textarea "x"
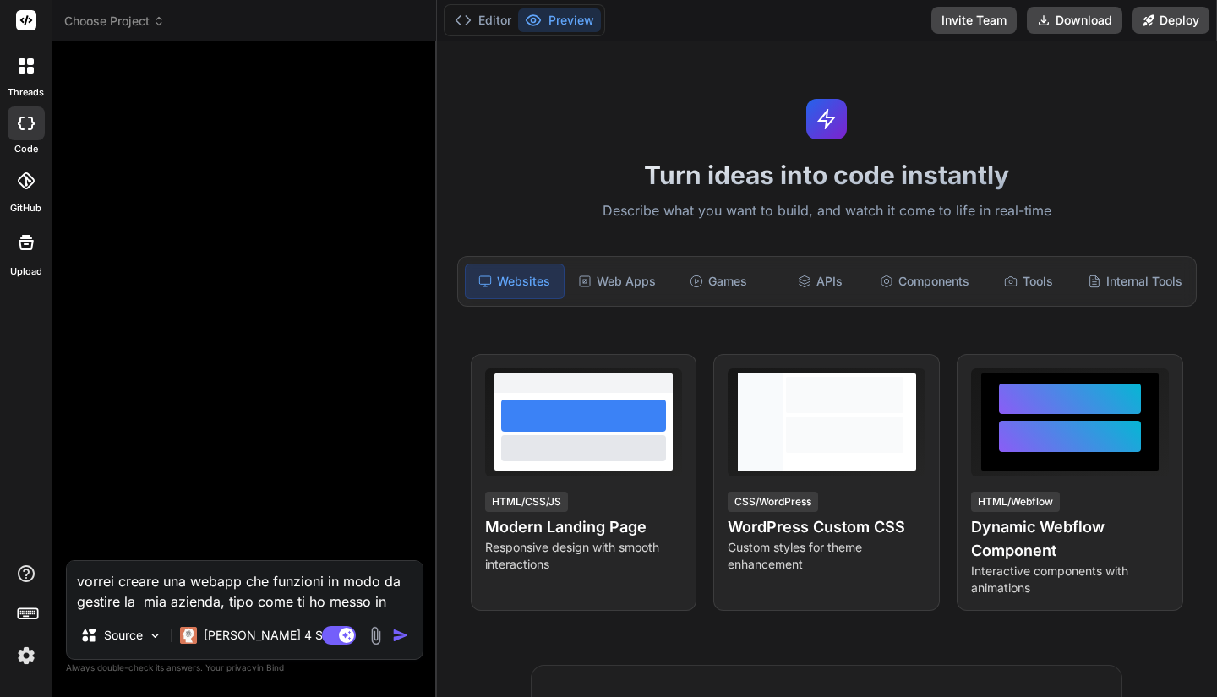
type input "C:\fakepath\Screenshot [DATE] 143515.png"
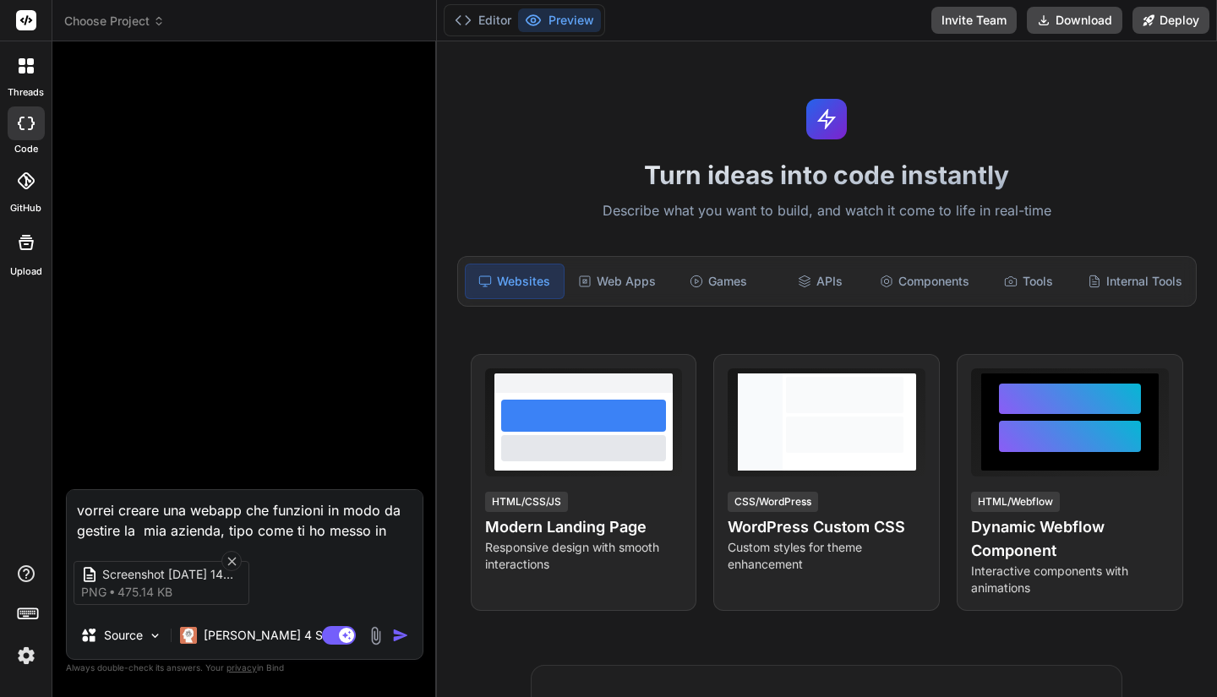
click at [392, 631] on img "button" at bounding box center [400, 635] width 17 height 17
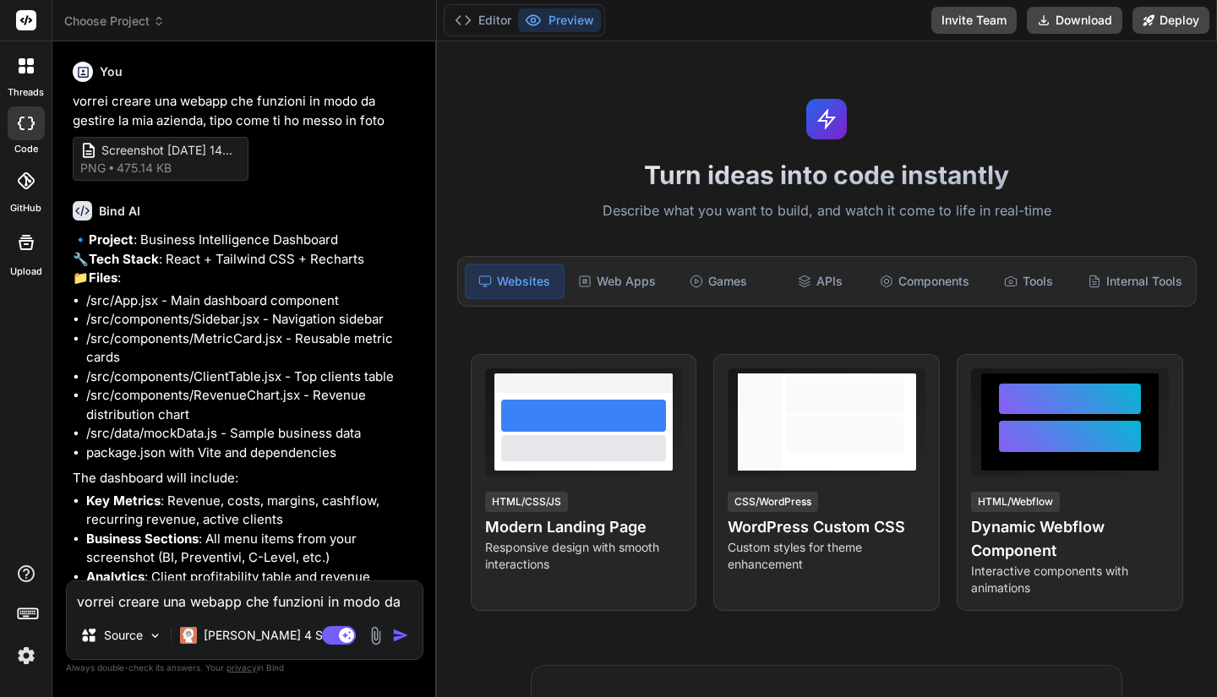
type textarea "x"
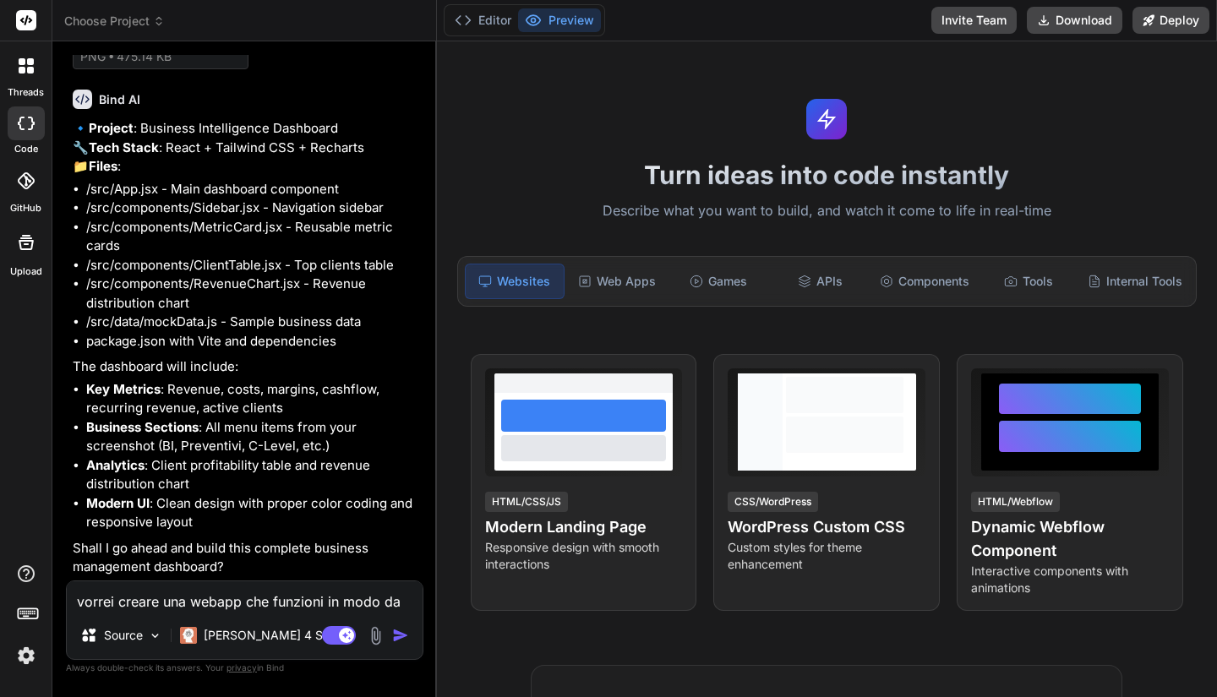
scroll to position [149, 0]
click at [155, 608] on textarea "vorrei creare una webapp che funzioni in modo da gestire la mia azienda, tipo c…" at bounding box center [245, 596] width 356 height 30
type textarea "r"
type textarea "x"
type textarea "ri"
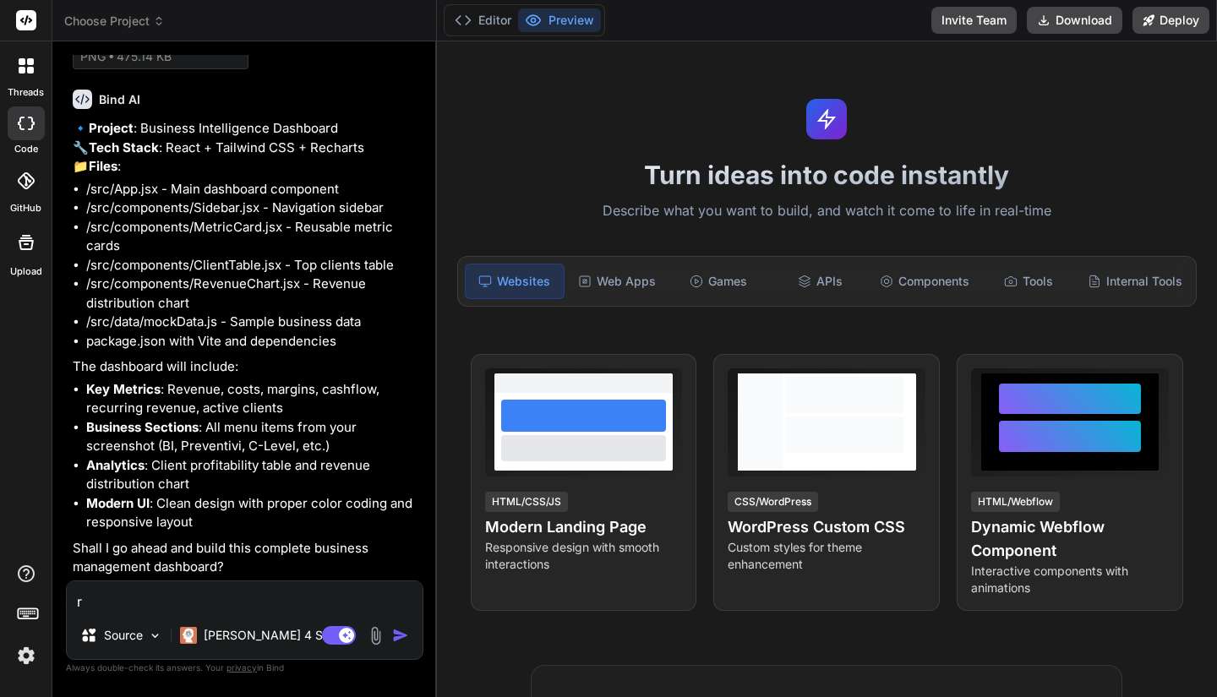
type textarea "x"
type textarea "ris"
type textarea "x"
type textarea "risc"
type textarea "x"
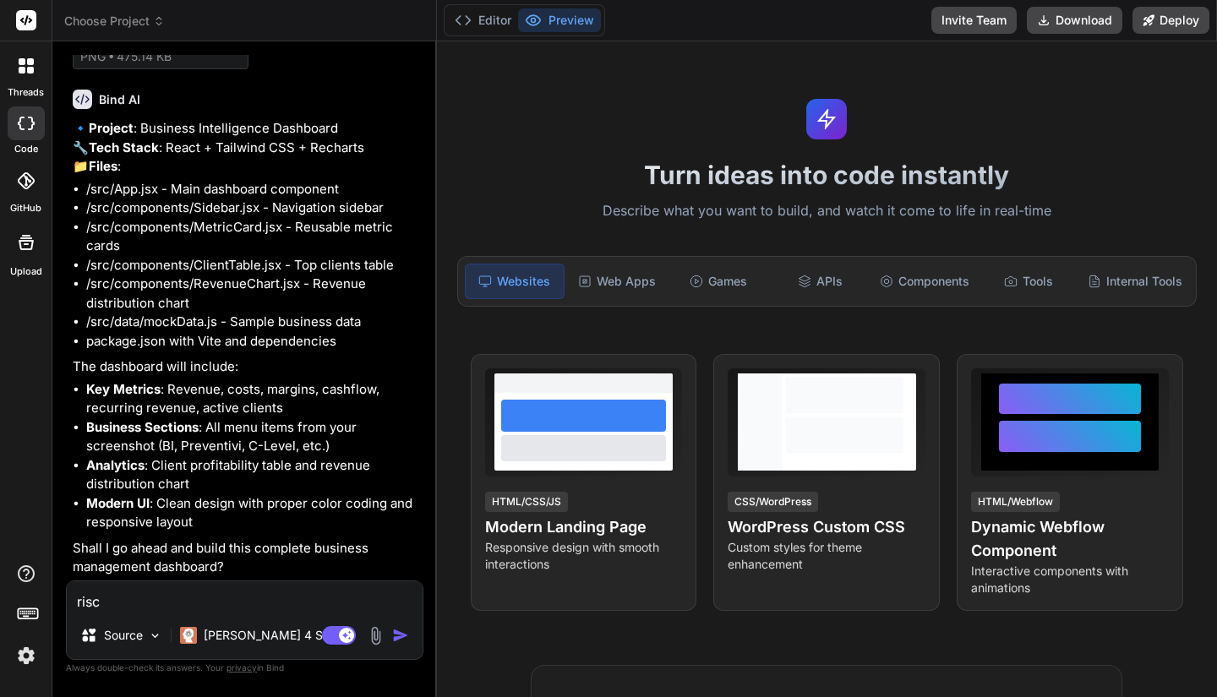
type textarea "riscr"
type textarea "x"
type textarea "riscri"
type textarea "x"
type textarea "riscriv"
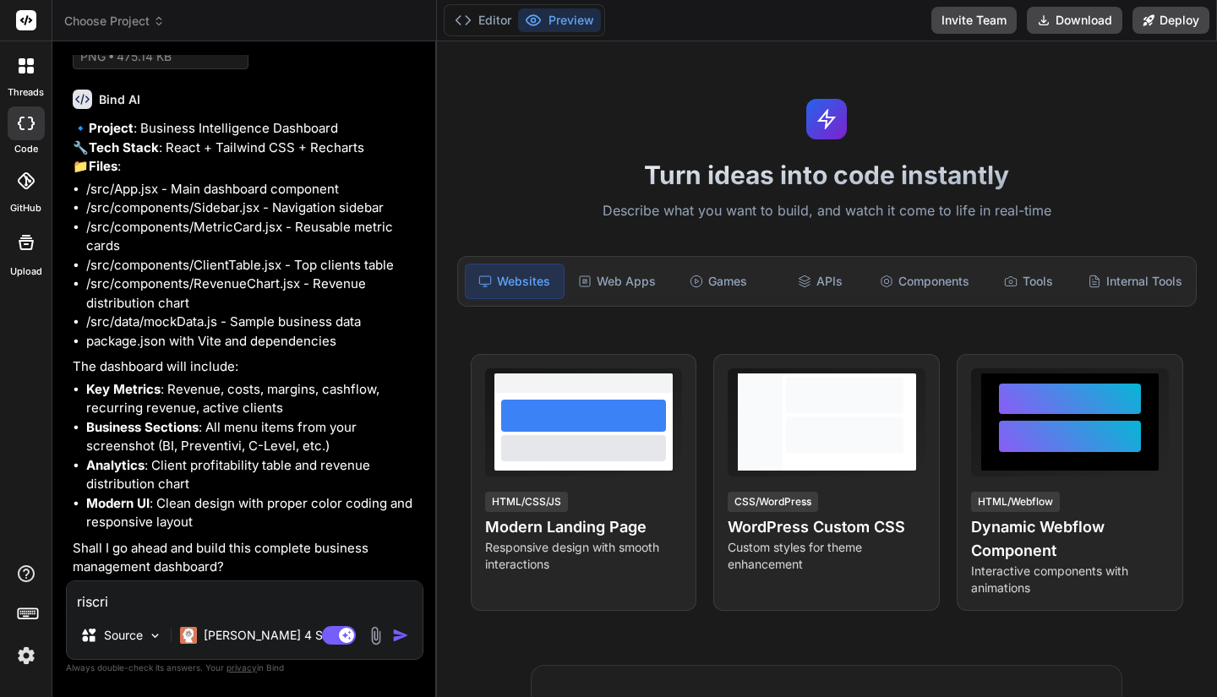
type textarea "x"
type textarea "riscrivi"
type textarea "x"
type textarea "riscrivi"
type textarea "x"
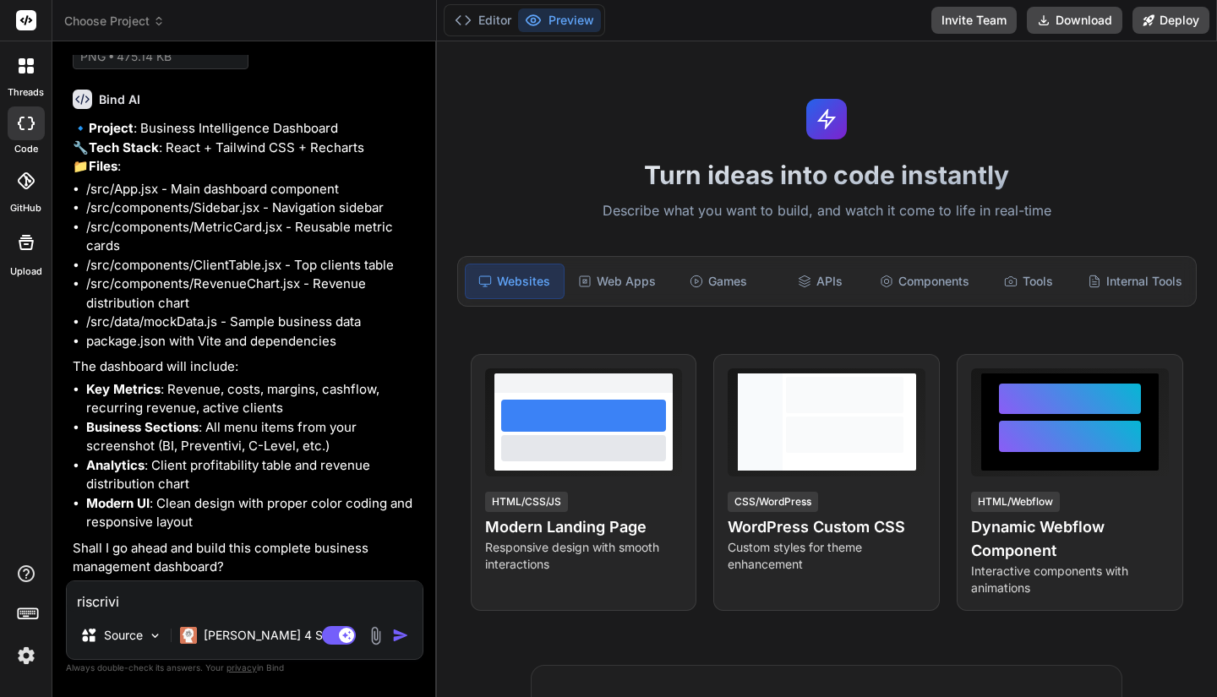
type textarea "riscrivi i"
type textarea "x"
type textarea "riscrivi in"
type textarea "x"
type textarea "riscrivi in"
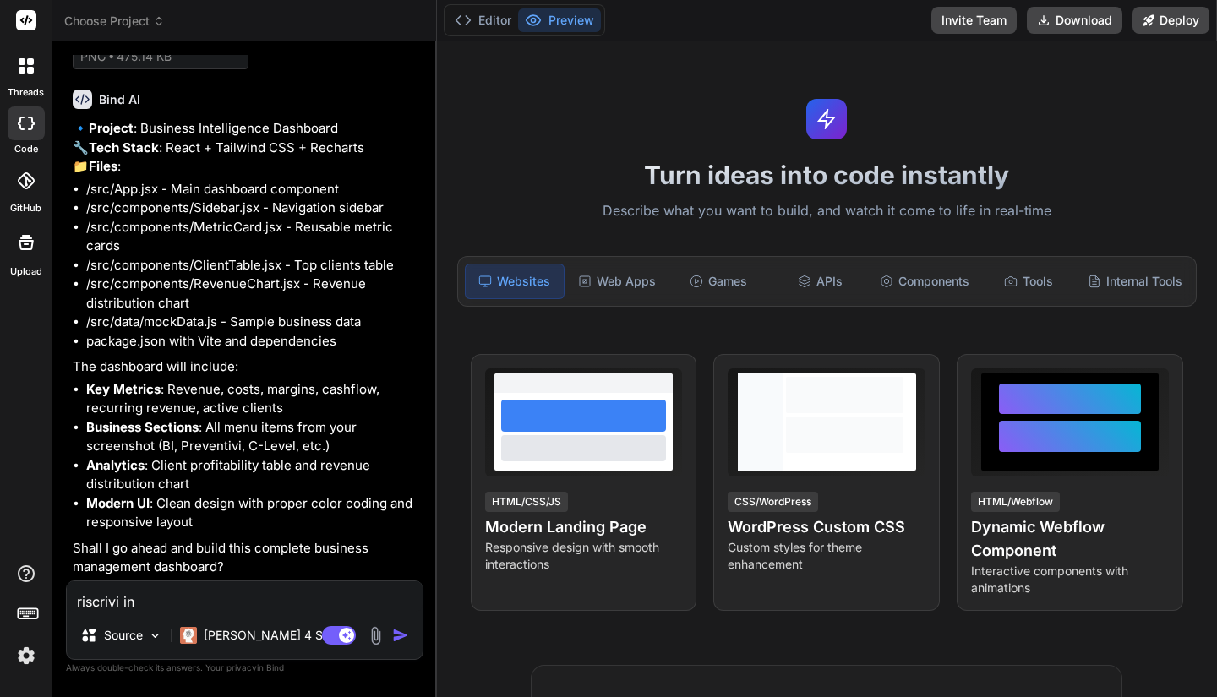
type textarea "x"
type textarea "riscrivi in i"
type textarea "x"
type textarea "riscrivi in it"
type textarea "x"
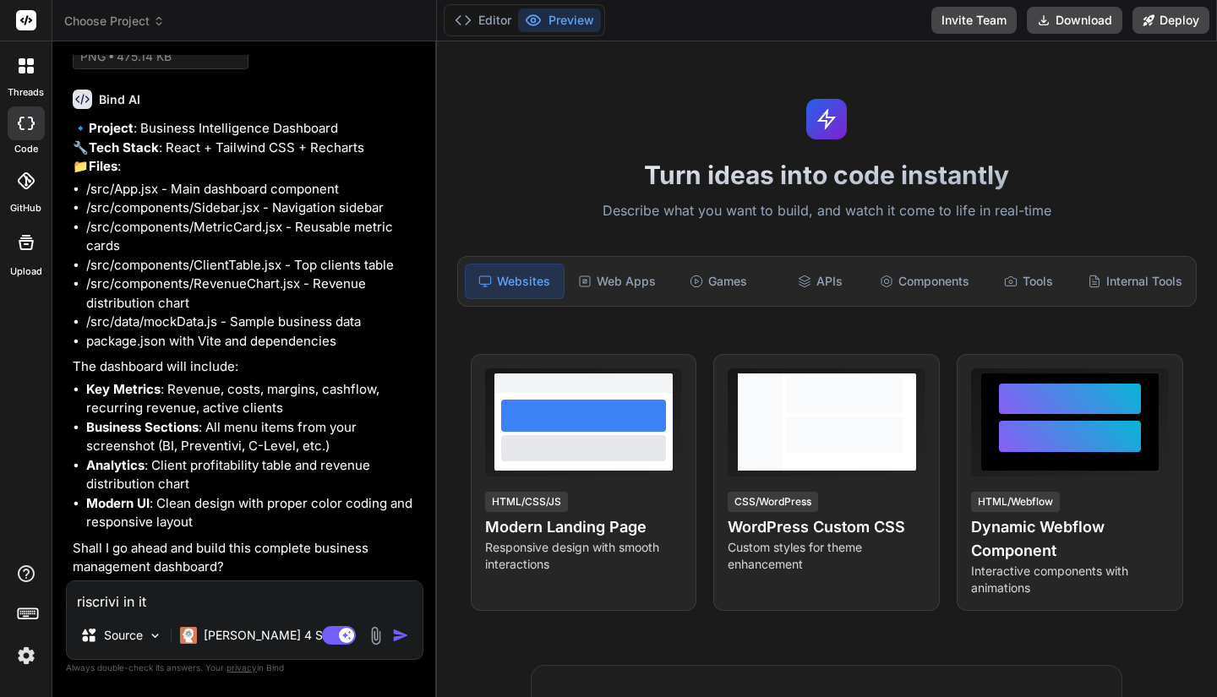
type textarea "riscrivi in ita"
type textarea "x"
type textarea "riscrivi in ital"
type textarea "x"
type textarea "riscrivi in [GEOGRAPHIC_DATA]"
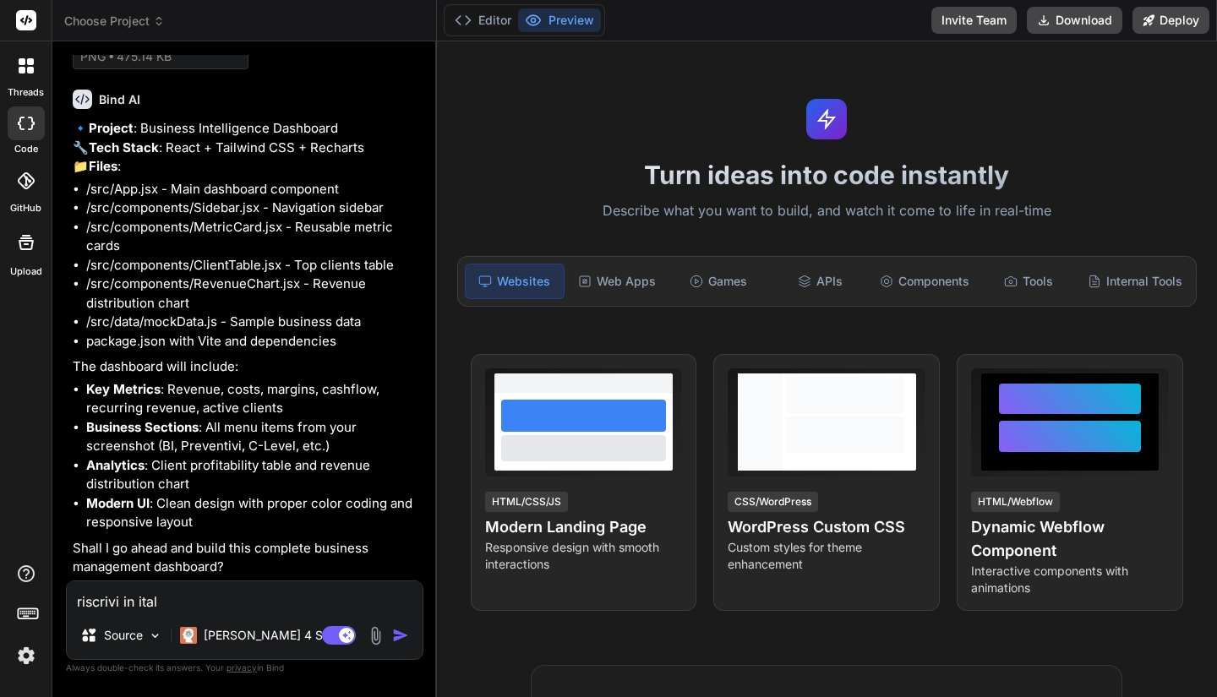
type textarea "x"
type textarea "riscrivi in [GEOGRAPHIC_DATA]"
type textarea "x"
type textarea "riscrivi in italian"
type textarea "x"
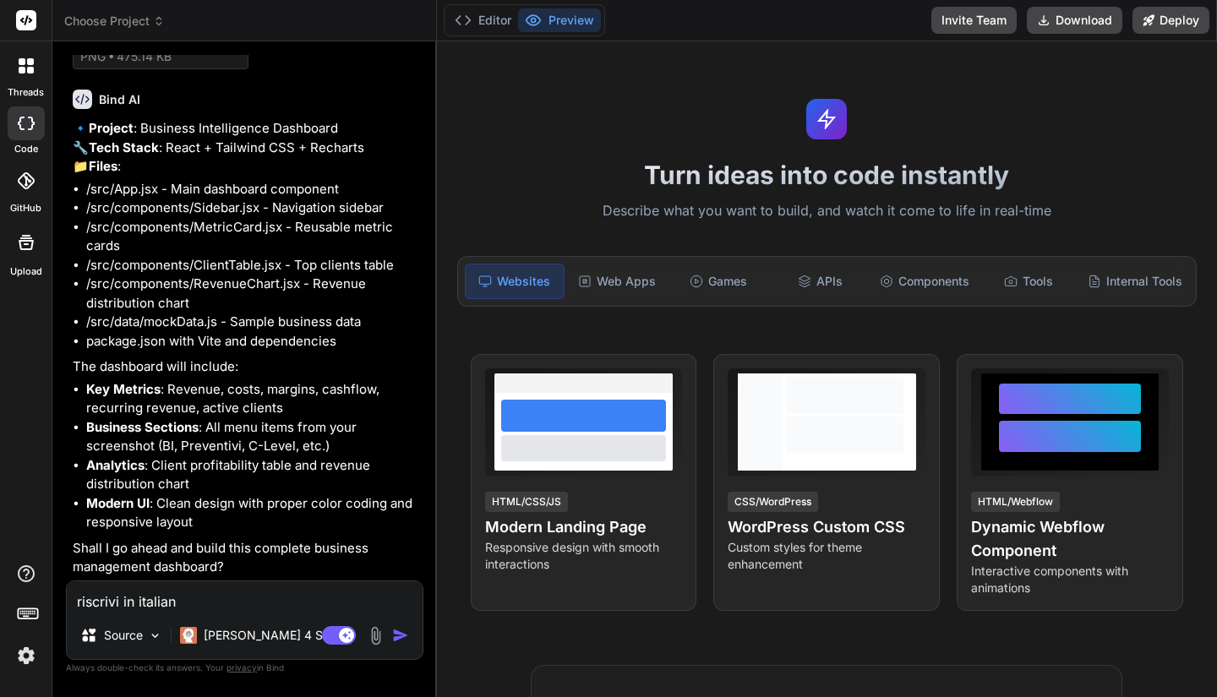
type textarea "riscrivi in italiano"
type textarea "x"
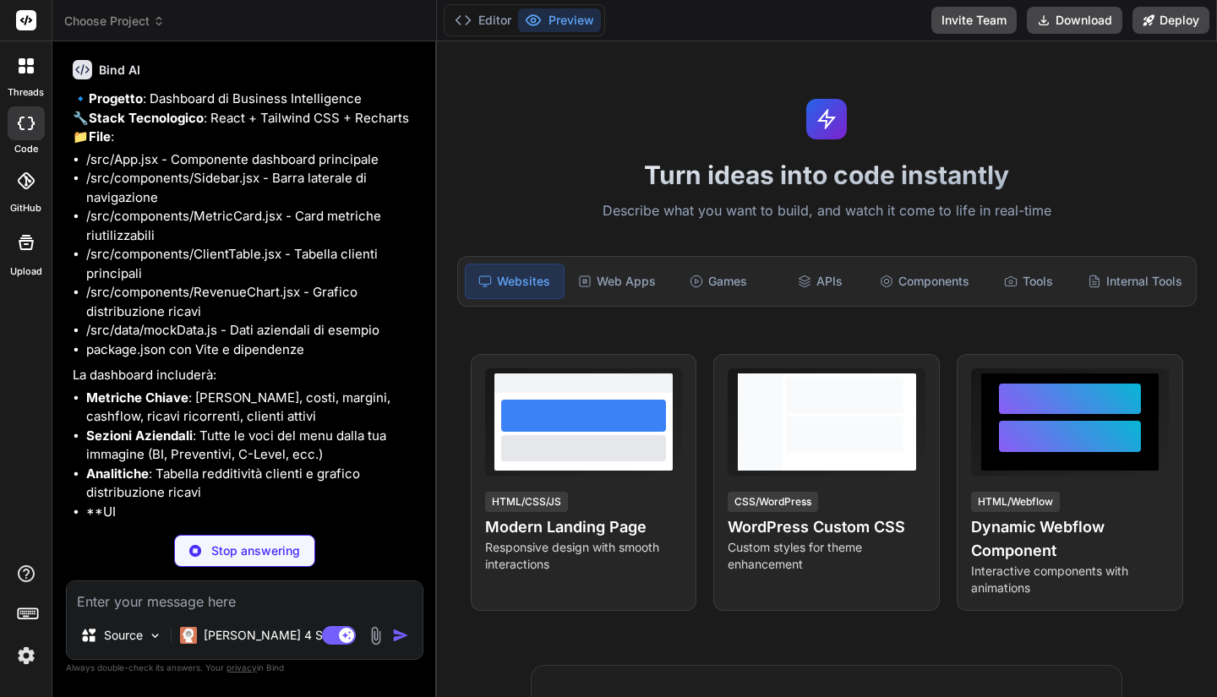
scroll to position [777, 0]
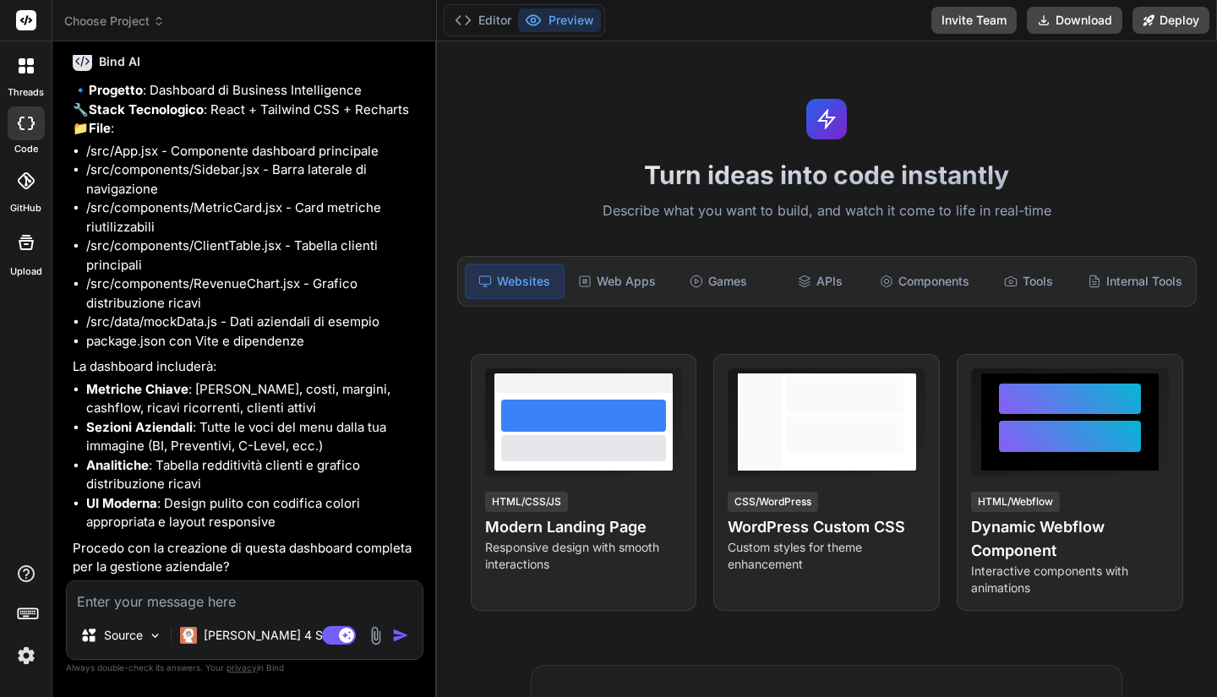
type textarea "x"
type textarea "s"
type textarea "x"
type textarea "si"
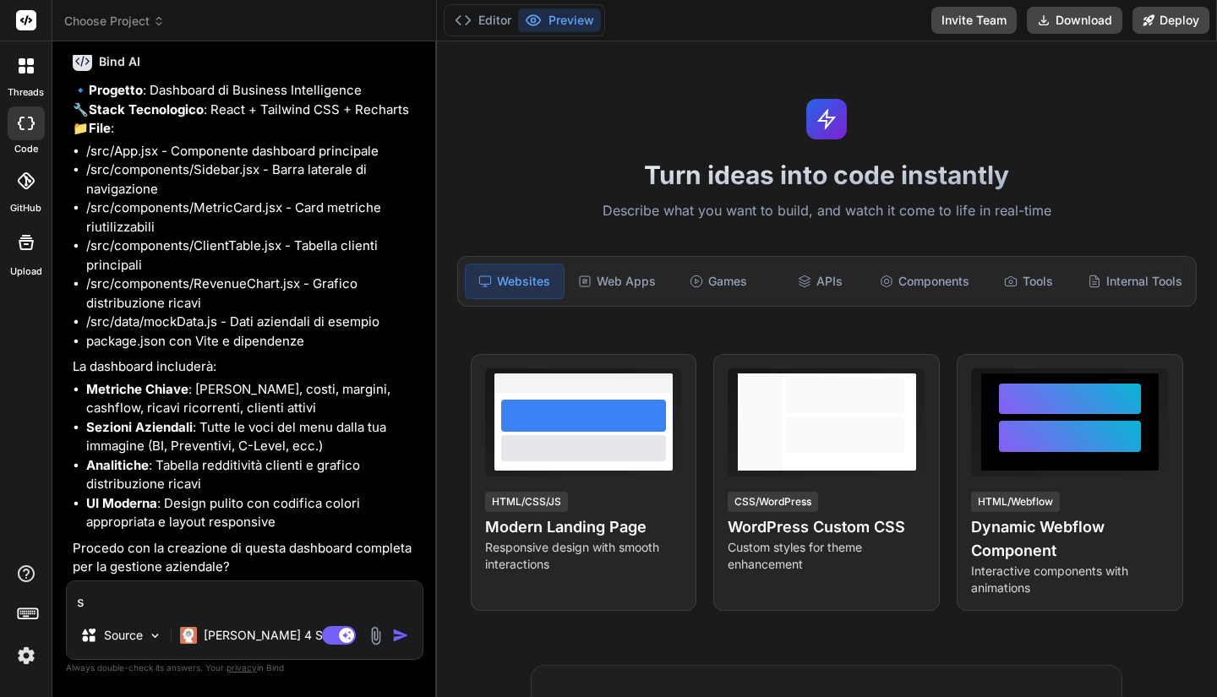
type textarea "x"
type textarea "si"
type textarea "x"
type textarea "si p"
type textarea "x"
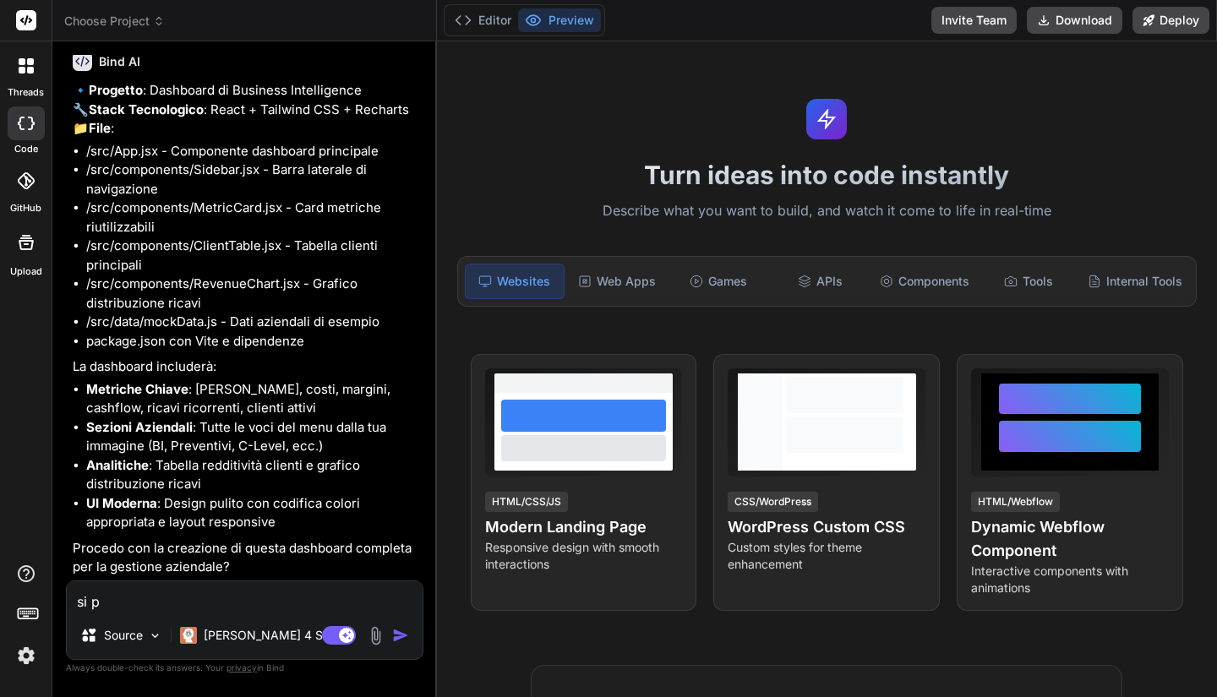
type textarea "si pr"
type textarea "x"
type textarea "si pro"
type textarea "x"
type textarea "si proc"
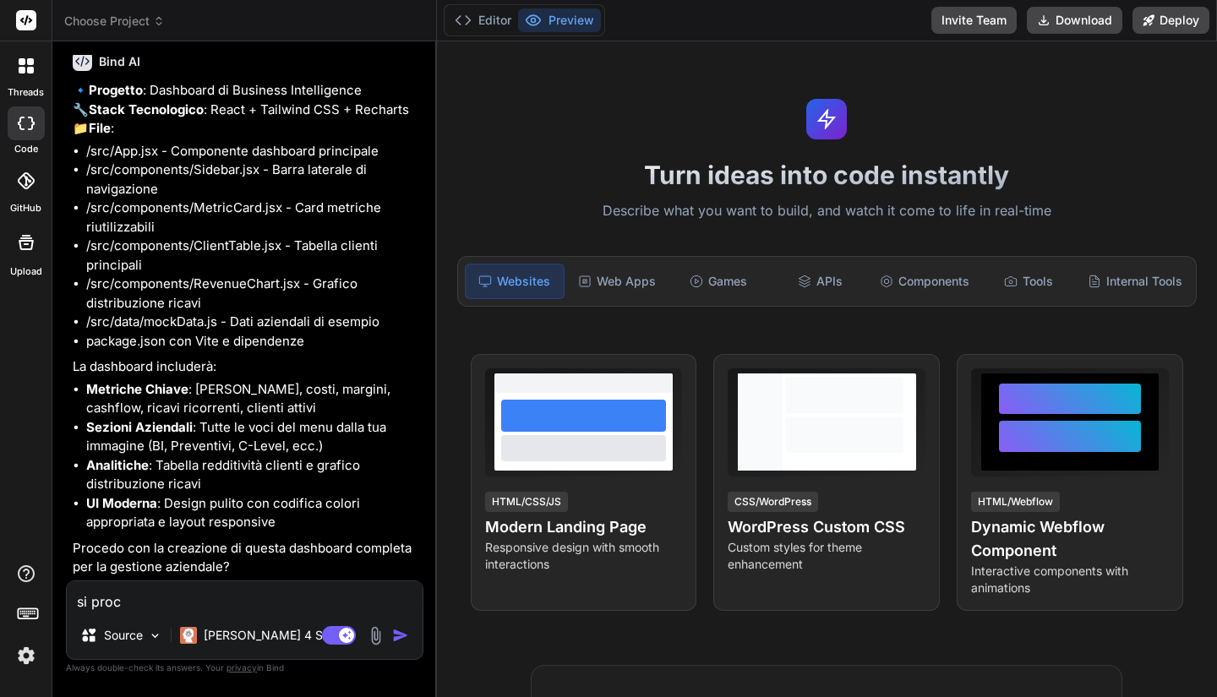
type textarea "x"
type textarea "si proce"
type textarea "x"
type textarea "si proced"
type textarea "x"
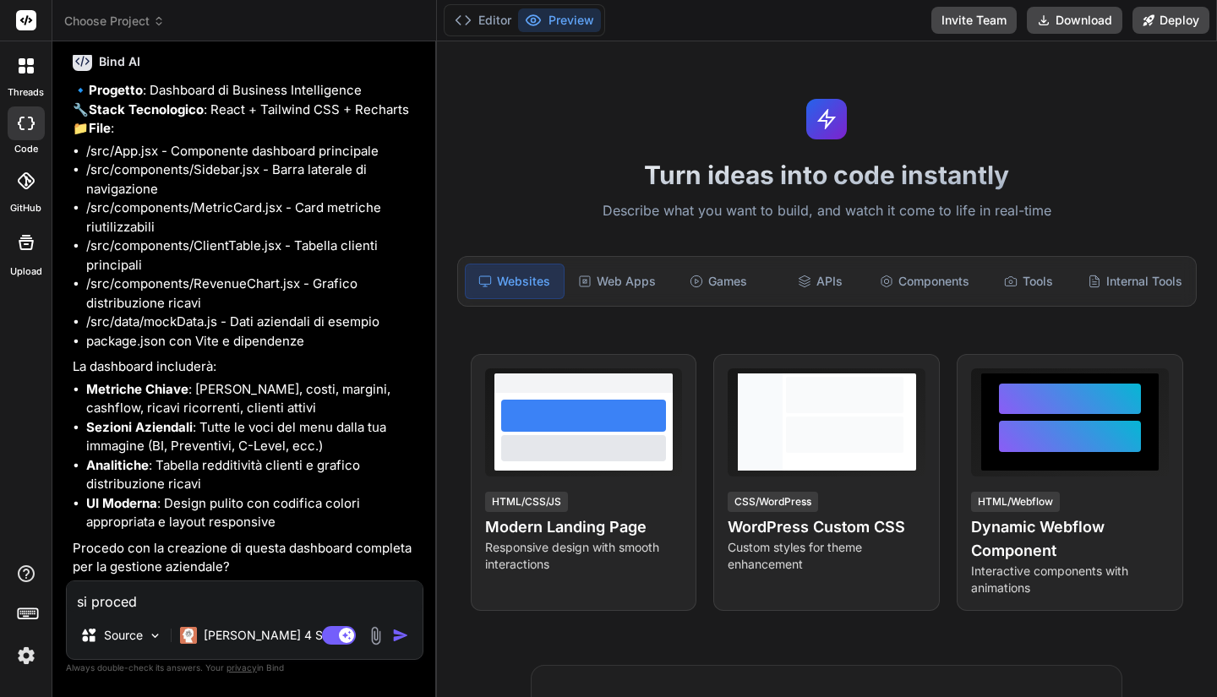
type textarea "si procedi"
type textarea "x"
type textarea "si procedi,"
type textarea "x"
type textarea "si procedi,"
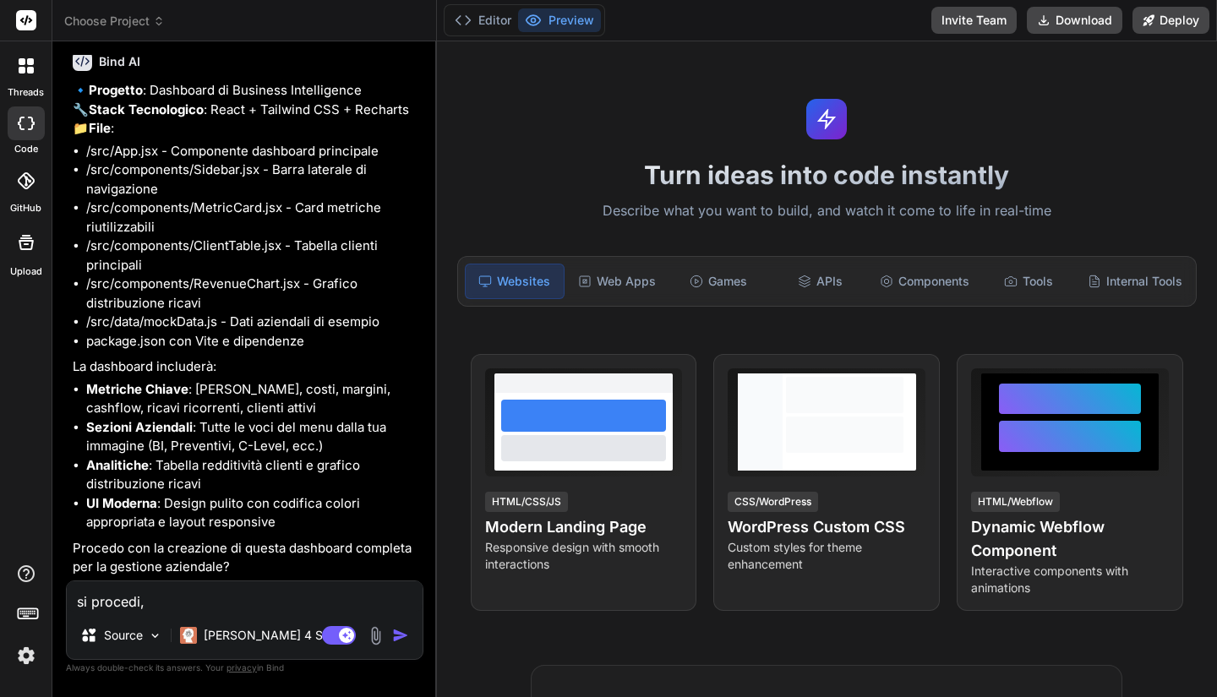
type textarea "x"
type textarea "si procedi, o"
type textarea "x"
type textarea "si procedi, ov"
type textarea "x"
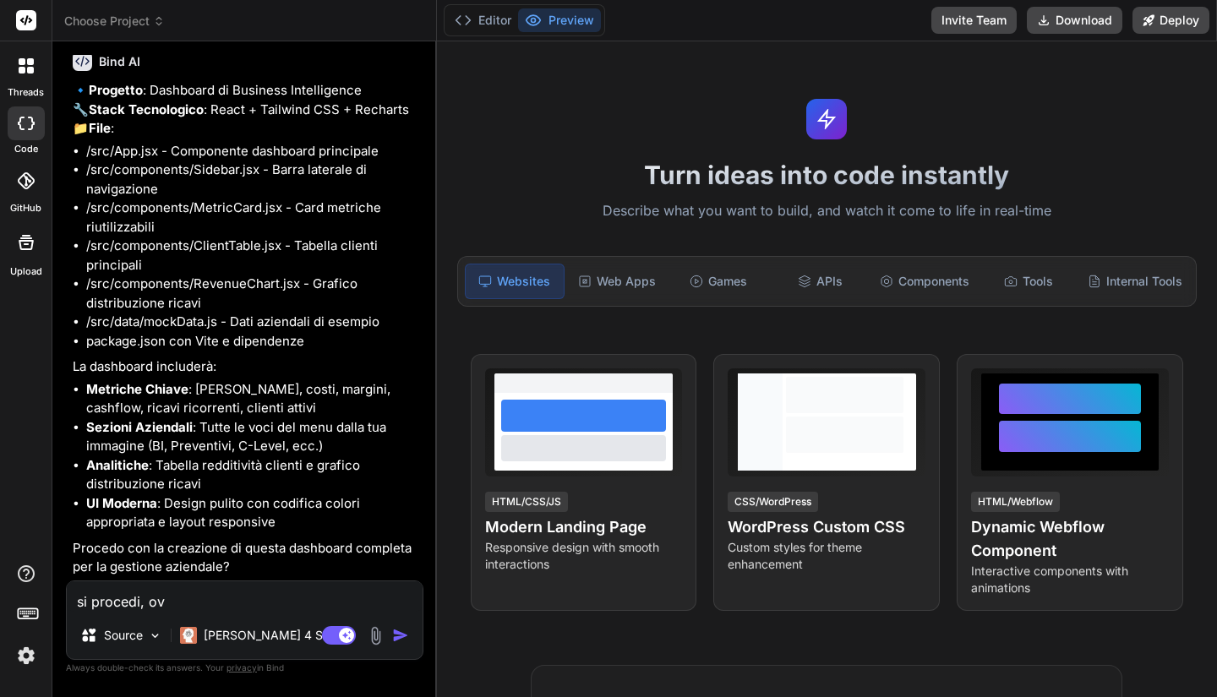
type textarea "si procedi, ovv"
type textarea "x"
type textarea "si procedi, ovvi"
type textarea "x"
type textarea "si procedi, ovvia"
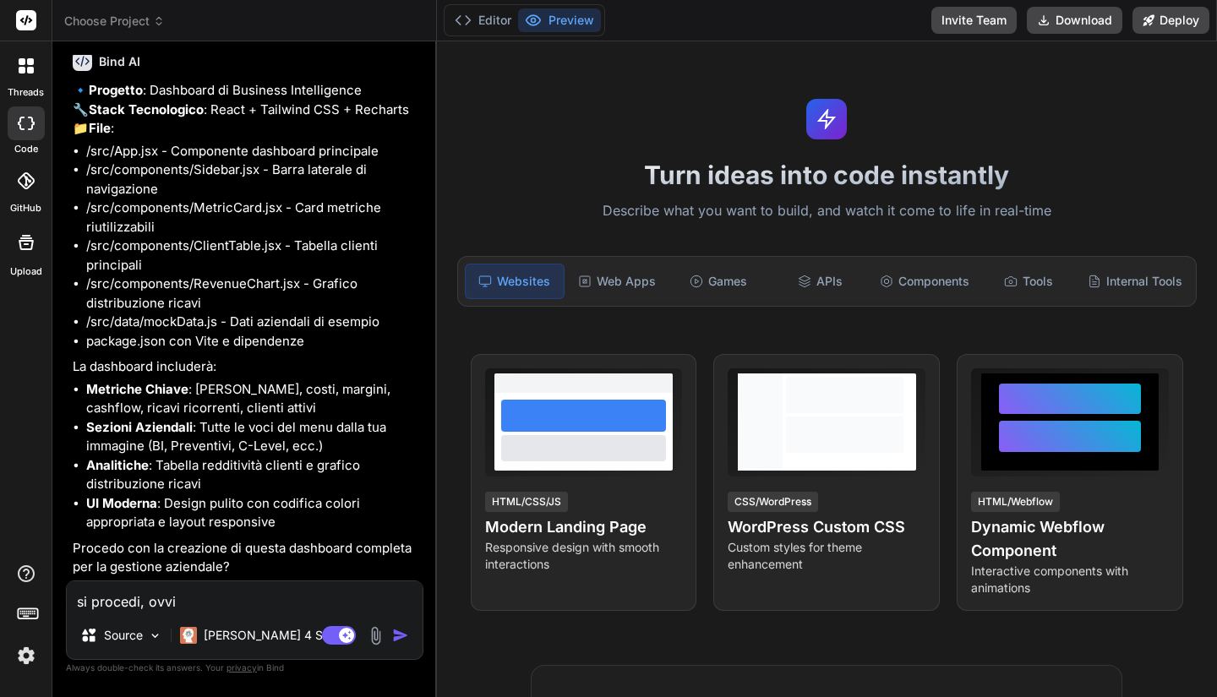
type textarea "x"
type textarea "si procedi, ovviae"
type textarea "x"
type textarea "si procedi, ovviaen"
type textarea "x"
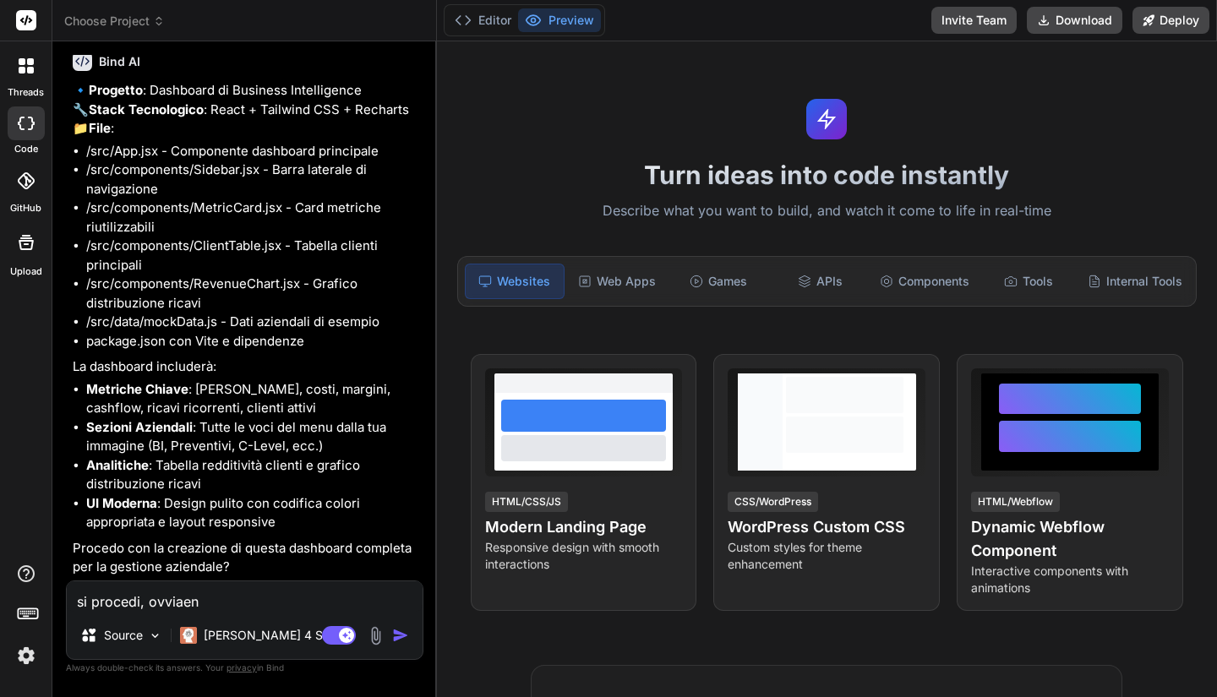
type textarea "si procedi, ovviaent"
type textarea "x"
type textarea "si procedi, ovviaente"
type textarea "x"
type textarea "si procedi, ovviaente"
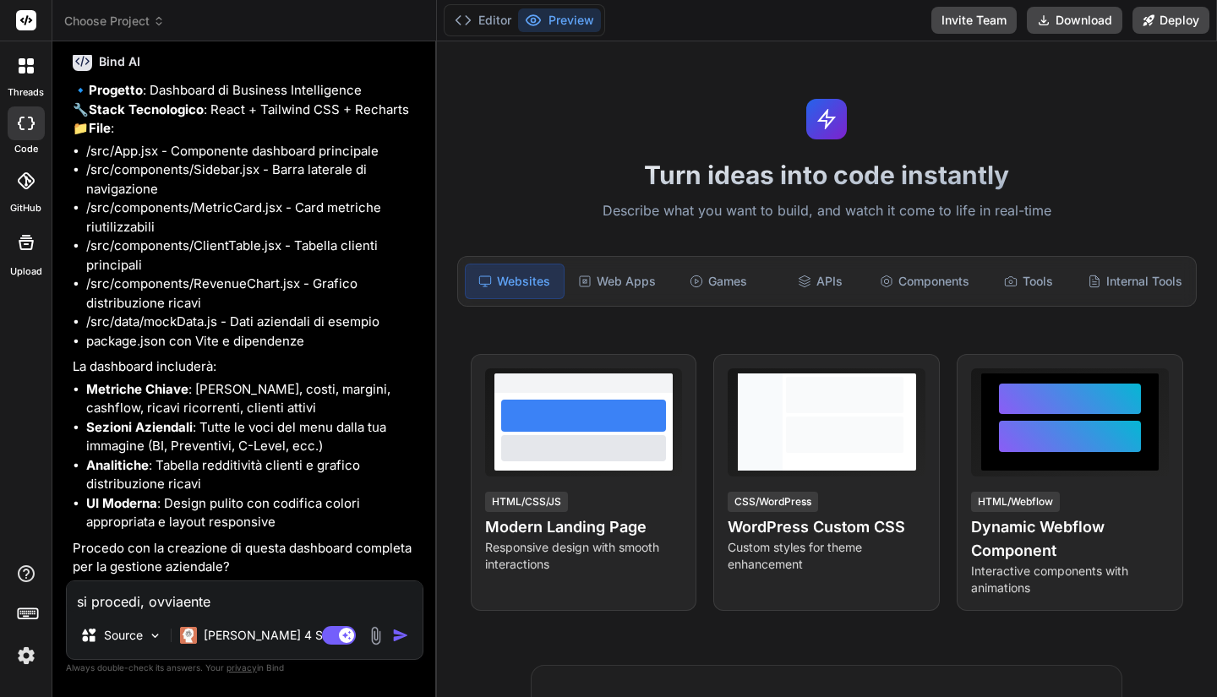
type textarea "x"
type textarea "si procedi, ovviaente s"
type textarea "x"
type textarea "si procedi, ovviaente se"
type textarea "x"
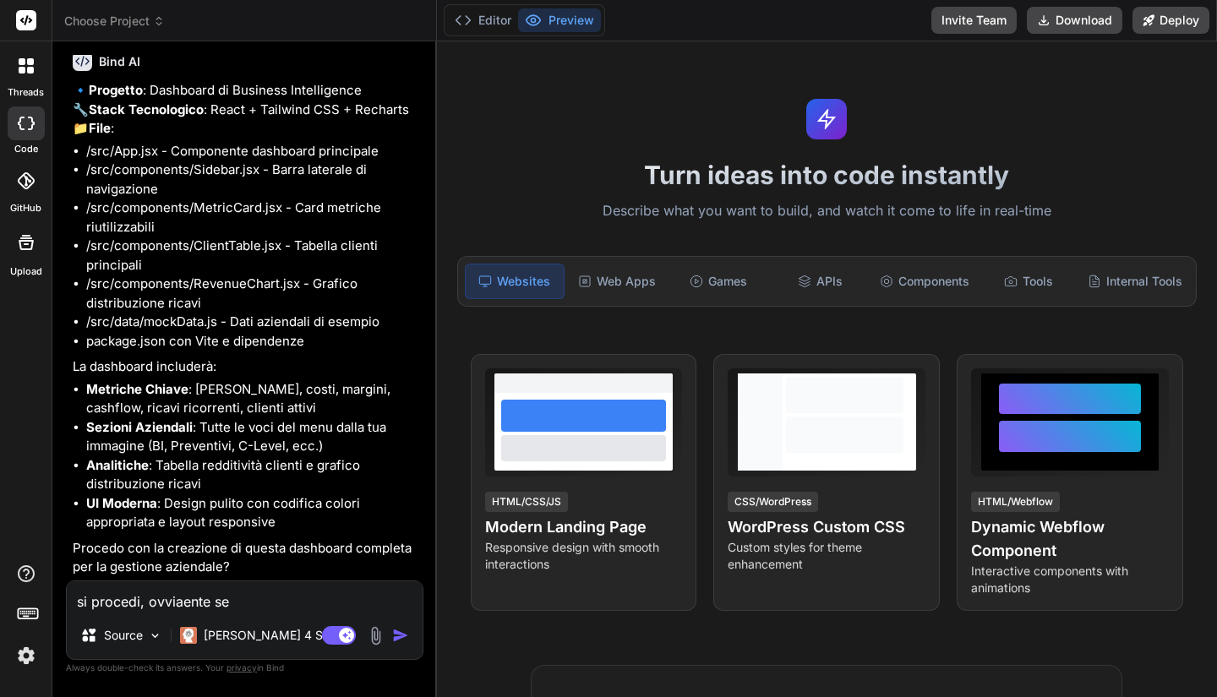
type textarea "si procedi, ovviaente se"
type textarea "x"
type textarea "si procedi, ovviaente se h"
type textarea "x"
type textarea "si procedi, ovviaente se ha"
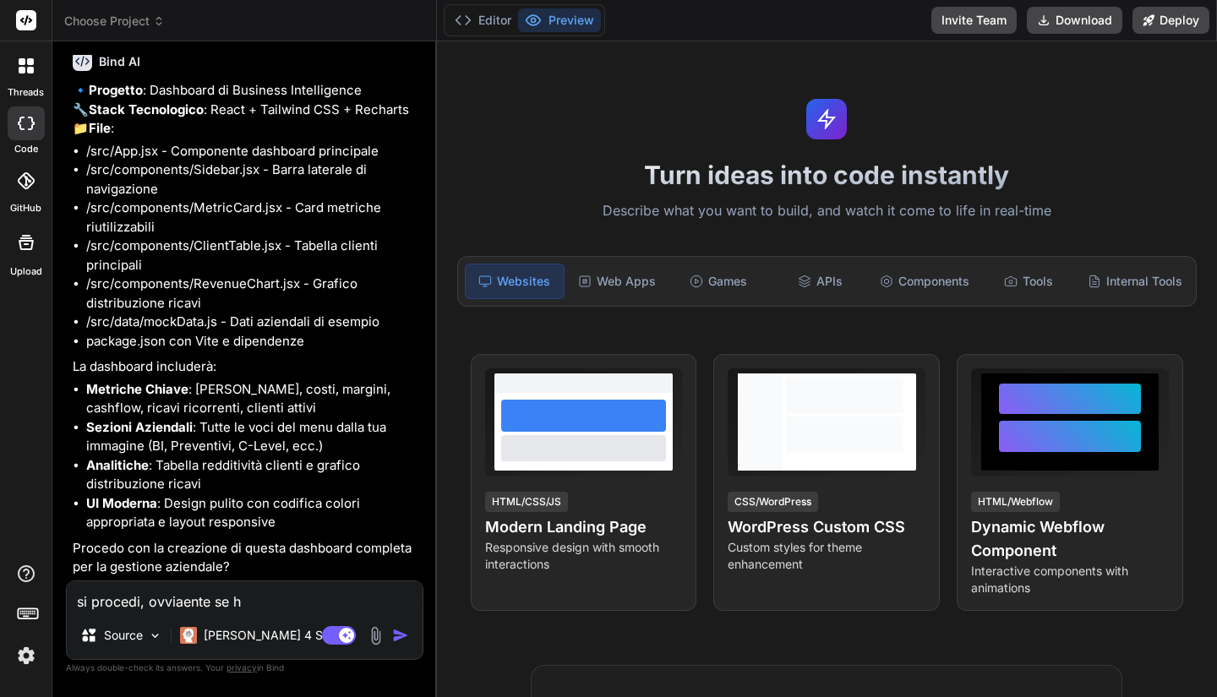
type textarea "x"
type textarea "si procedi, ovviaente se hai"
type textarea "x"
type textarea "si procedi, ovviaente se haic"
type textarea "x"
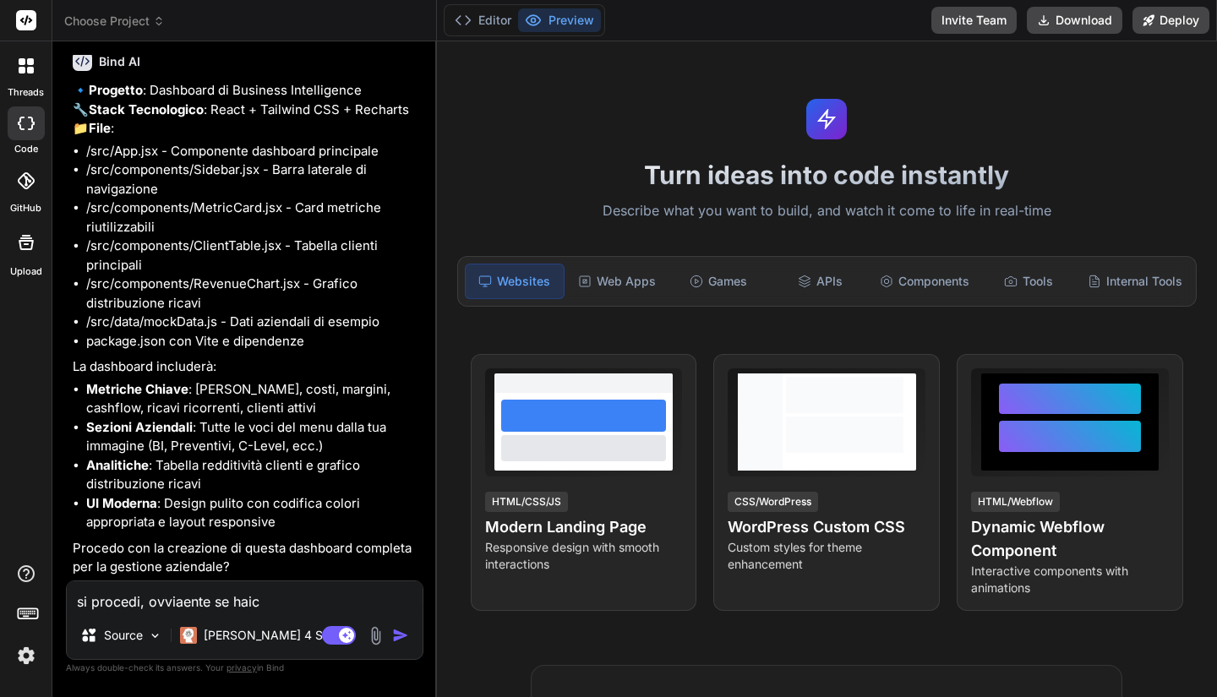
type textarea "si procedi, ovviaente se haico"
type textarea "x"
type textarea "si procedi, ovviaente se haicon"
type textarea "x"
type textarea "si procedi, ovviaente se haicons"
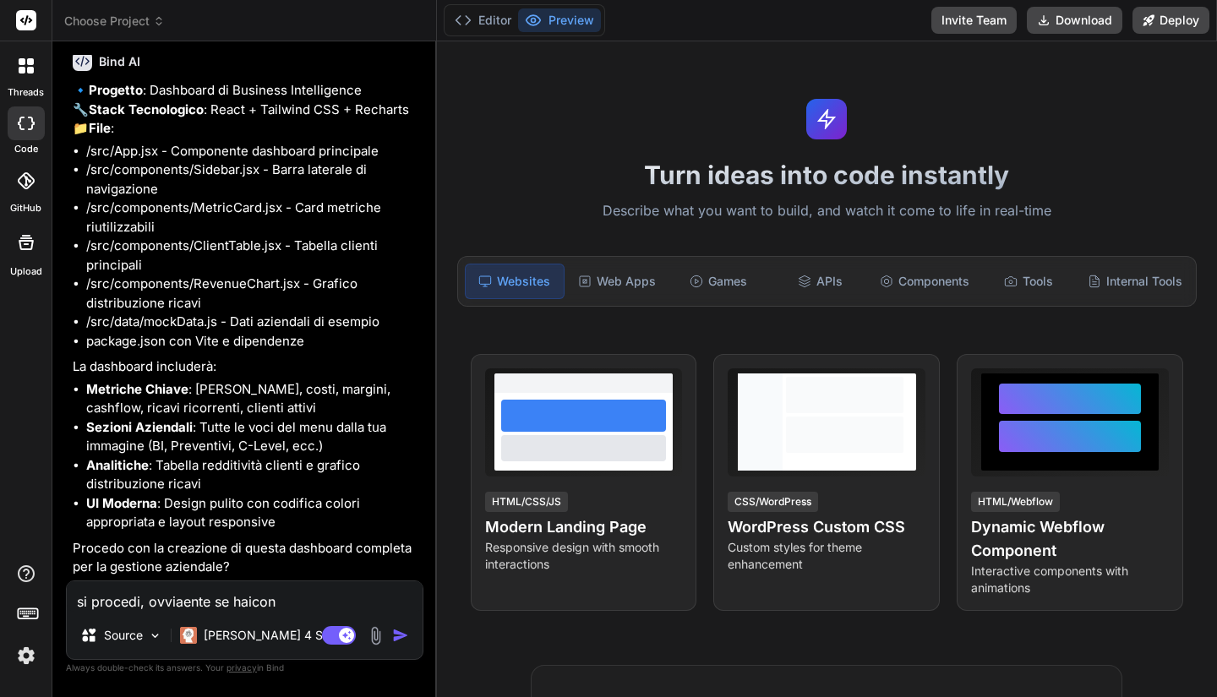
type textarea "x"
type textarea "si procedi, ovviaente se haiconsi"
type textarea "x"
type textarea "si procedi, ovviaente se haiconsig"
type textarea "x"
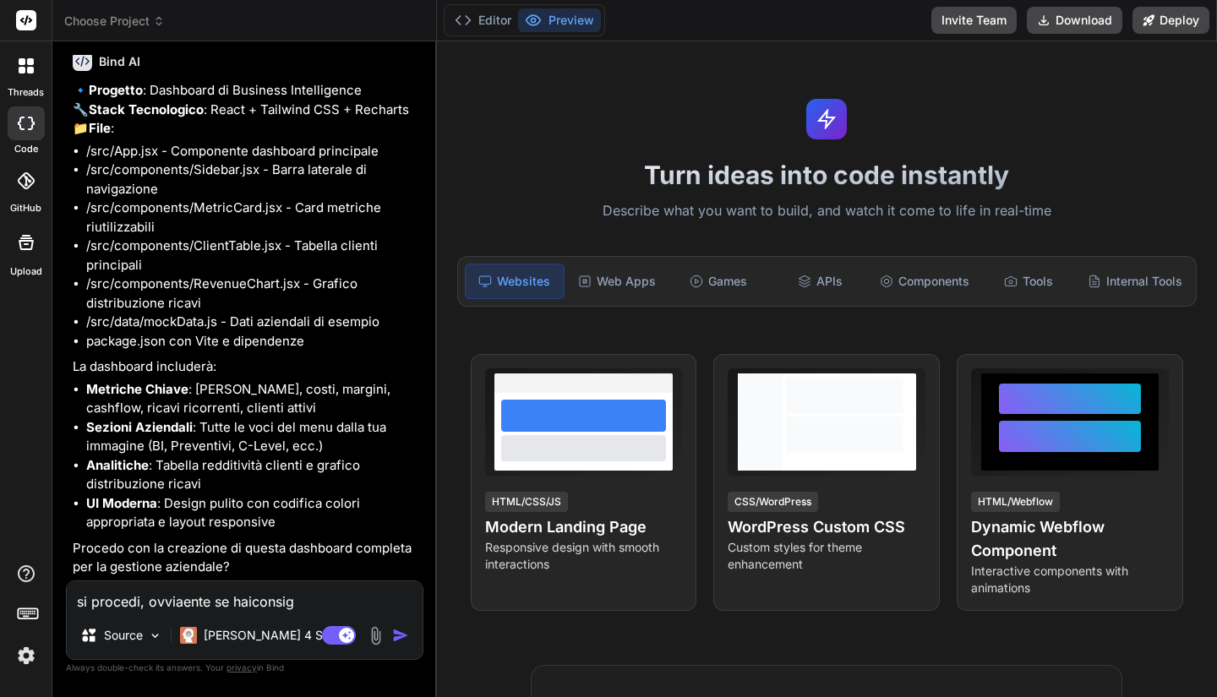
type textarea "si procedi, ovviaente se haiconsigl"
type textarea "x"
type textarea "si procedi, ovviaente se haiconsigli"
type textarea "x"
type textarea "si procedi, ovviaente se haiconsigli"
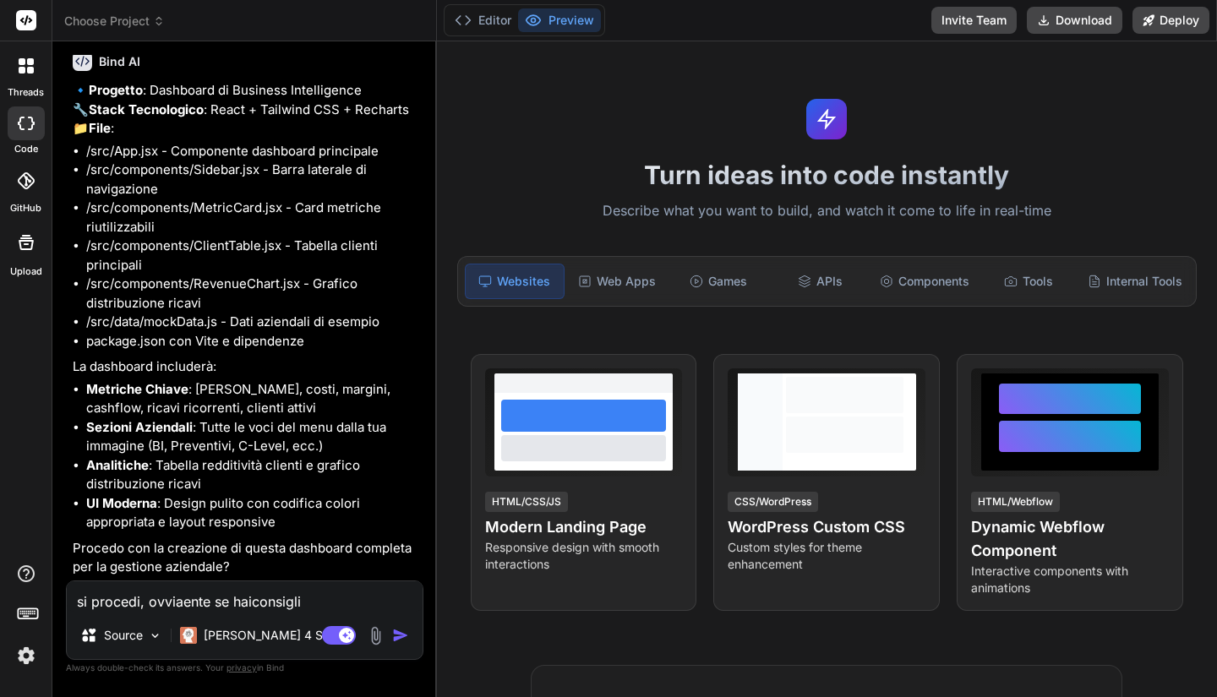
type textarea "x"
type textarea "si procedi, ovviaente se haiconsigli d"
type textarea "x"
type textarea "si procedi, ovviaente se haiconsigli di"
type textarea "x"
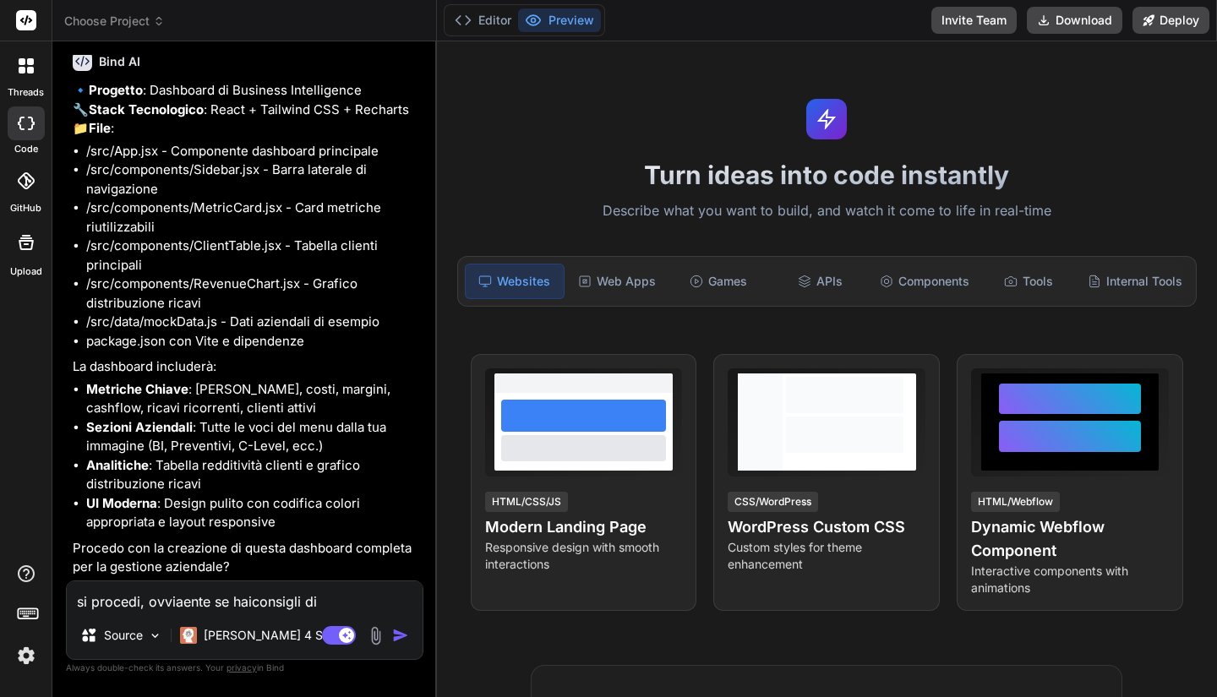
type textarea "si procedi, ovviaente se haiconsigli di"
type textarea "x"
type textarea "si procedi, ovviaente se haiconsigli di i"
type textarea "x"
type textarea "si procedi, ovviaente se haiconsigli di im"
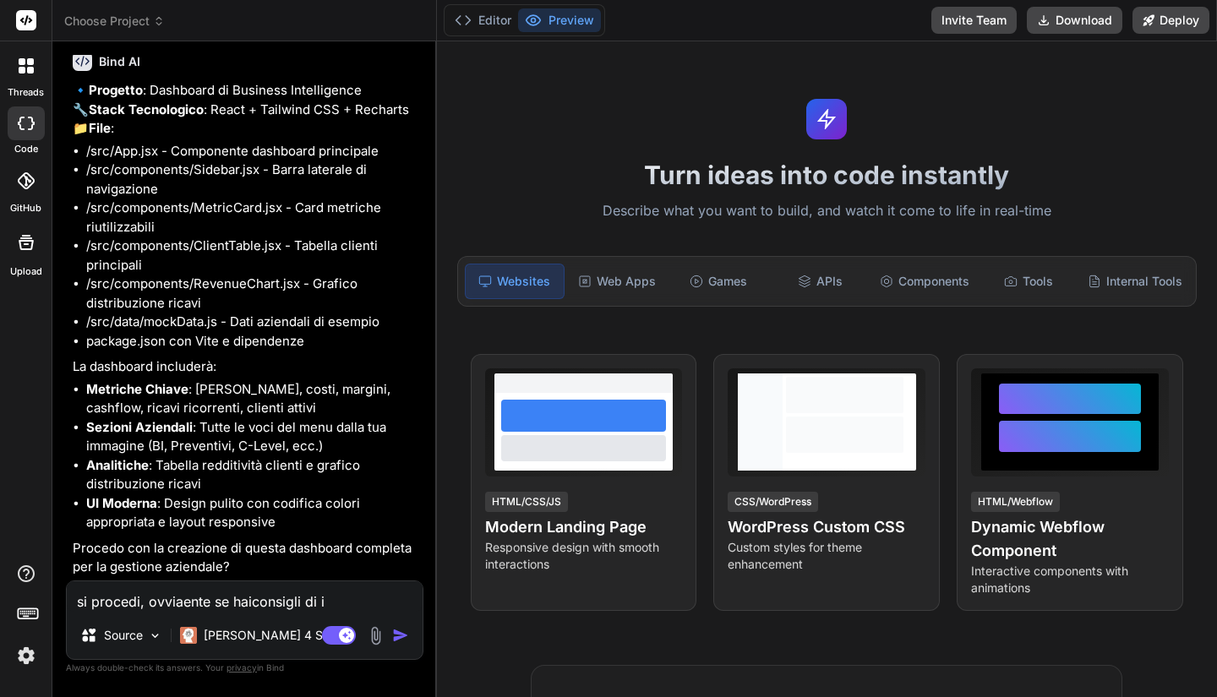
type textarea "x"
type textarea "si procedi, ovviaente se haiconsigli di imp"
type textarea "x"
type textarea "si procedi, ovviaente se haiconsigli di impl"
type textarea "x"
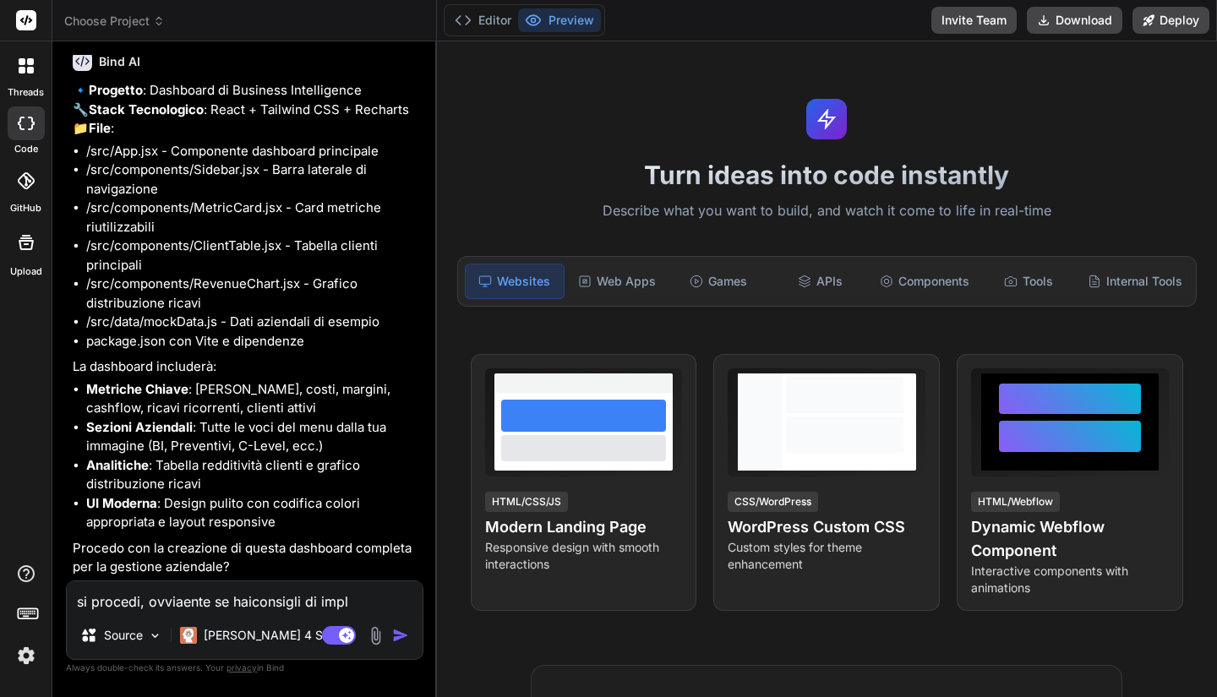
type textarea "si procedi, ovviaente se haiconsigli di imp"
type textarea "x"
type textarea "si procedi, ovviaente se haiconsigli di im"
type textarea "x"
type textarea "si procedi, ovviaente se haiconsigli di i"
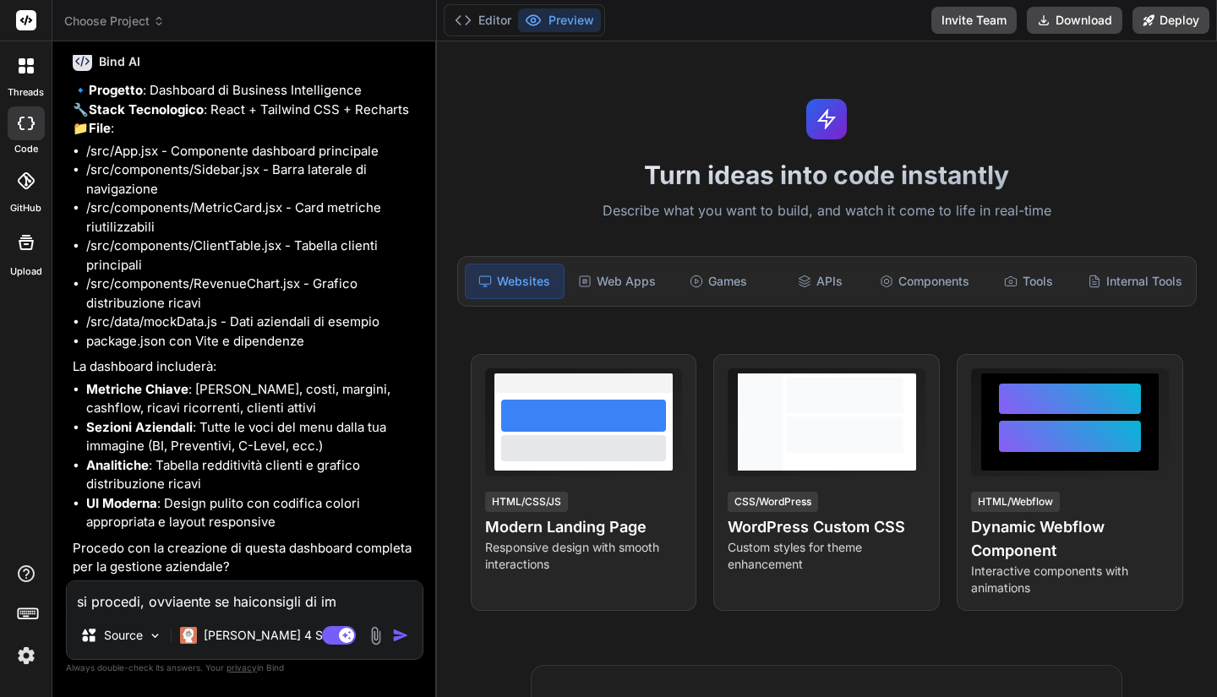
type textarea "x"
type textarea "si procedi, ovviaente se haiconsigli di"
type textarea "x"
type textarea "si procedi, ovviaente se haiconsigli di i"
type textarea "x"
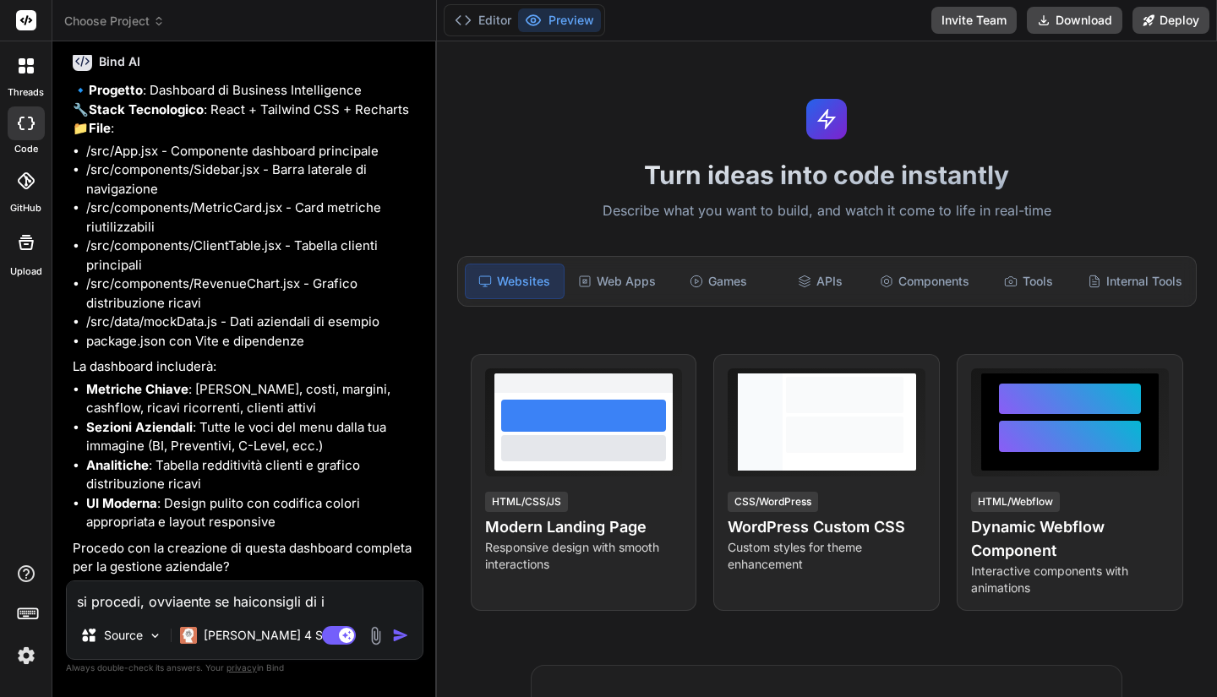
type textarea "si procedi, ovviaente se haiconsigli di"
type textarea "x"
type textarea "si procedi, ovviaente se haiconsigli di f"
type textarea "x"
type textarea "si procedi, ovviaente se haiconsigli di fu"
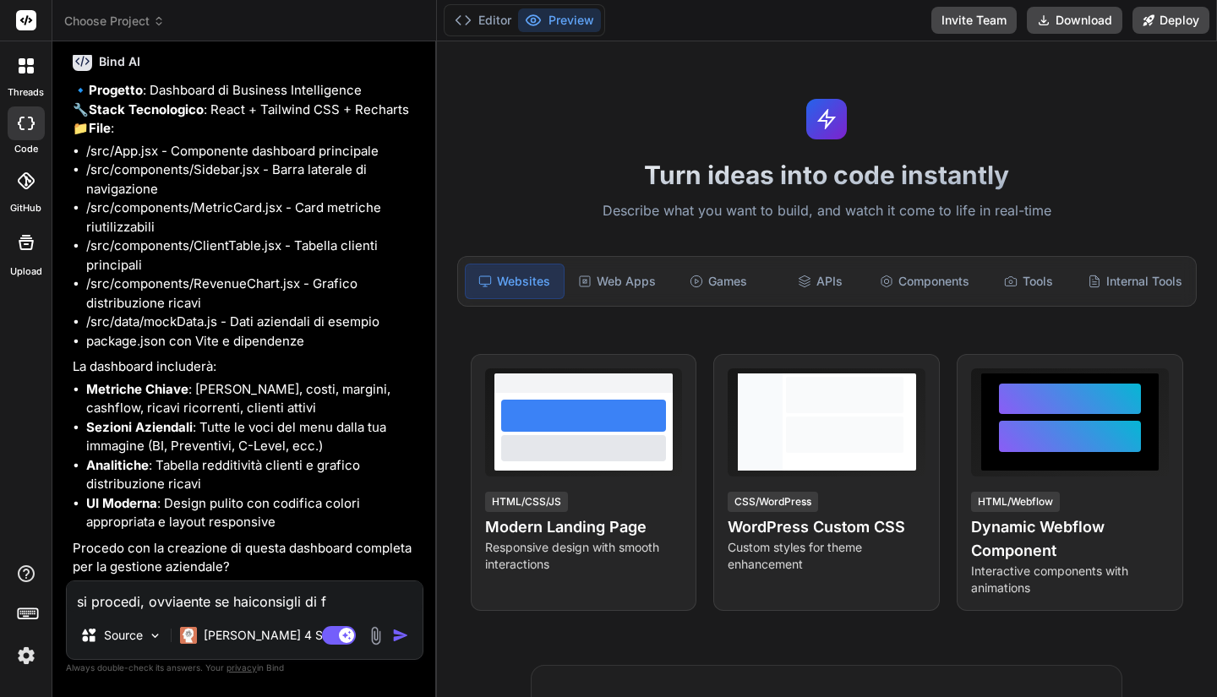
type textarea "x"
type textarea "si procedi, ovviaente se haiconsigli di fun"
type textarea "x"
type textarea "si procedi, ovviaente se haiconsigli di funz"
type textarea "x"
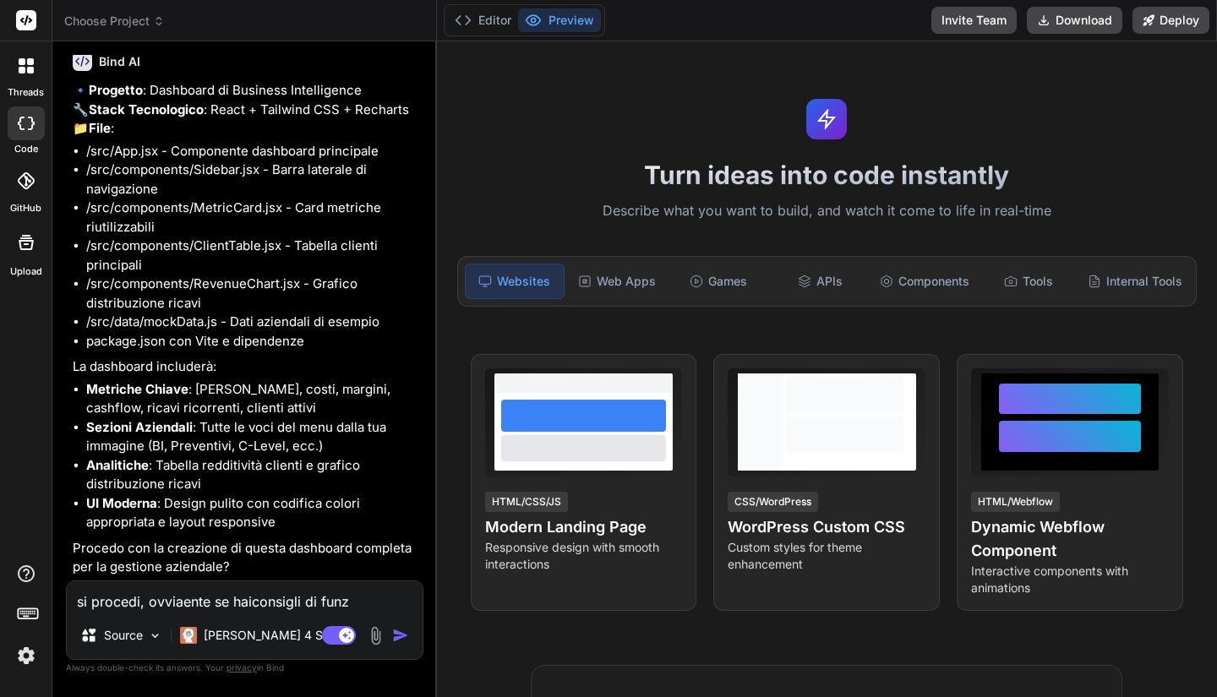
type textarea "si procedi, ovviaente se haiconsigli di [PERSON_NAME]"
type textarea "x"
type textarea "si procedi, ovviaente se haiconsigli di funzio"
type textarea "x"
type textarea "si procedi, ovviaente se haiconsigli di funzion"
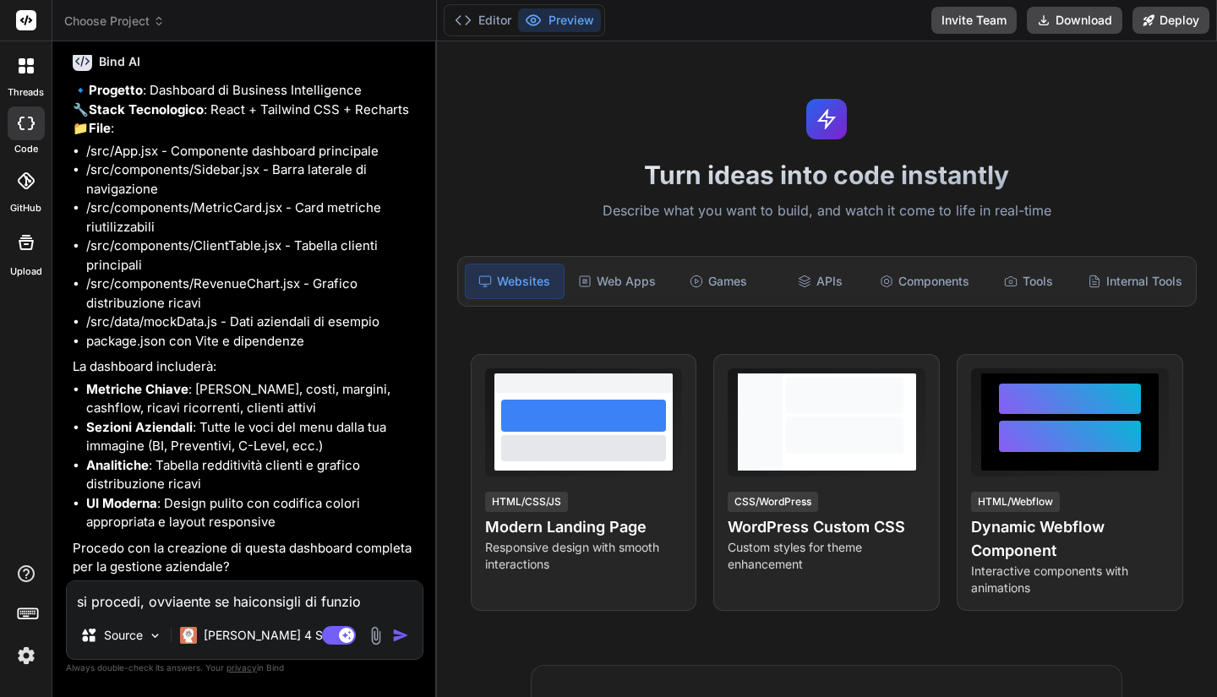
type textarea "x"
type textarea "si procedi, ovviaente se haiconsigli di funzioni"
type textarea "x"
type textarea "si procedi, ovviaente se haiconsigli di funzioni"
type textarea "x"
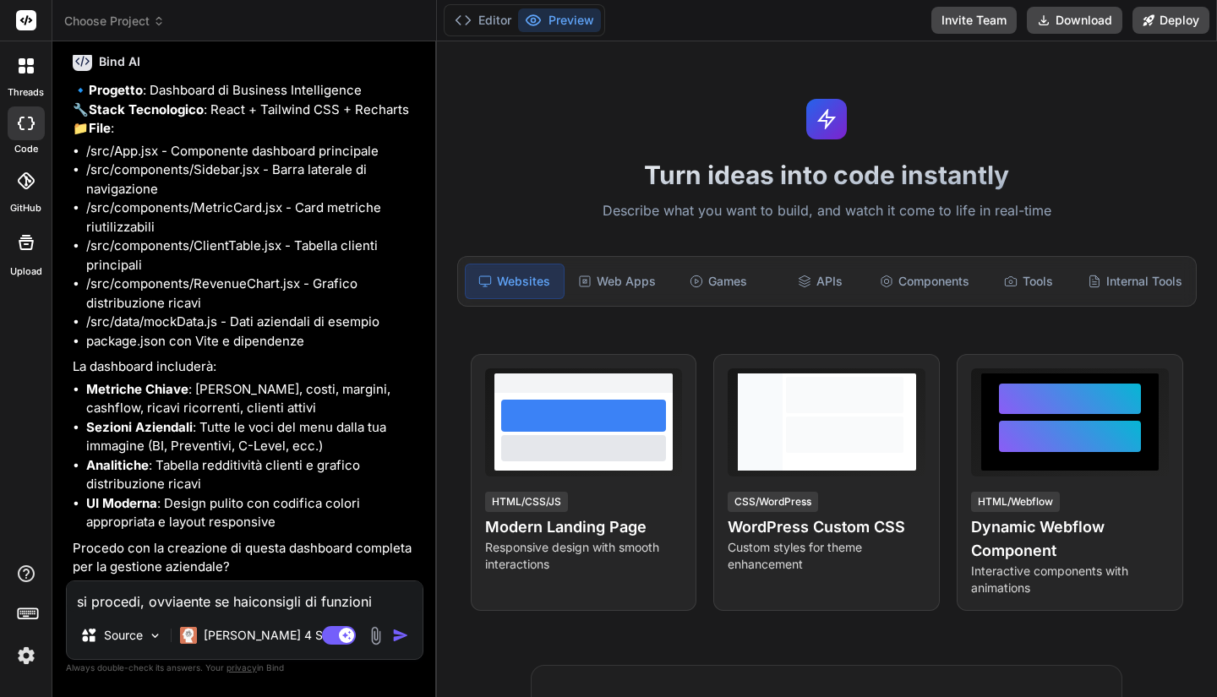
type textarea "si procedi, ovviaente se haiconsigli di funzioni d"
type textarea "x"
type textarea "si procedi, ovviaente se haiconsigli di funzioni da"
type textarea "x"
type textarea "si procedi, ovviaente se haiconsigli di funzioni da"
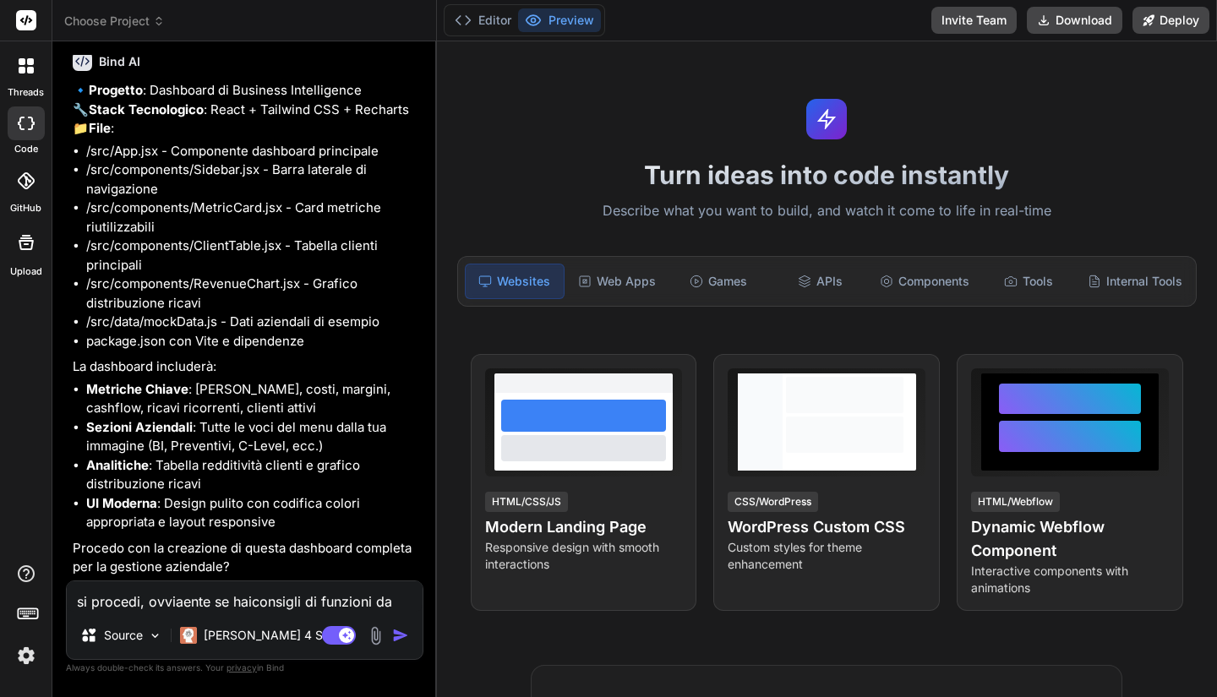
type textarea "x"
type textarea "si procedi, ovviaente se haiconsigli di funzioni da i"
type textarea "x"
type textarea "si procedi, ovviaente se haiconsigli di funzioni da im"
type textarea "x"
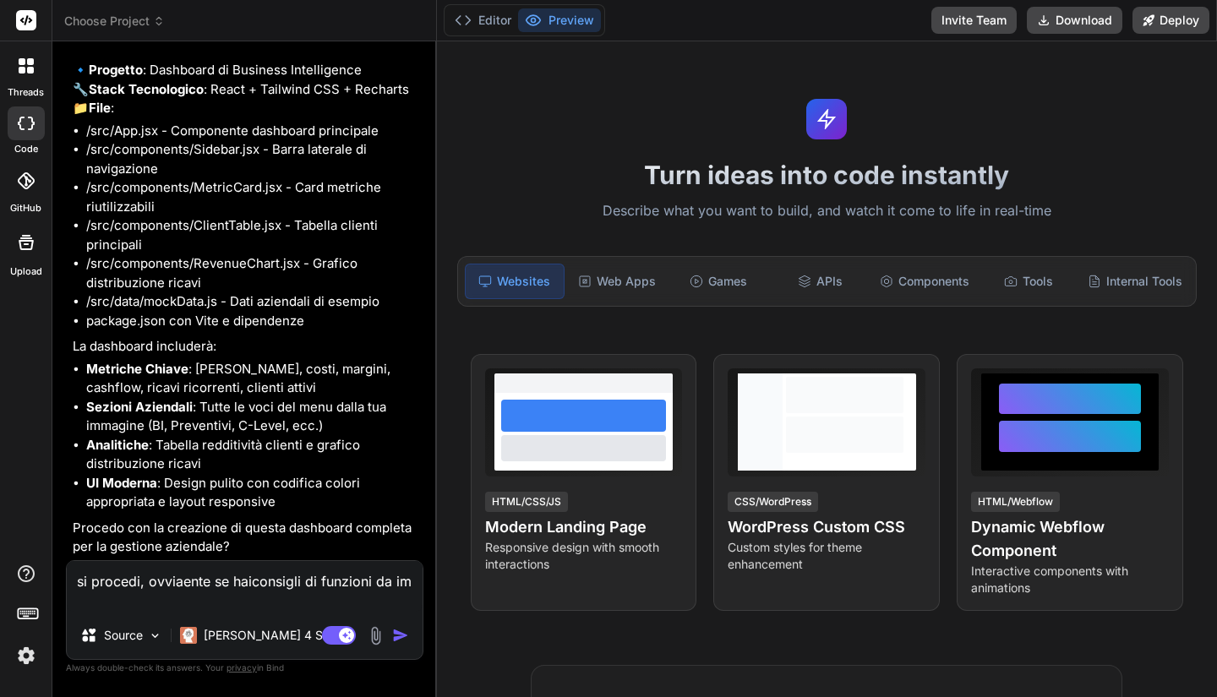
type textarea "si procedi, ovviaente se haiconsigli di funzioni da imp"
type textarea "x"
type textarea "si procedi, ovviaente se haiconsigli di funzioni da impl"
type textarea "x"
type textarea "si procedi, ovviaente se haiconsigli di funzioni da imple"
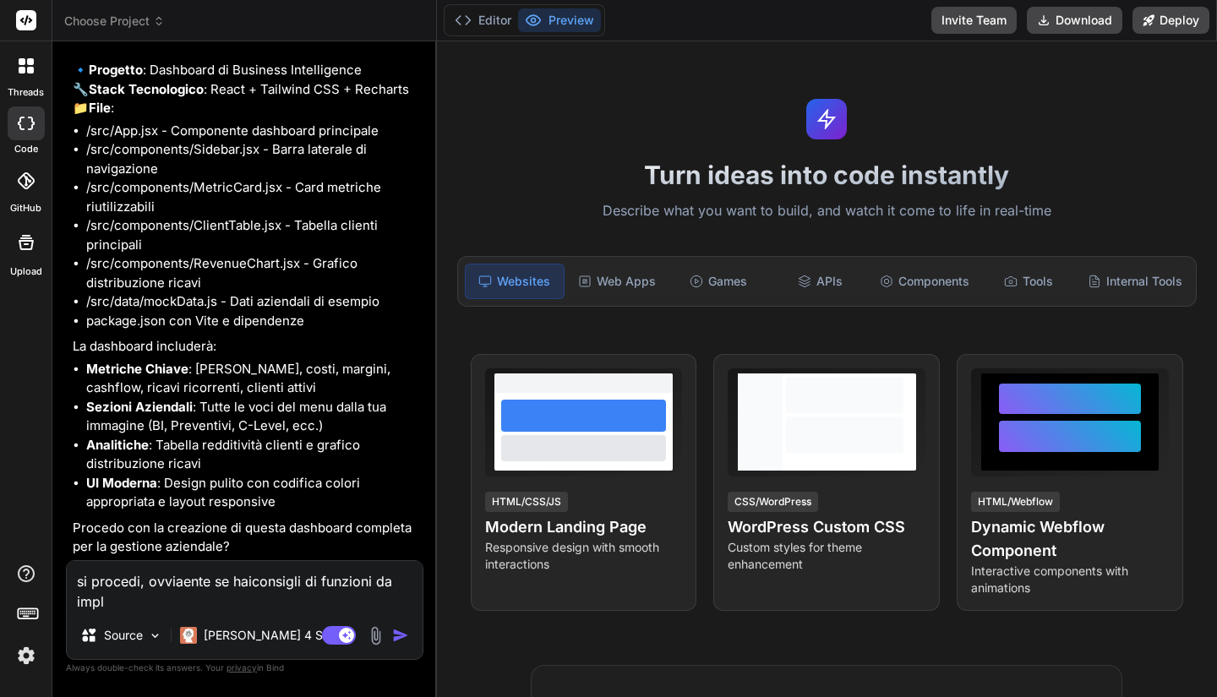
type textarea "x"
type textarea "si procedi, ovviaente se haiconsigli di funzioni da implem"
type textarea "x"
type textarea "si procedi, ovviaente se haiconsigli di funzioni da impleme"
type textarea "x"
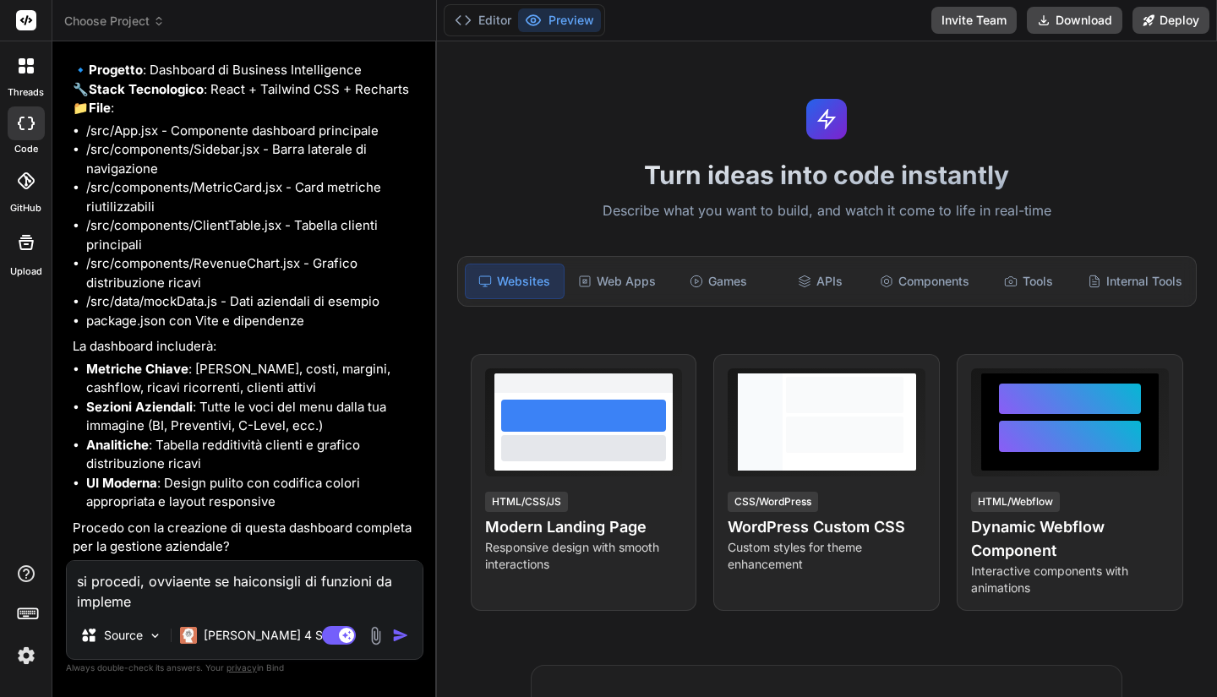
type textarea "si procedi, ovviaente se haiconsigli di funzioni da implemen"
type textarea "x"
type textarea "si procedi, ovviaente se haiconsigli di funzioni da implement"
type textarea "x"
type textarea "si procedi, ovviaente se haiconsigli di funzioni da implementa"
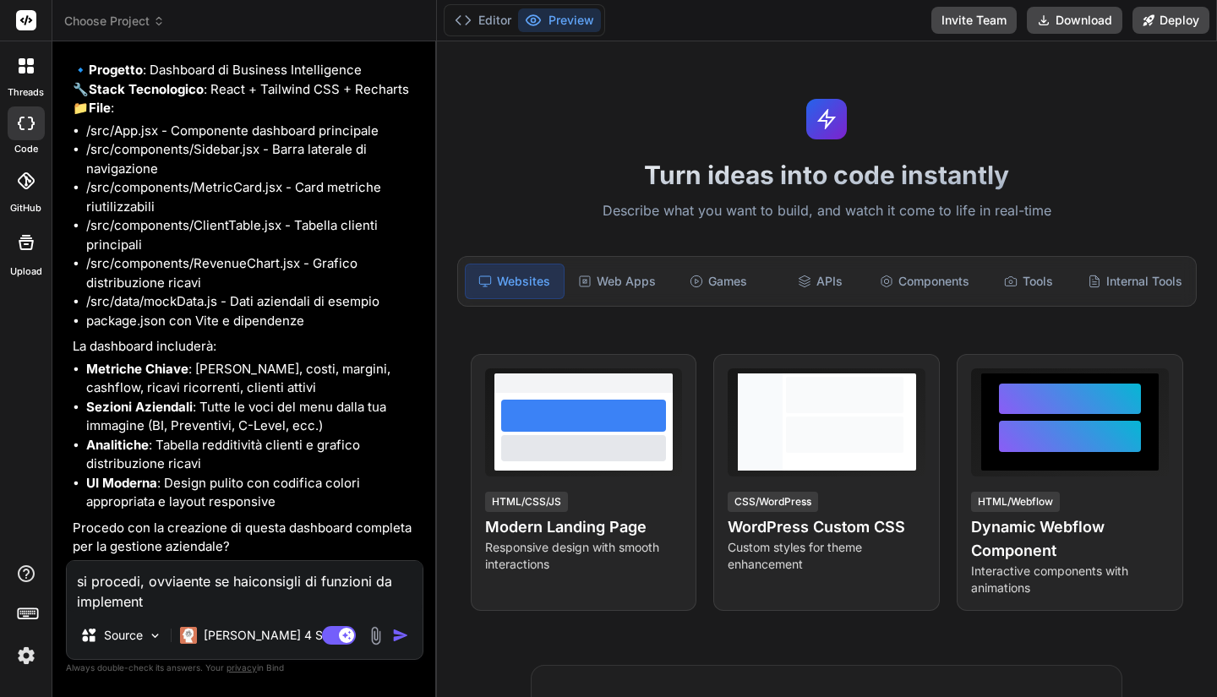
type textarea "x"
type textarea "si procedi, ovviaente se haiconsigli di funzioni da implementar"
type textarea "x"
type textarea "si procedi, ovviaente se haiconsigli di funzioni da implementare"
type textarea "x"
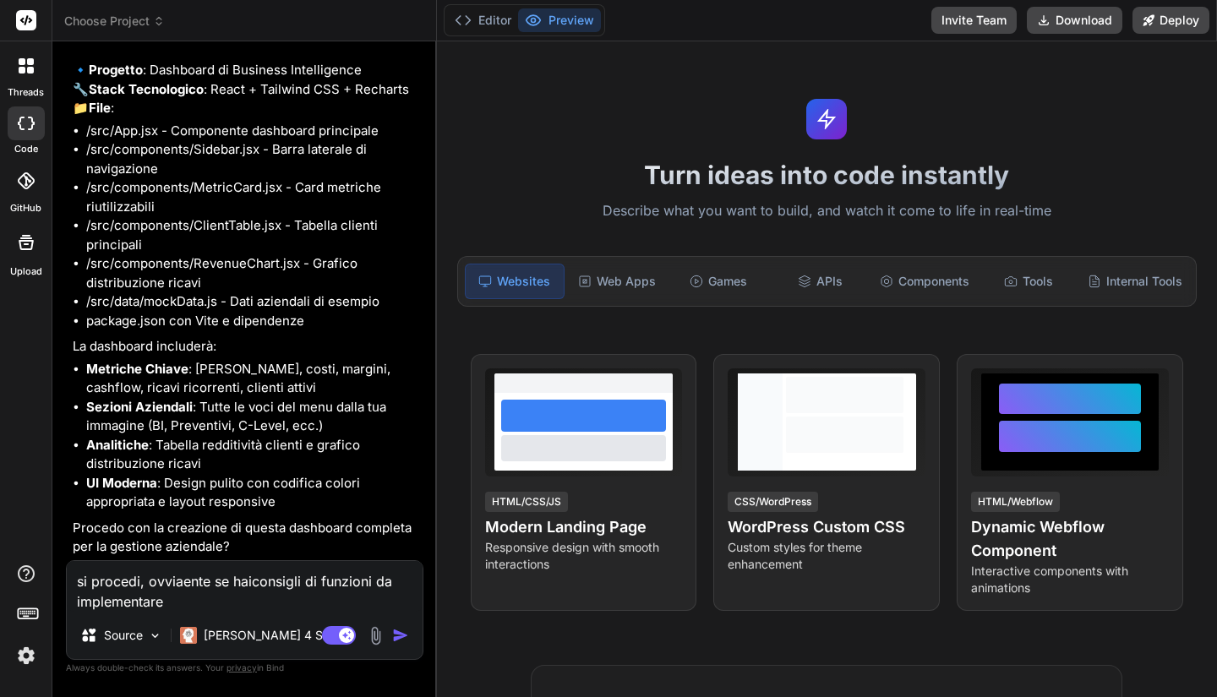
type textarea "si procedi, ovviaente se haiconsigli di funzioni da implementare"
type textarea "x"
type textarea "si procedi, ovviaente se haiconsigli di funzioni da implementare i"
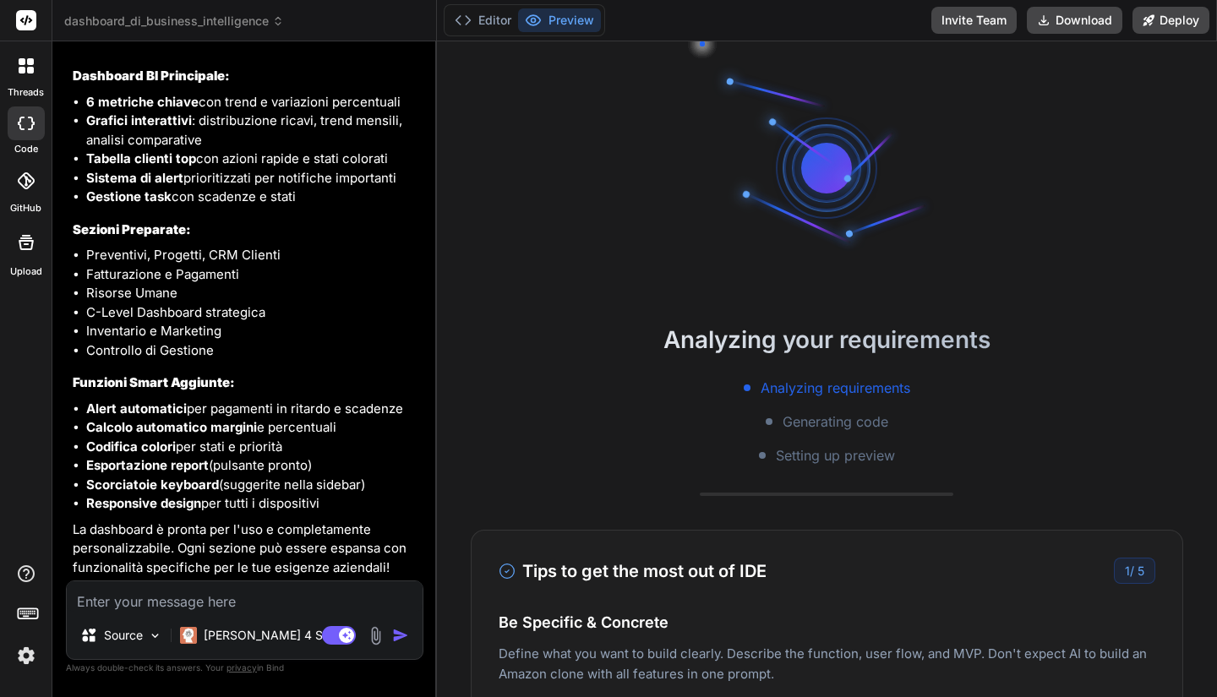
scroll to position [2154, 0]
drag, startPoint x: 326, startPoint y: 502, endPoint x: 93, endPoint y: 411, distance: 250.1
click at [93, 411] on ul "Alert automatici per pagamenti in ritardo e scadenze Calcolo automatico margini…" at bounding box center [246, 457] width 347 height 114
click at [93, 411] on strong "Alert automatici" at bounding box center [136, 408] width 101 height 16
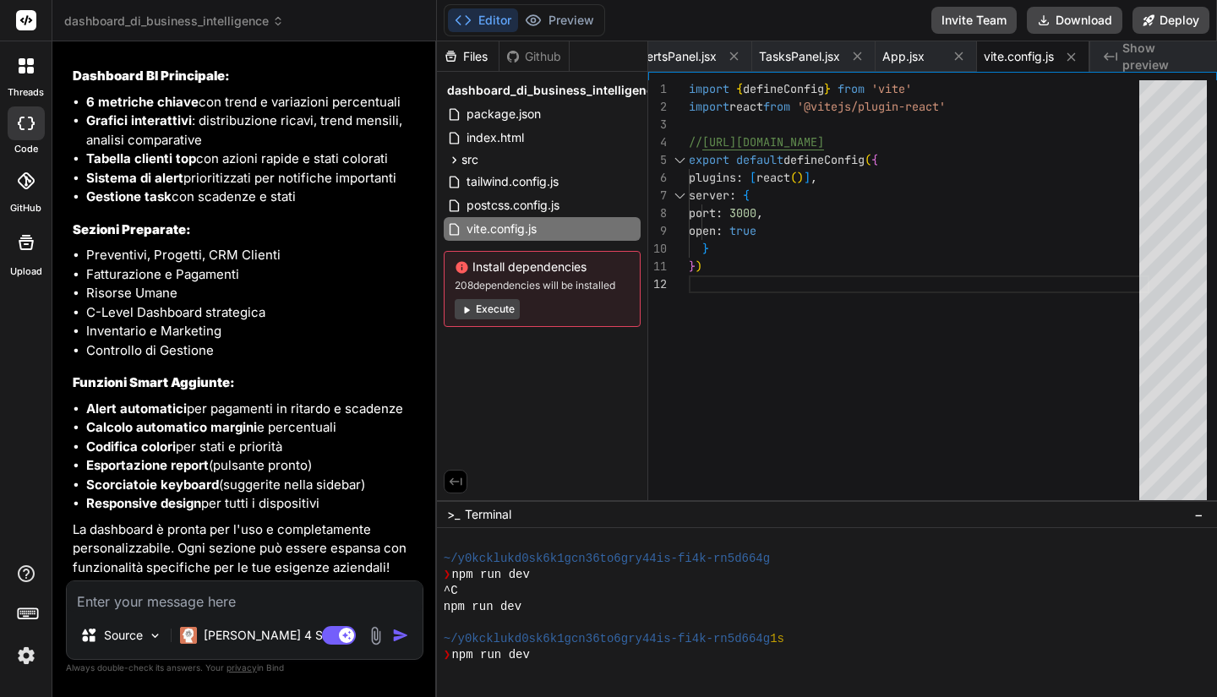
scroll to position [353, 0]
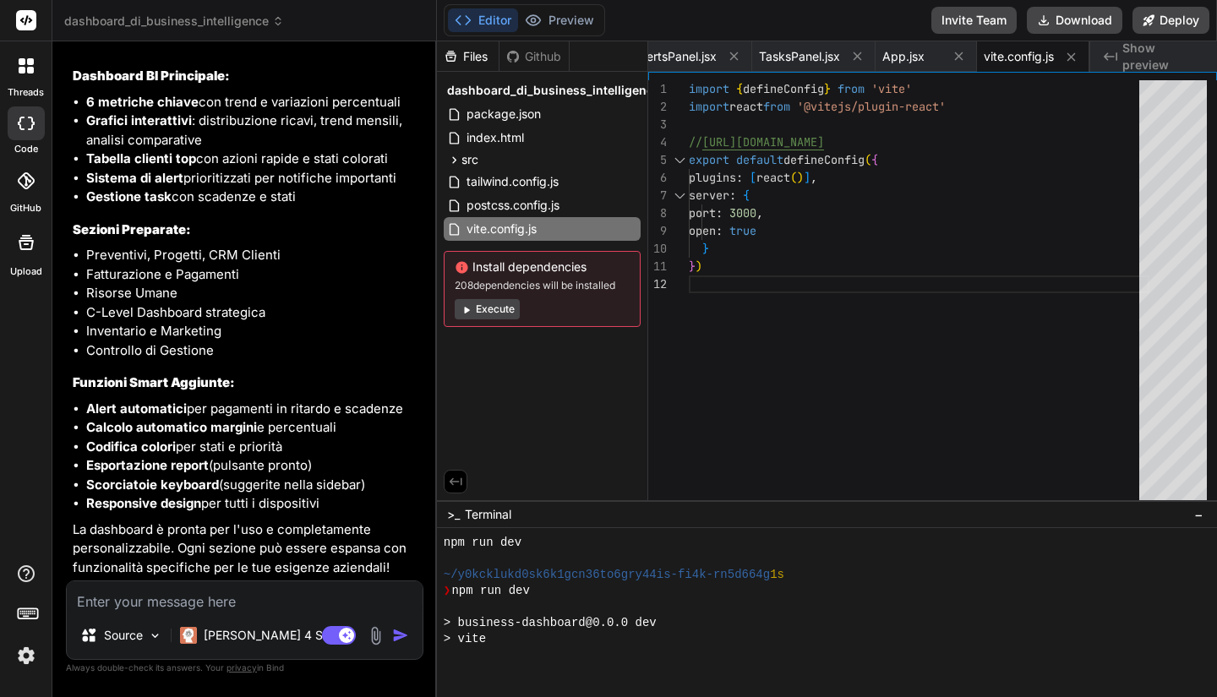
click at [502, 305] on button "Execute" at bounding box center [487, 309] width 65 height 20
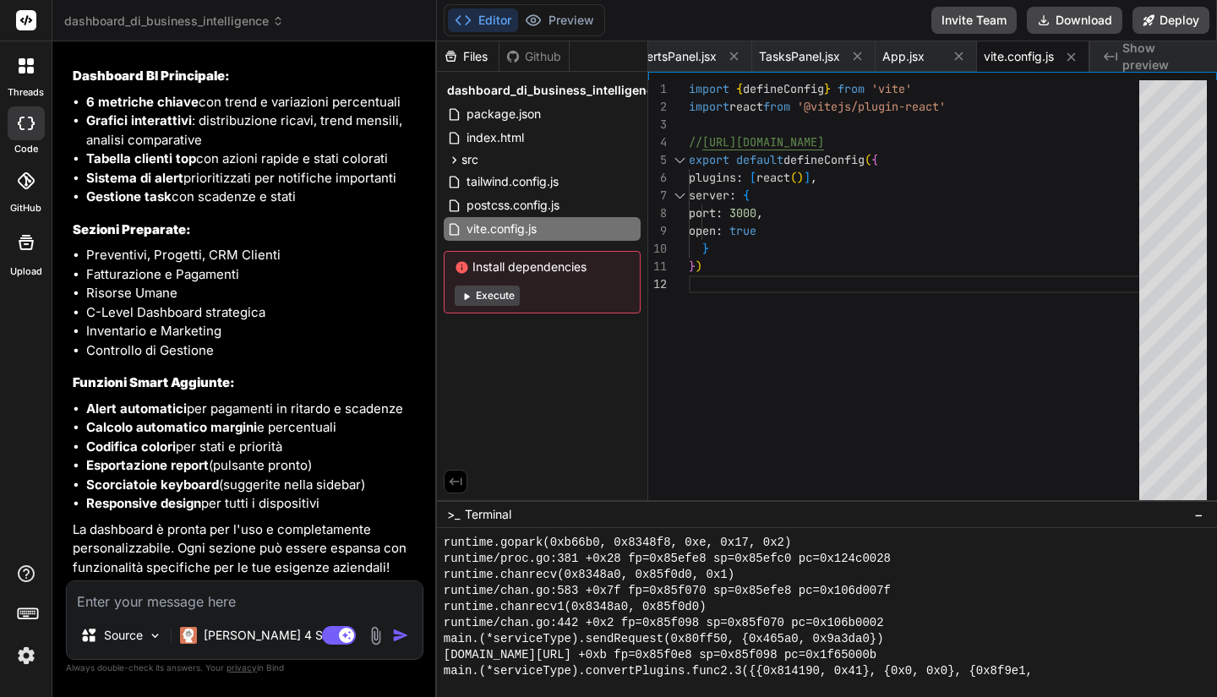
scroll to position [3339, 0]
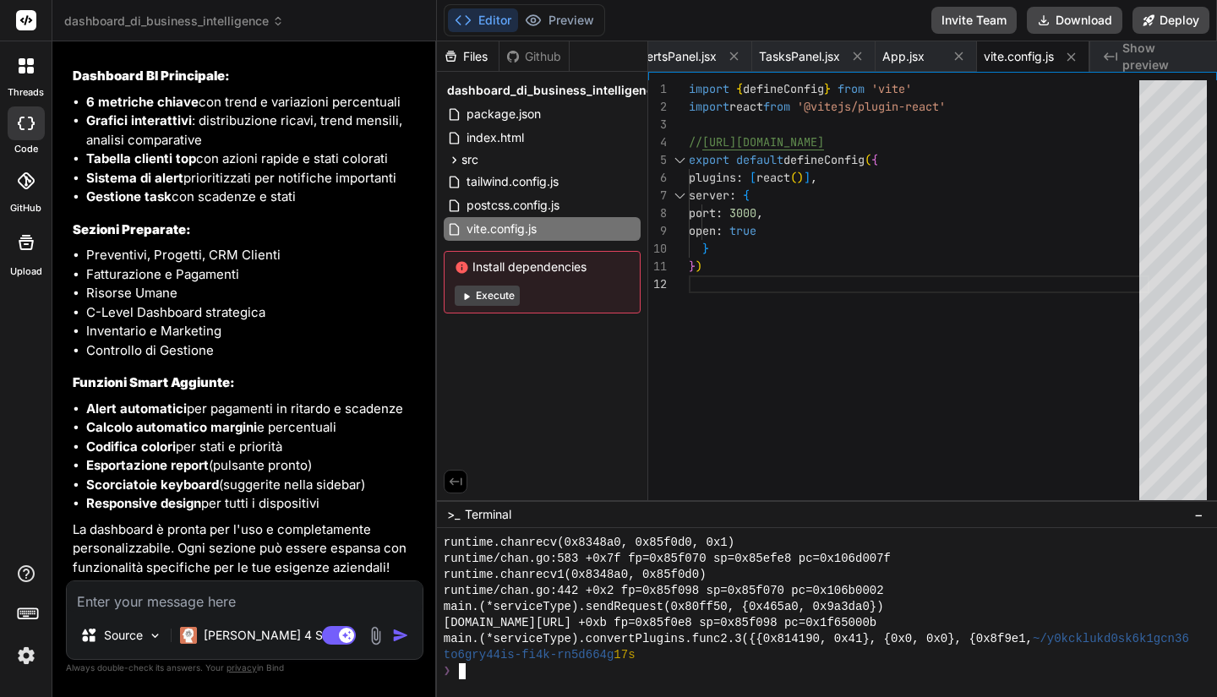
click at [623, 667] on div "❯" at bounding box center [820, 671] width 753 height 16
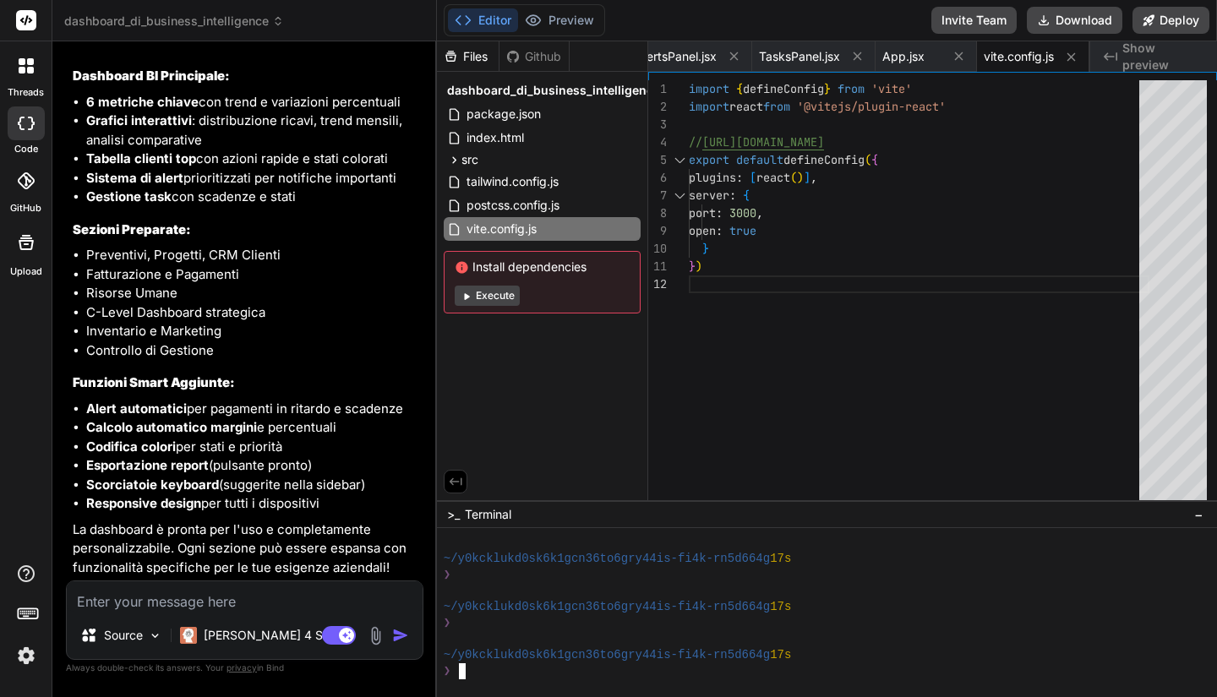
scroll to position [3532, 0]
click at [498, 295] on button "Execute" at bounding box center [487, 296] width 65 height 20
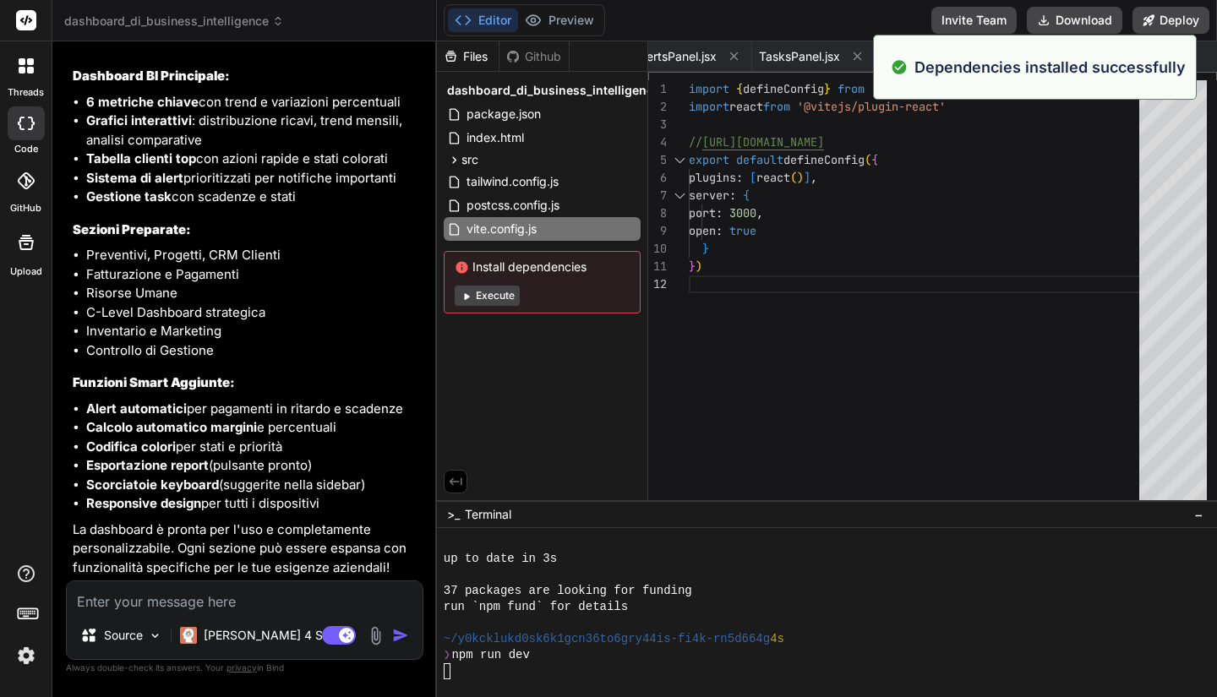
scroll to position [3804, 0]
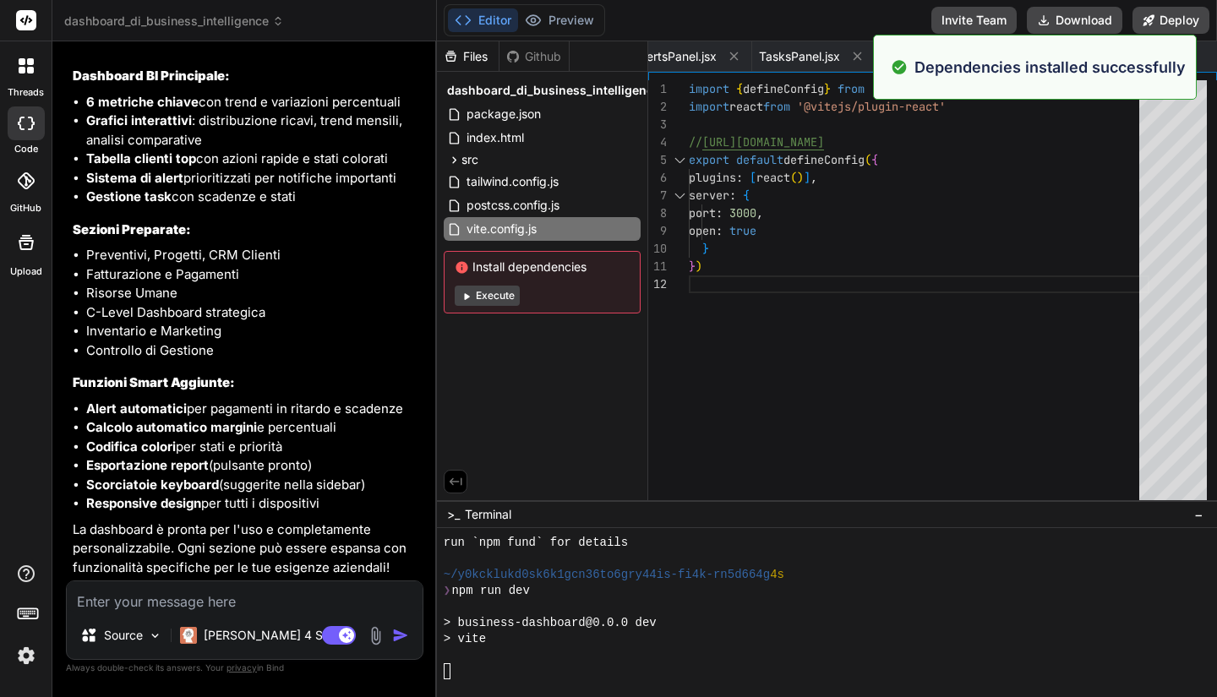
drag, startPoint x: 498, startPoint y: 295, endPoint x: 531, endPoint y: 410, distance: 119.8
click at [531, 410] on div "Files Github dashboard_di_business_intelligence package.json index.html src mai…" at bounding box center [542, 270] width 211 height 459
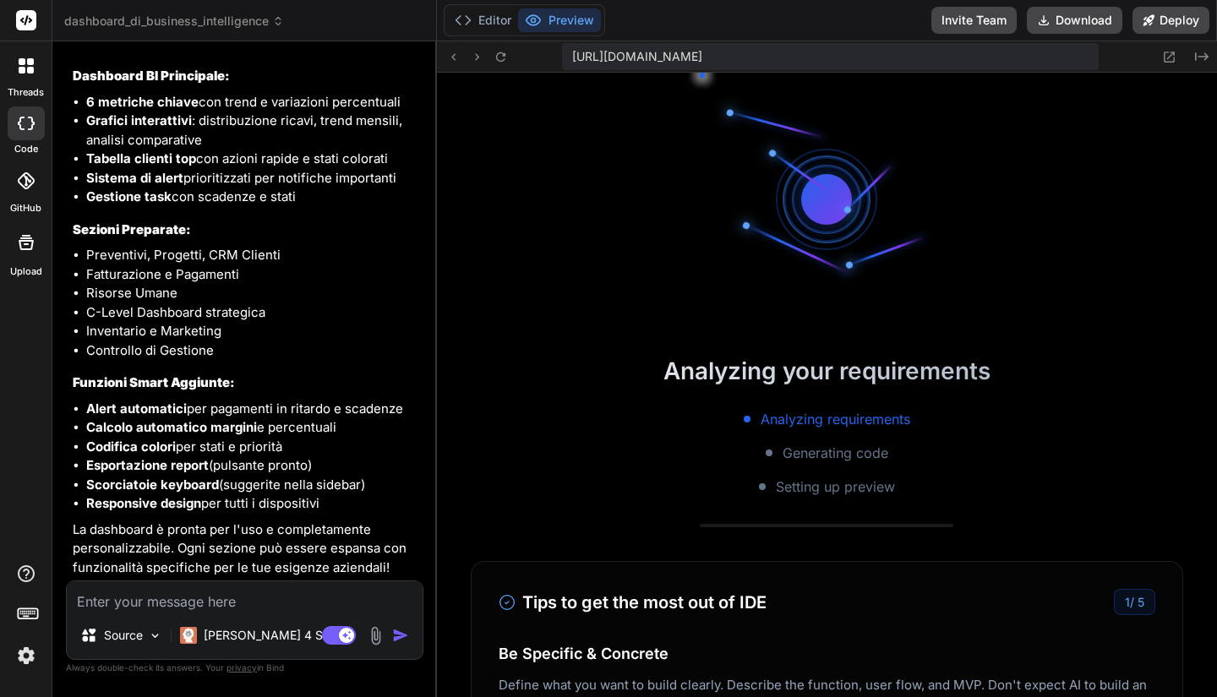
scroll to position [3933, 0]
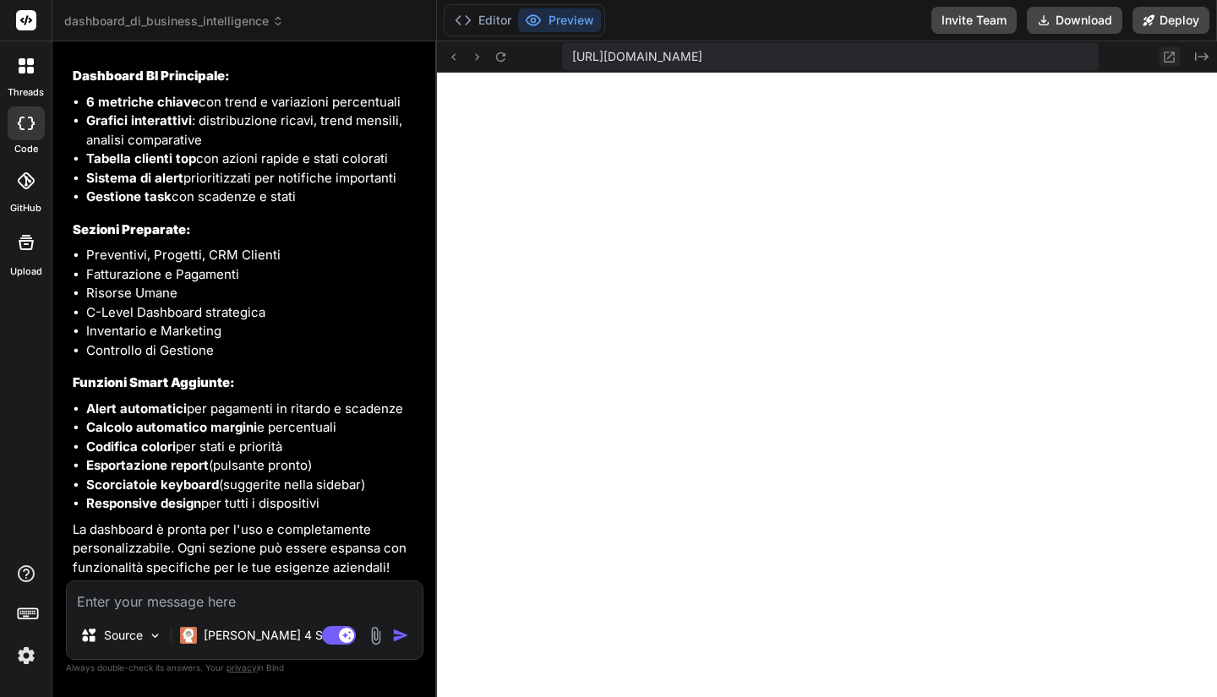
click at [1174, 59] on icon at bounding box center [1169, 57] width 11 height 11
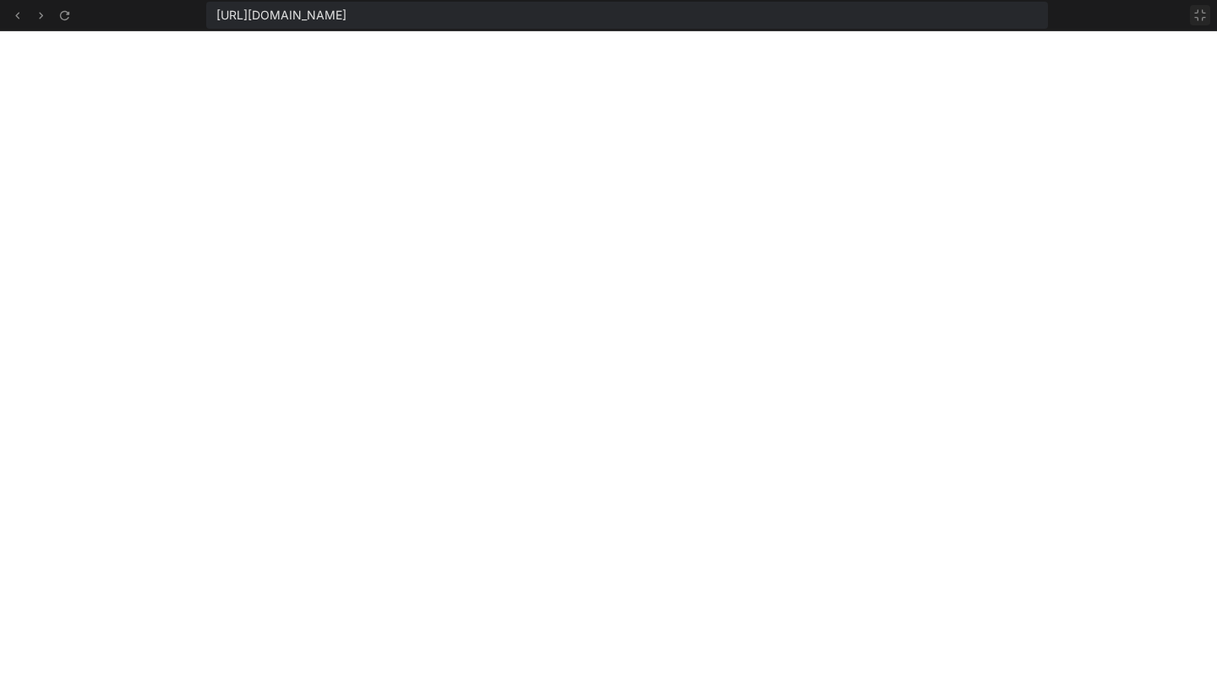
click at [1202, 19] on icon at bounding box center [1200, 15] width 10 height 10
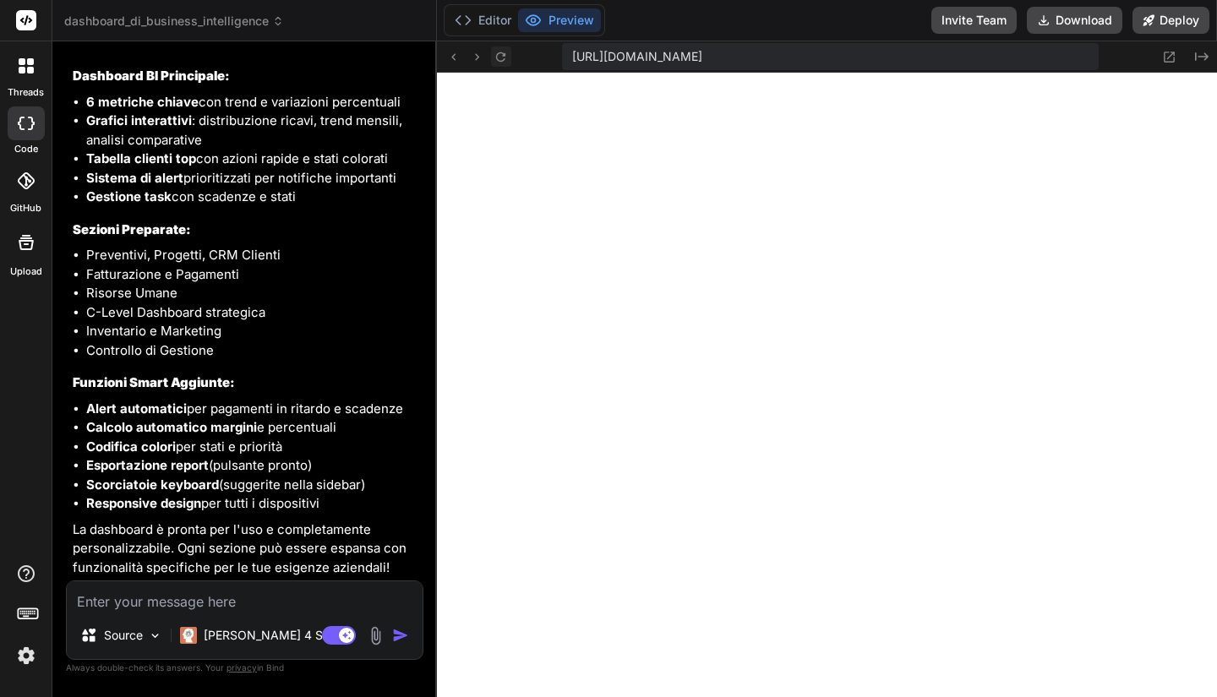
click at [504, 53] on icon at bounding box center [500, 56] width 9 height 9
click at [199, 611] on textarea at bounding box center [245, 596] width 356 height 30
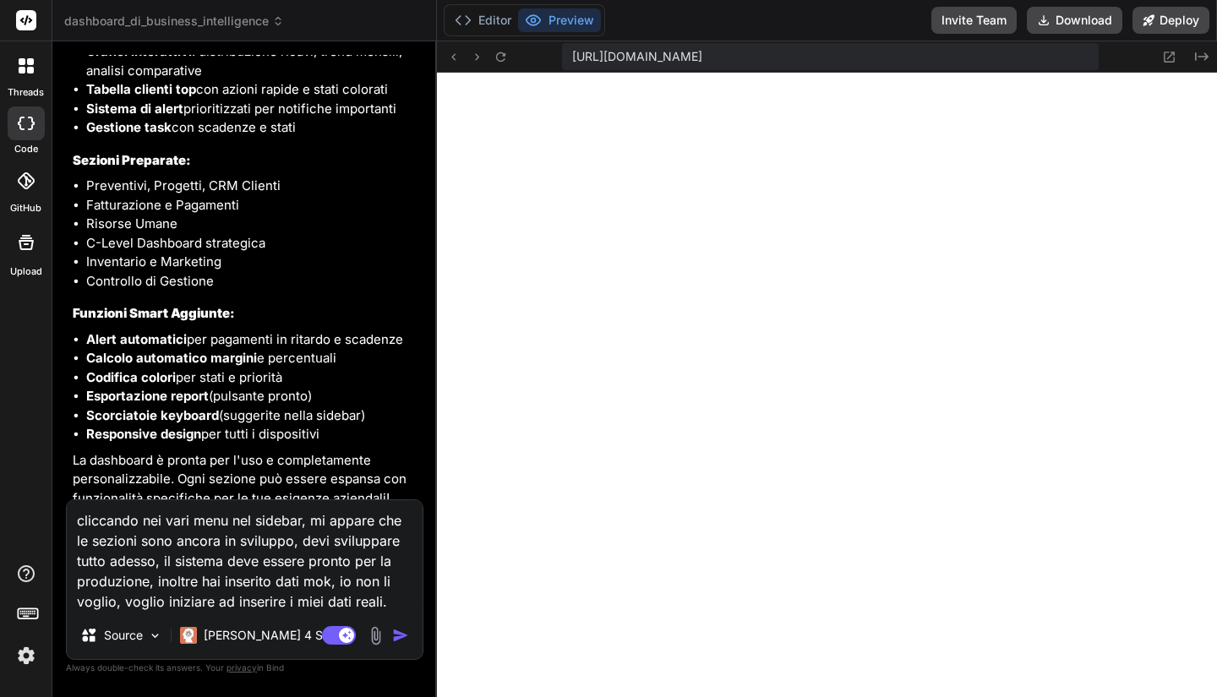
click at [395, 637] on img "button" at bounding box center [400, 635] width 17 height 17
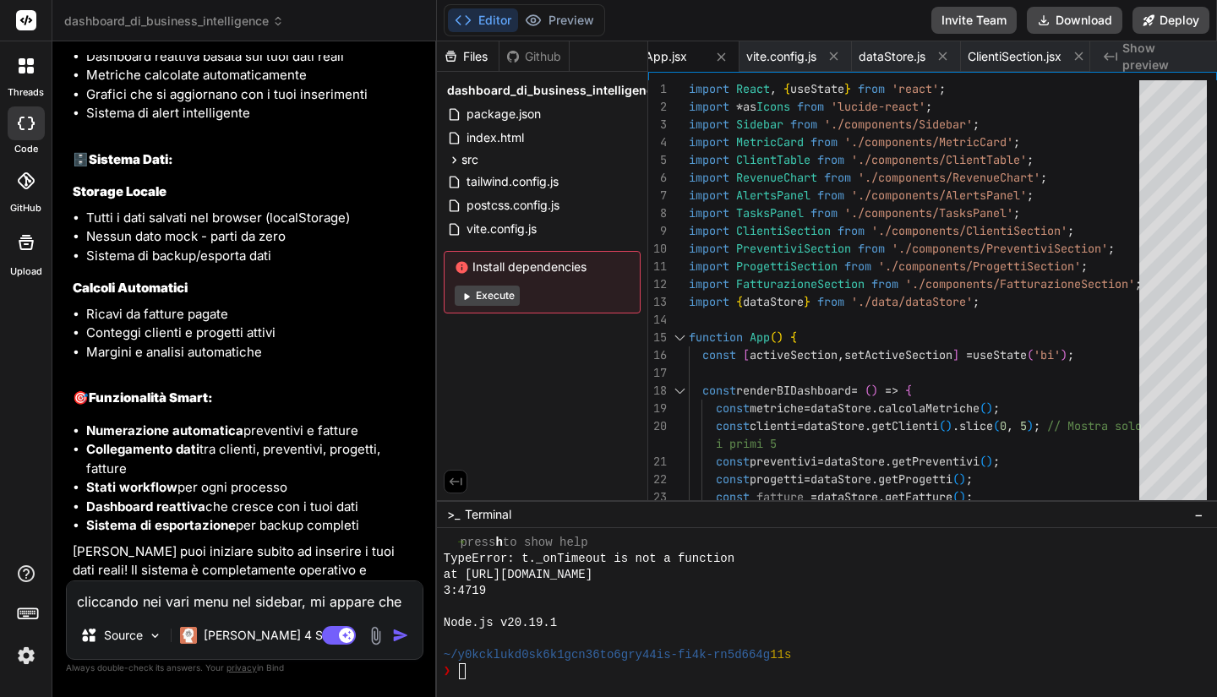
scroll to position [3887, 0]
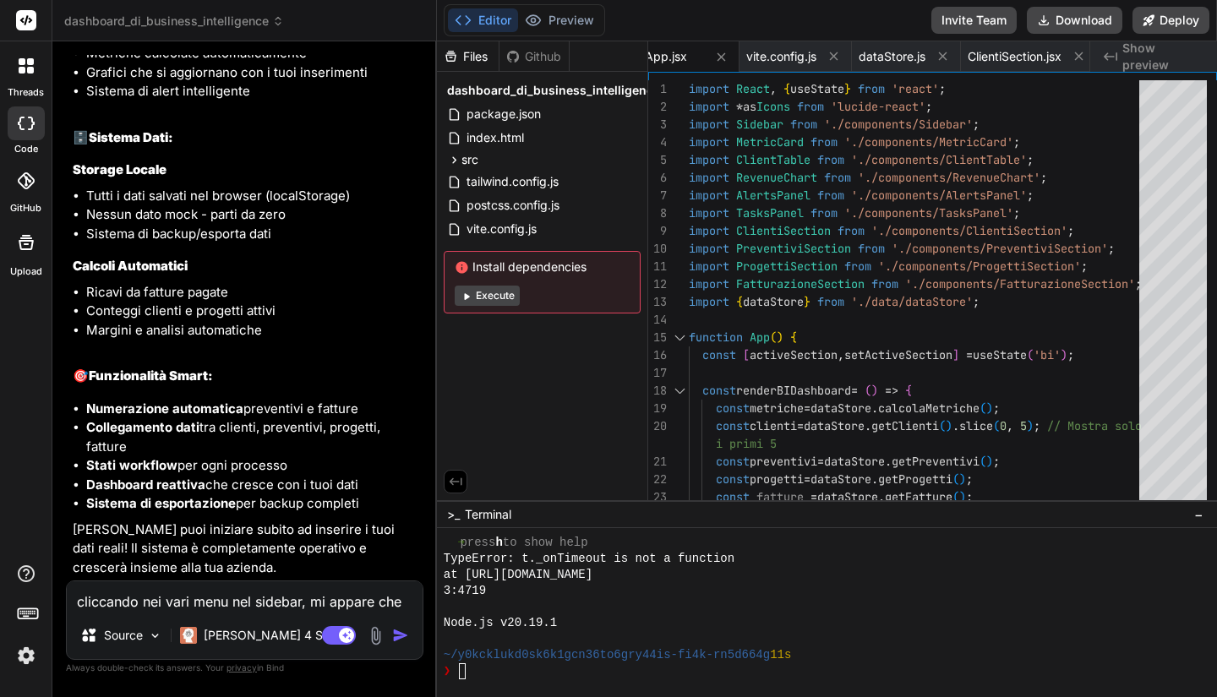
click at [489, 299] on button "Execute" at bounding box center [487, 296] width 65 height 20
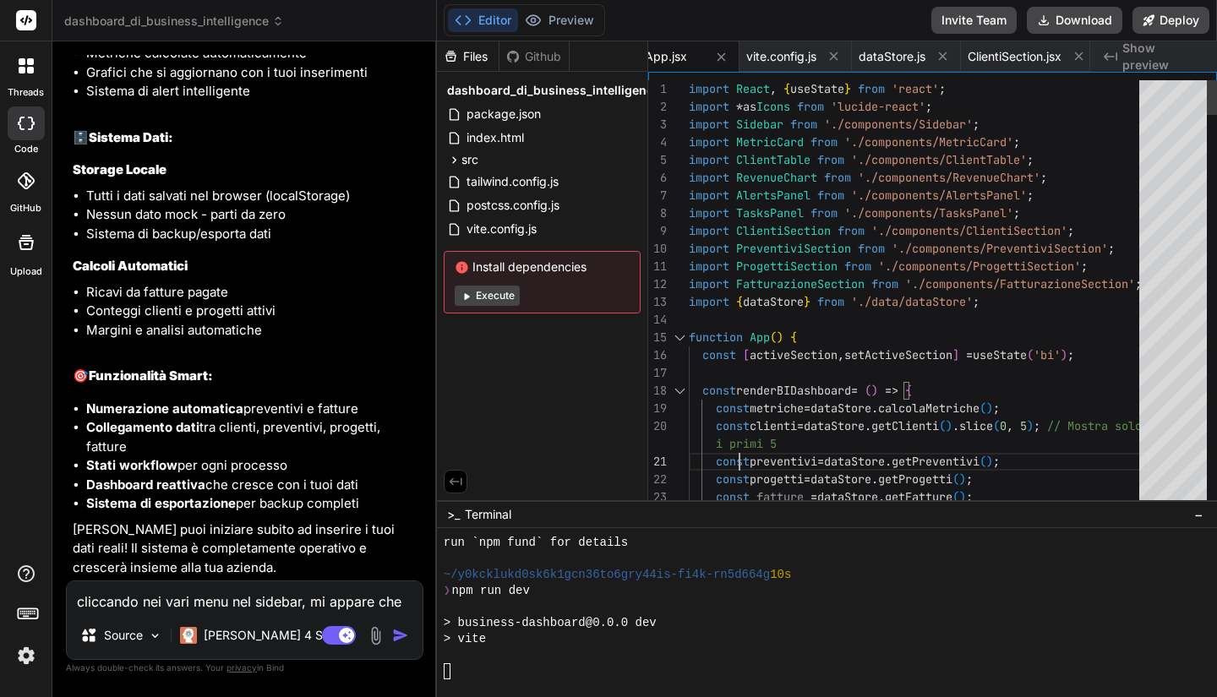
scroll to position [0, 0]
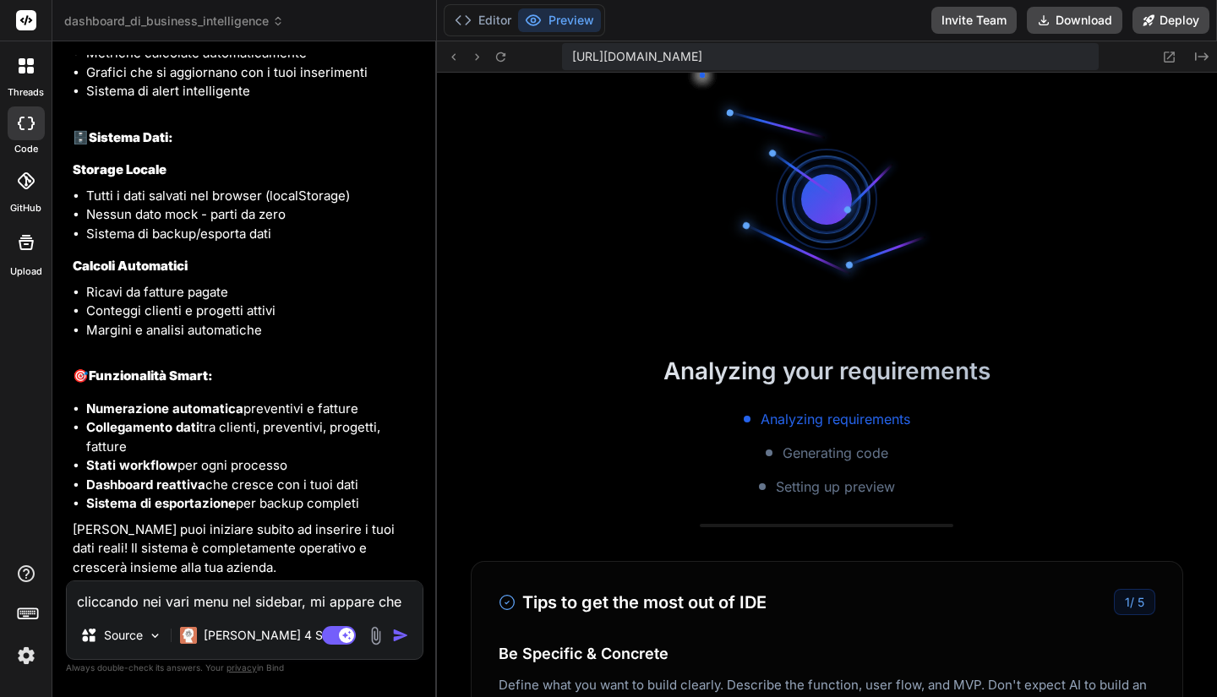
scroll to position [4655, 0]
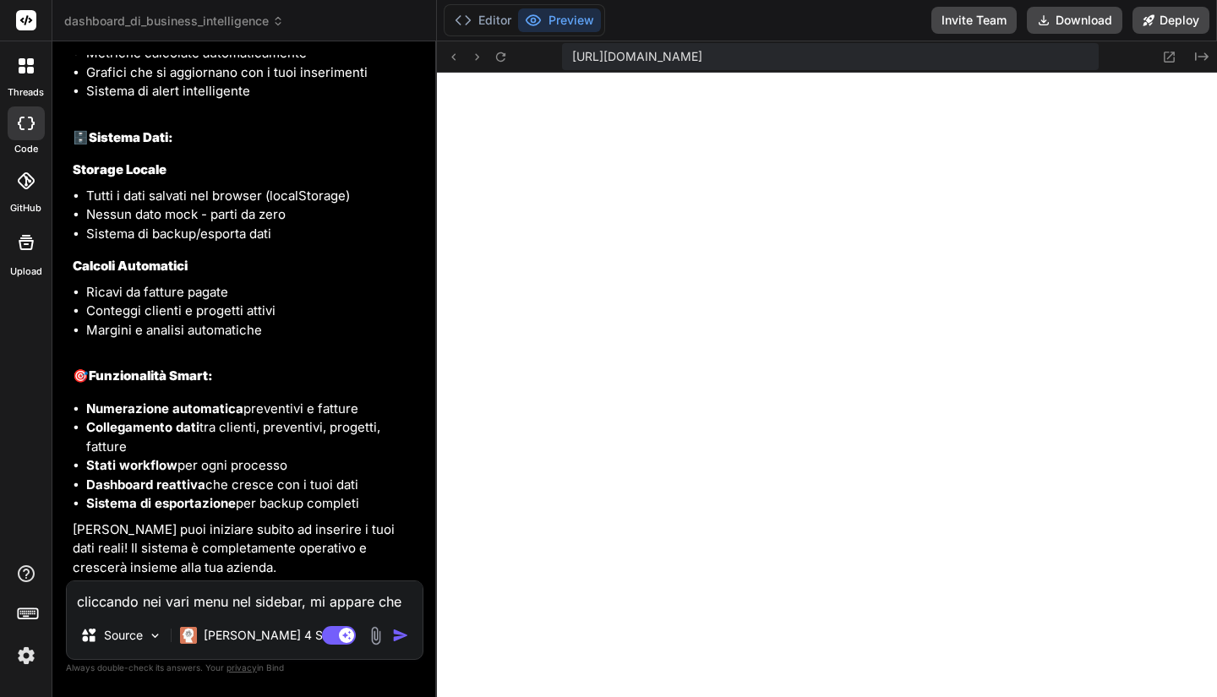
click at [152, 601] on textarea "cliccando nei vari menu nel sidebar, mi appare che le sezioni sono ancora in sv…" at bounding box center [245, 596] width 356 height 30
